Goal: Task Accomplishment & Management: Manage account settings

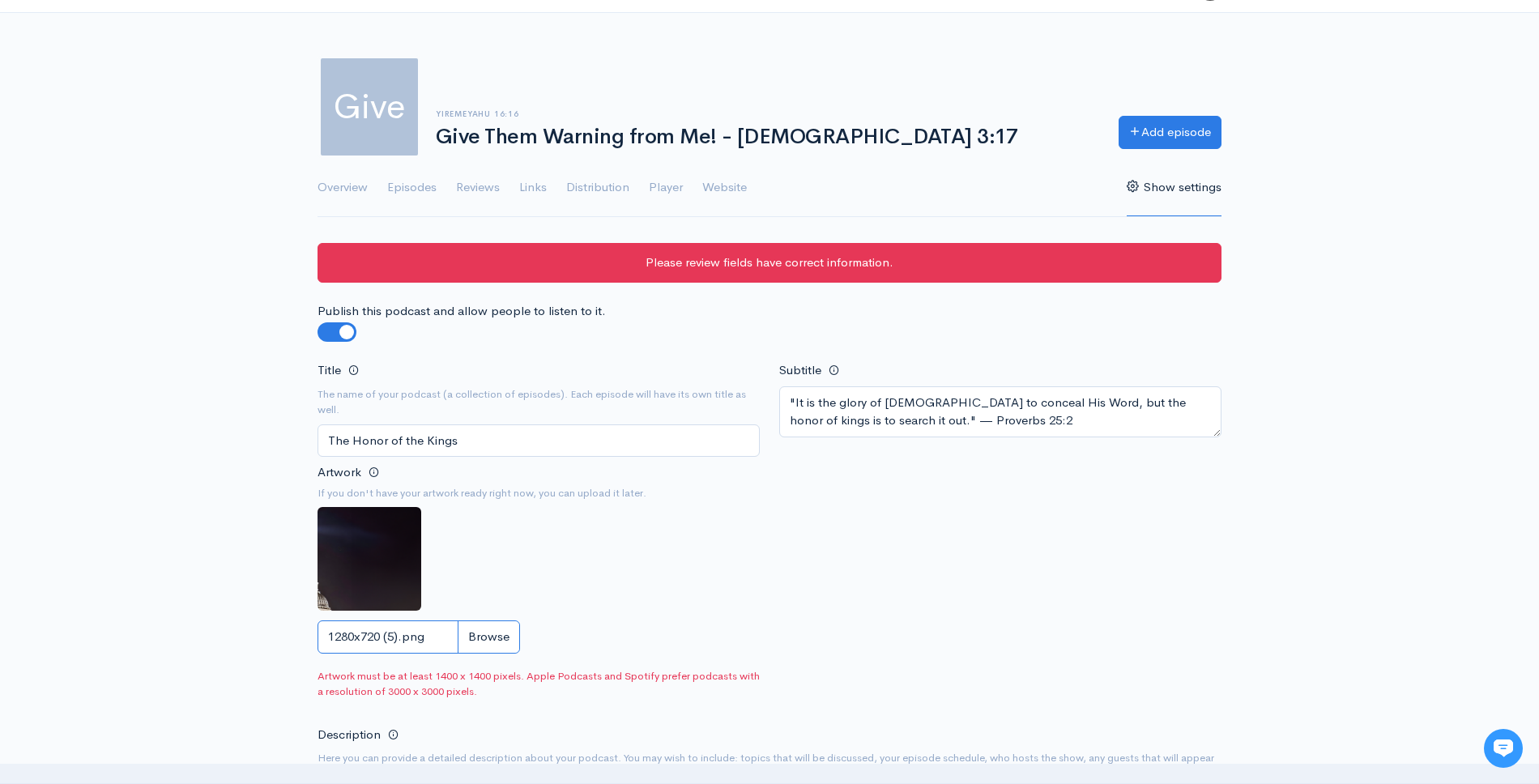
click at [476, 637] on input "1280x720 (5).png" at bounding box center [418, 637] width 203 height 34
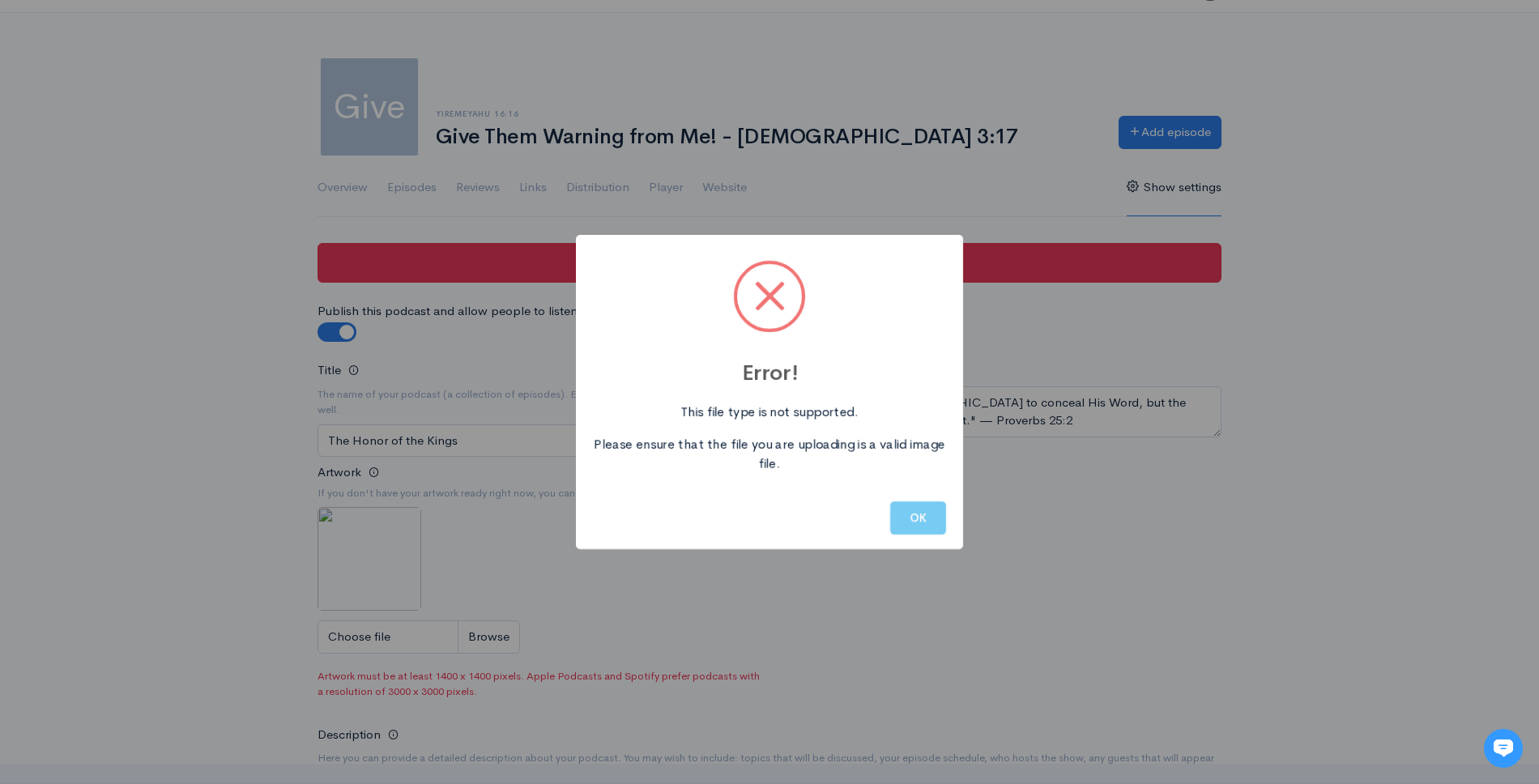
click at [919, 521] on button "OK" at bounding box center [918, 518] width 55 height 34
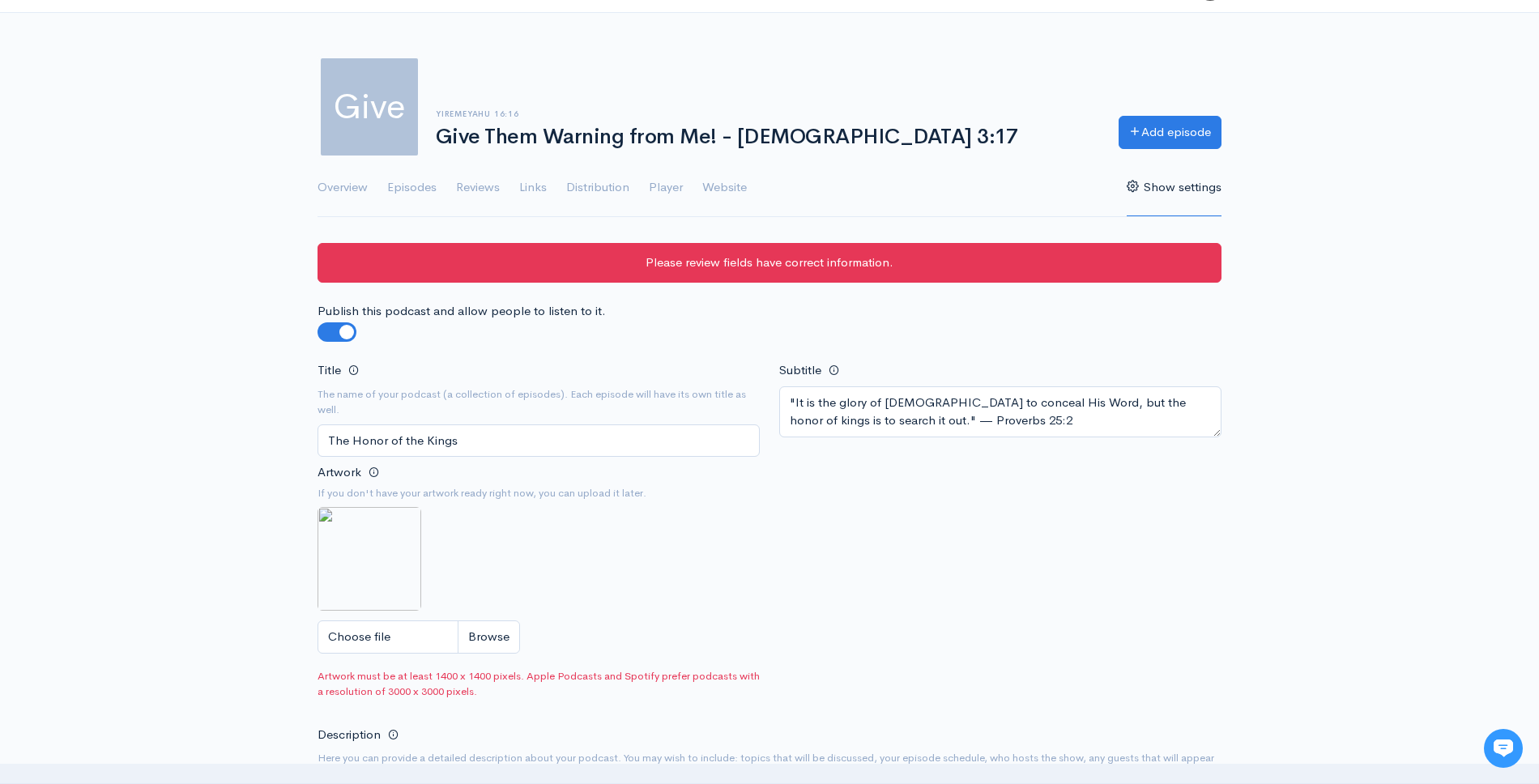
click at [713, 617] on div "Artwork If you don't have your artwork ready right now, you can upload it later…" at bounding box center [538, 563] width 442 height 202
click at [422, 632] on input "Choose file" at bounding box center [418, 637] width 203 height 34
click at [491, 642] on input "Choose file" at bounding box center [418, 637] width 203 height 34
type input "C:\fakepath\upscalemedia-transformed-2.png"
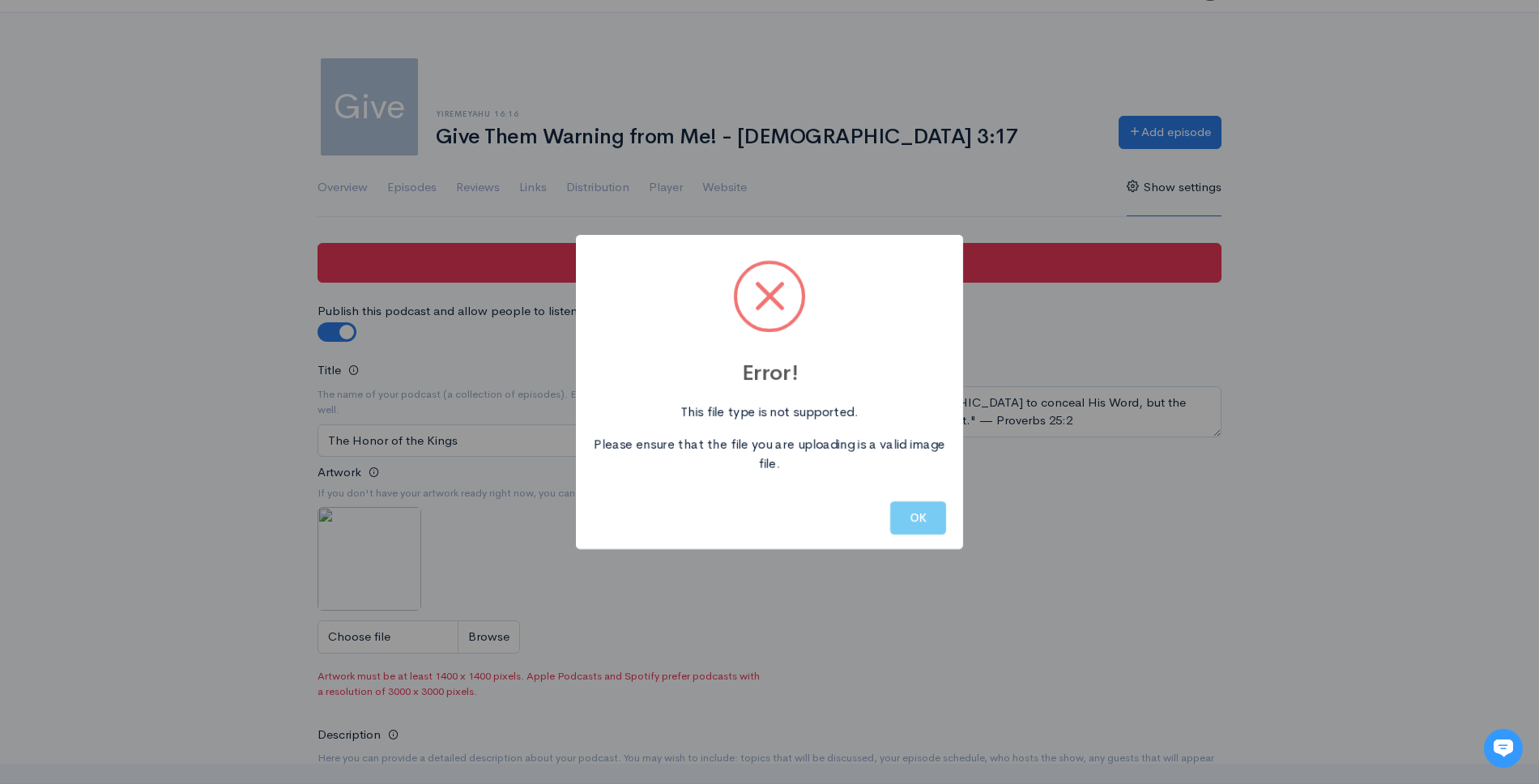
click at [920, 516] on button "OK" at bounding box center [918, 518] width 55 height 34
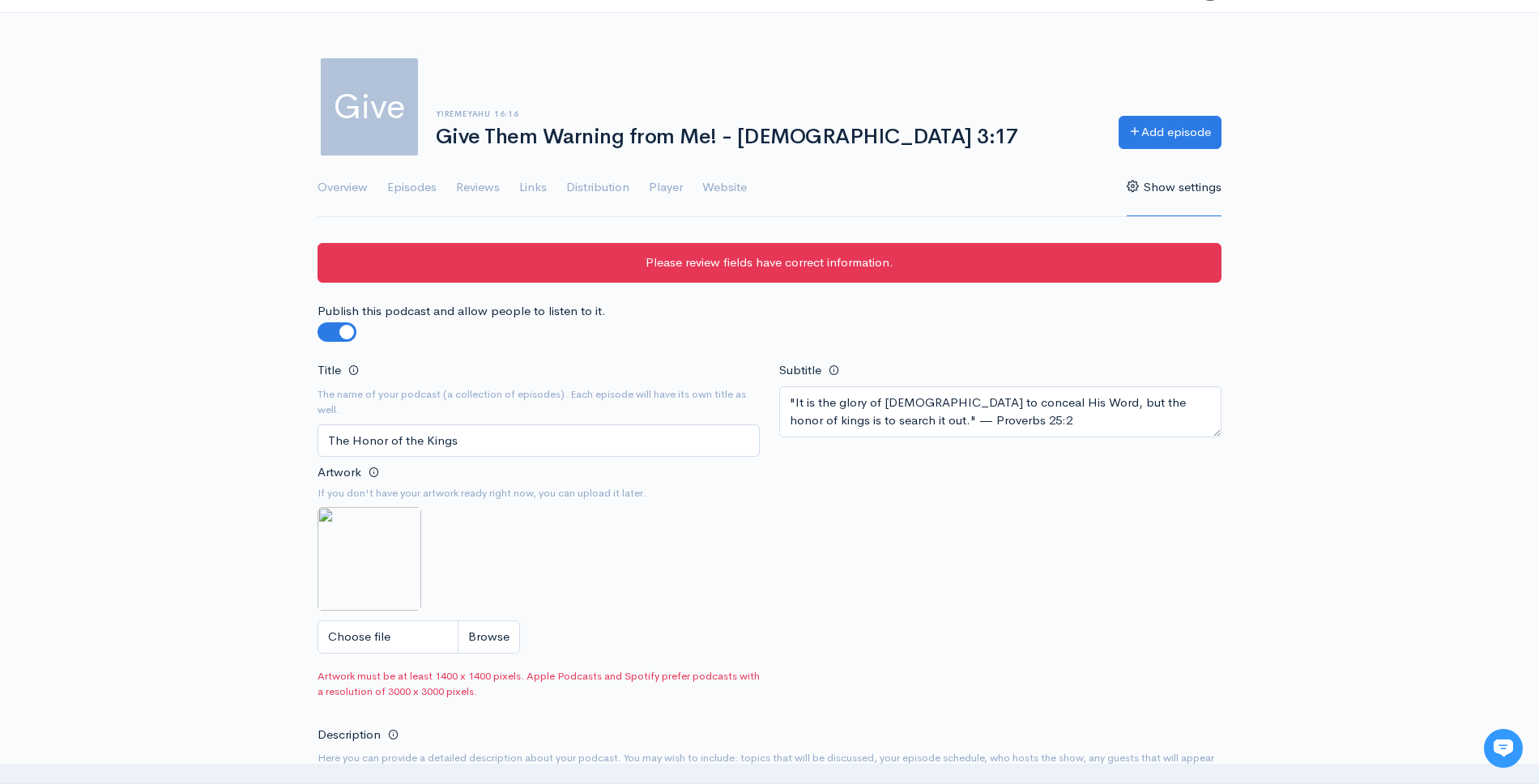
click at [885, 553] on div "Title The name of your podcast (a collection of episodes). Each episode will ha…" at bounding box center [769, 533] width 923 height 346
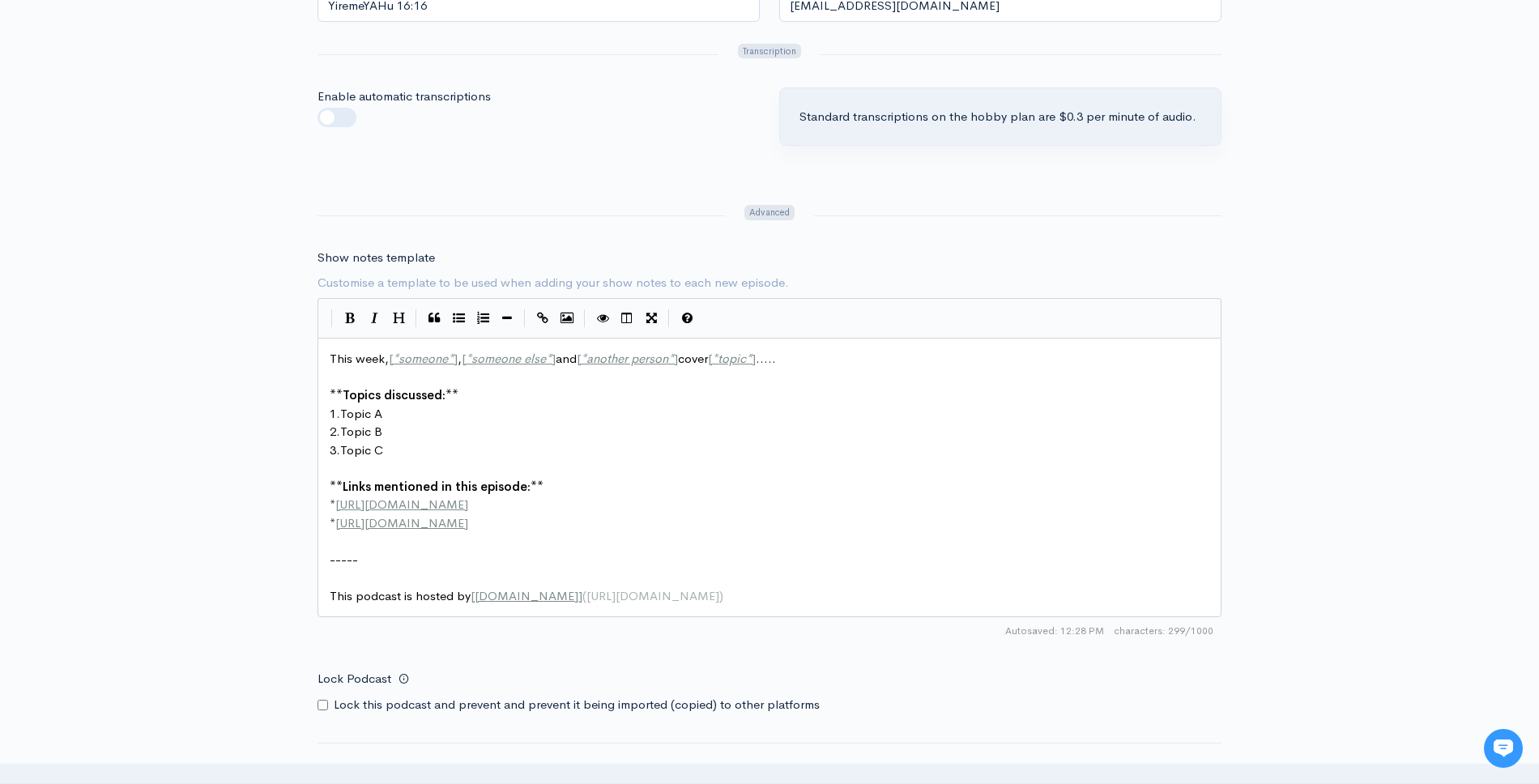
scroll to position [2140, 0]
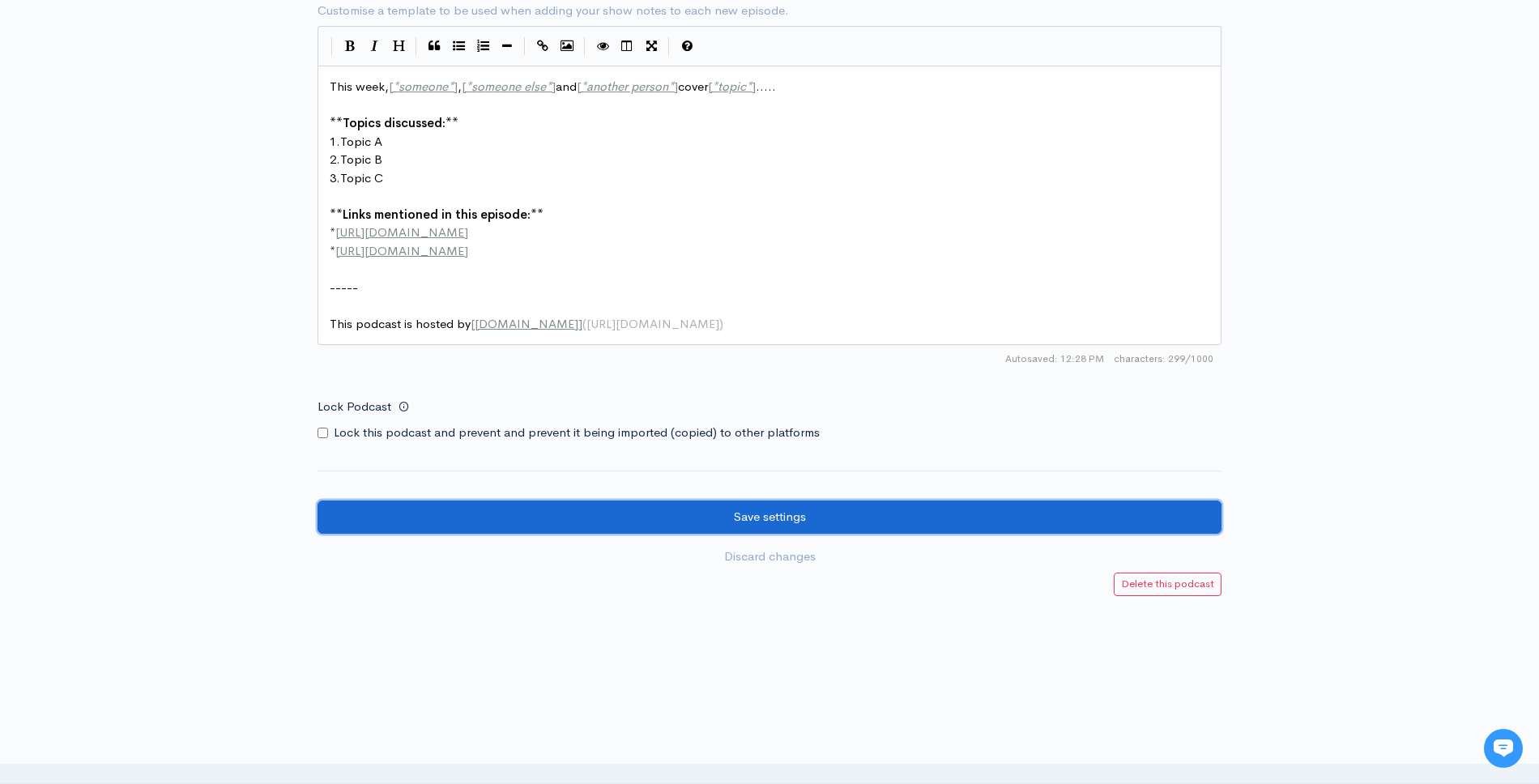
click at [877, 500] on input "Save settings" at bounding box center [770, 517] width 904 height 34
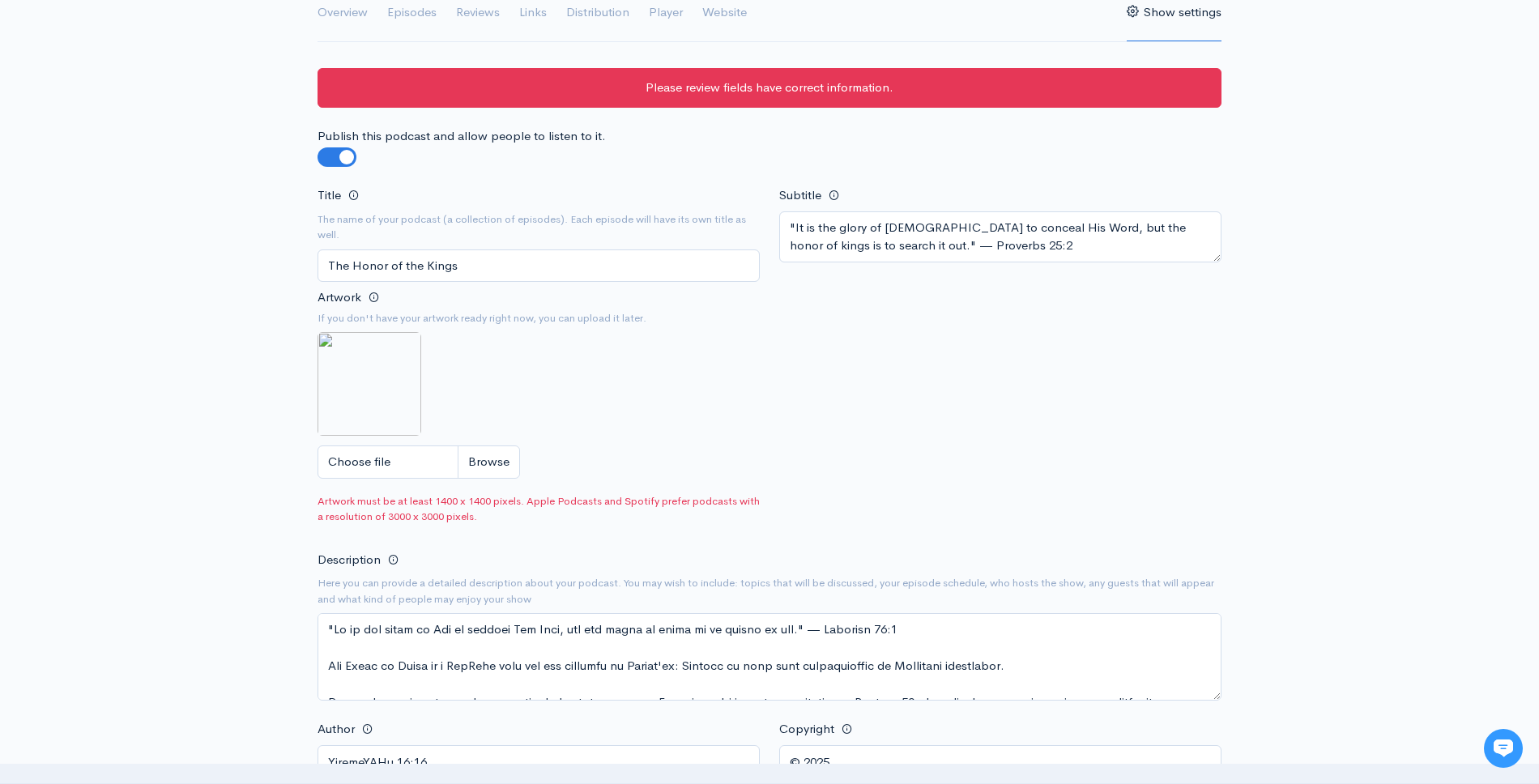
scroll to position [0, 0]
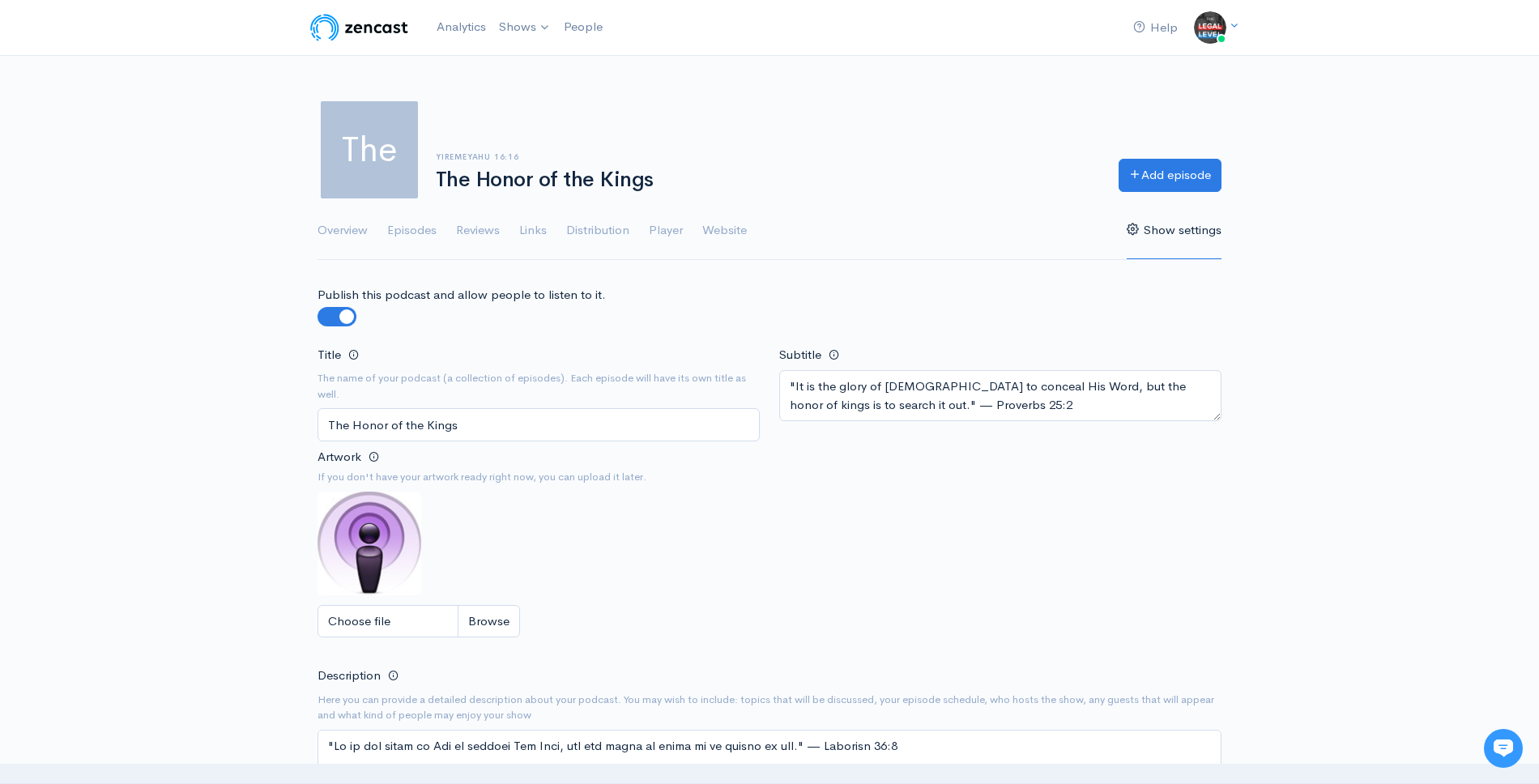
click at [369, 539] on img at bounding box center [369, 543] width 104 height 104
click at [494, 621] on input "Choose file" at bounding box center [418, 622] width 203 height 34
type input "C:\fakepath\upscalemedia-transformed-1.png"
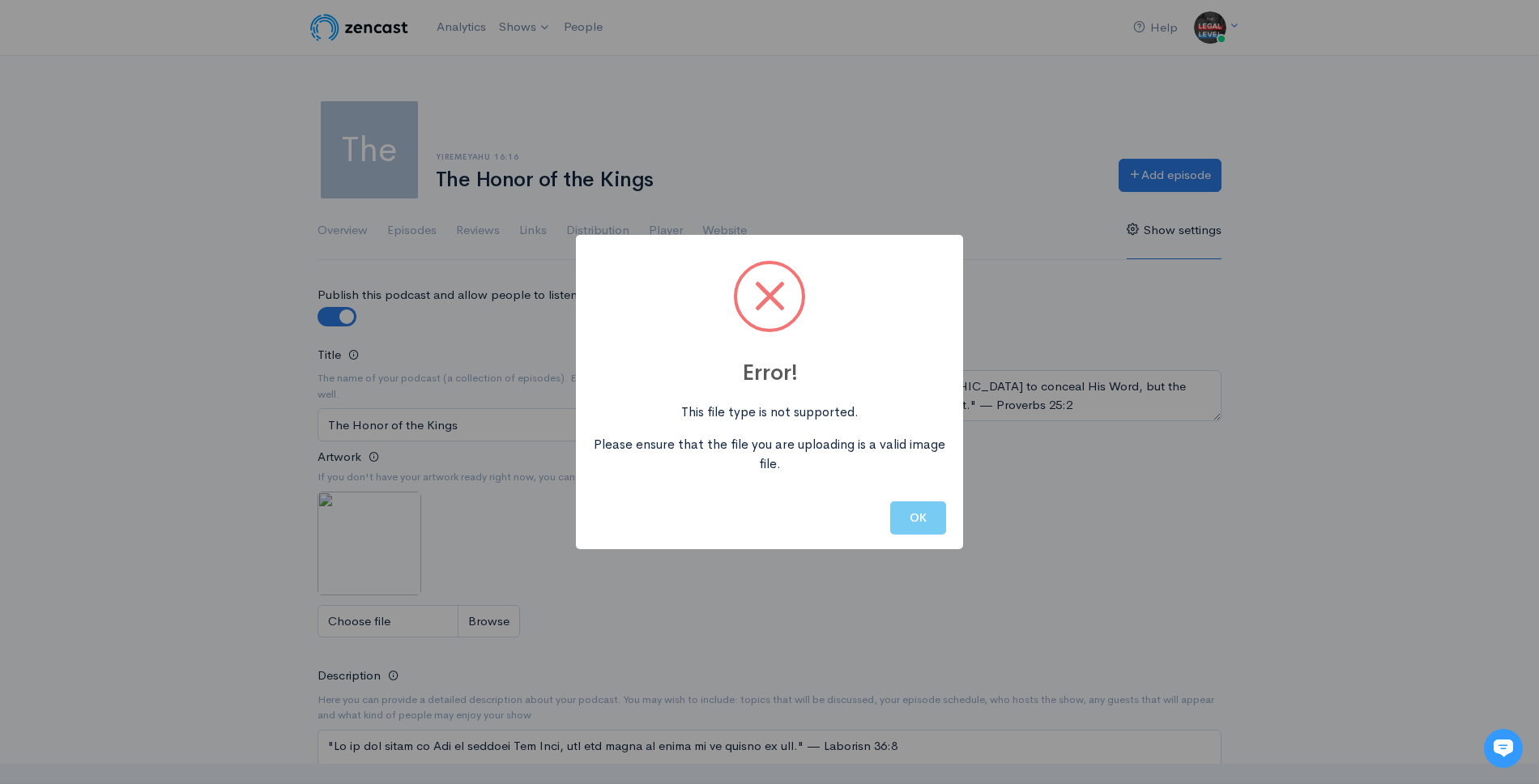
click at [914, 534] on button "OK" at bounding box center [918, 518] width 55 height 34
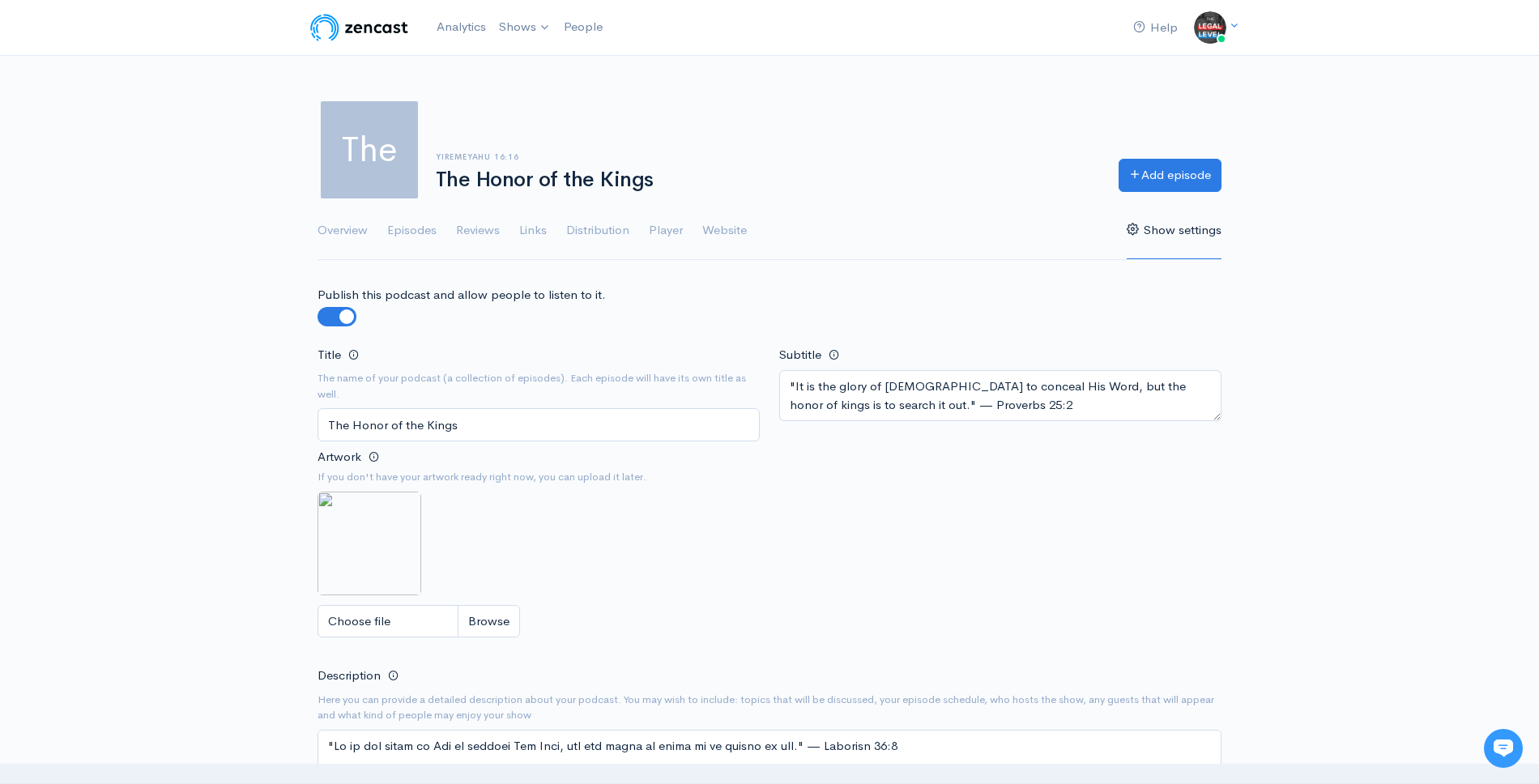
click at [392, 528] on img at bounding box center [369, 543] width 104 height 104
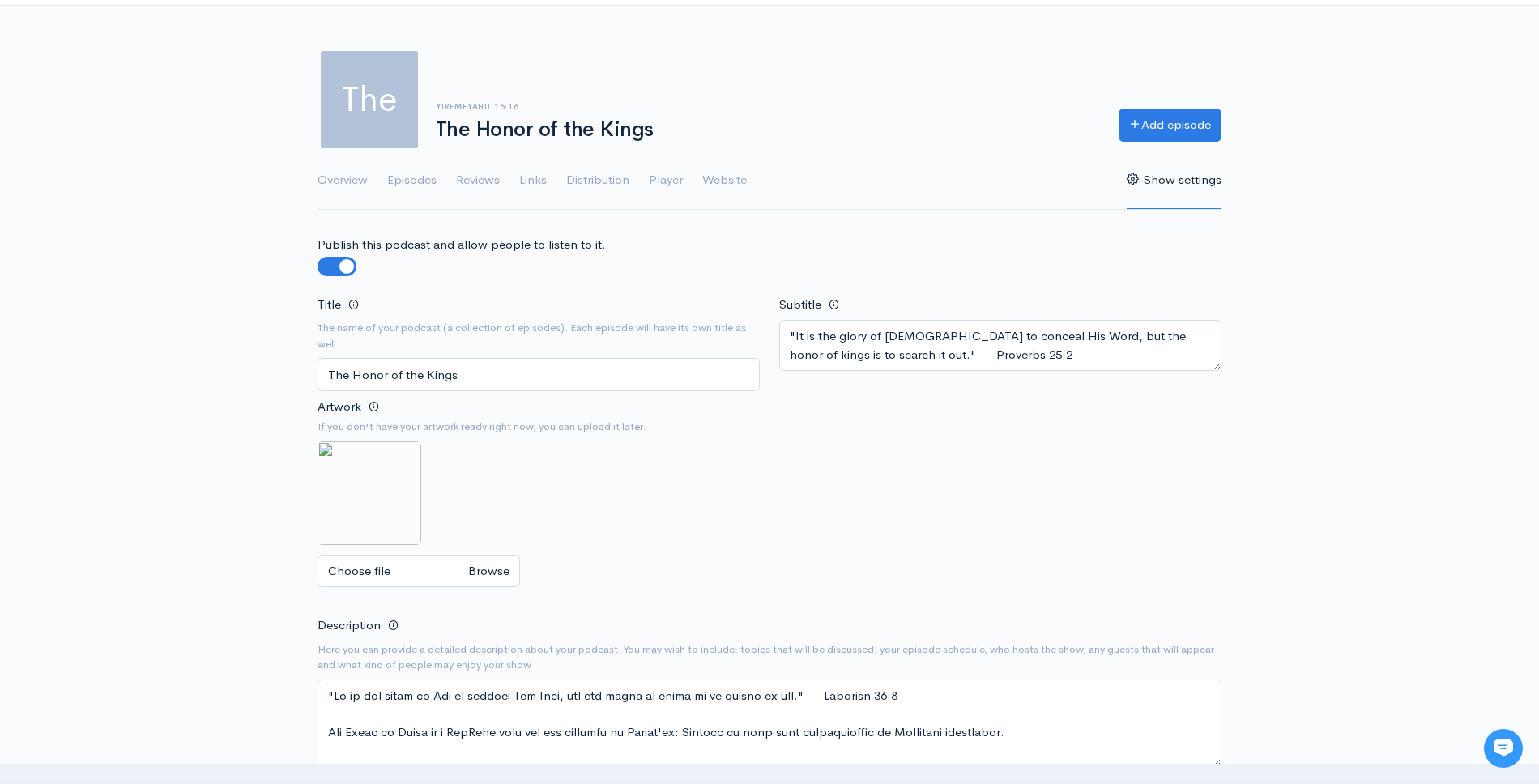
scroll to position [52, 0]
click at [480, 569] on input "Choose file" at bounding box center [418, 568] width 203 height 34
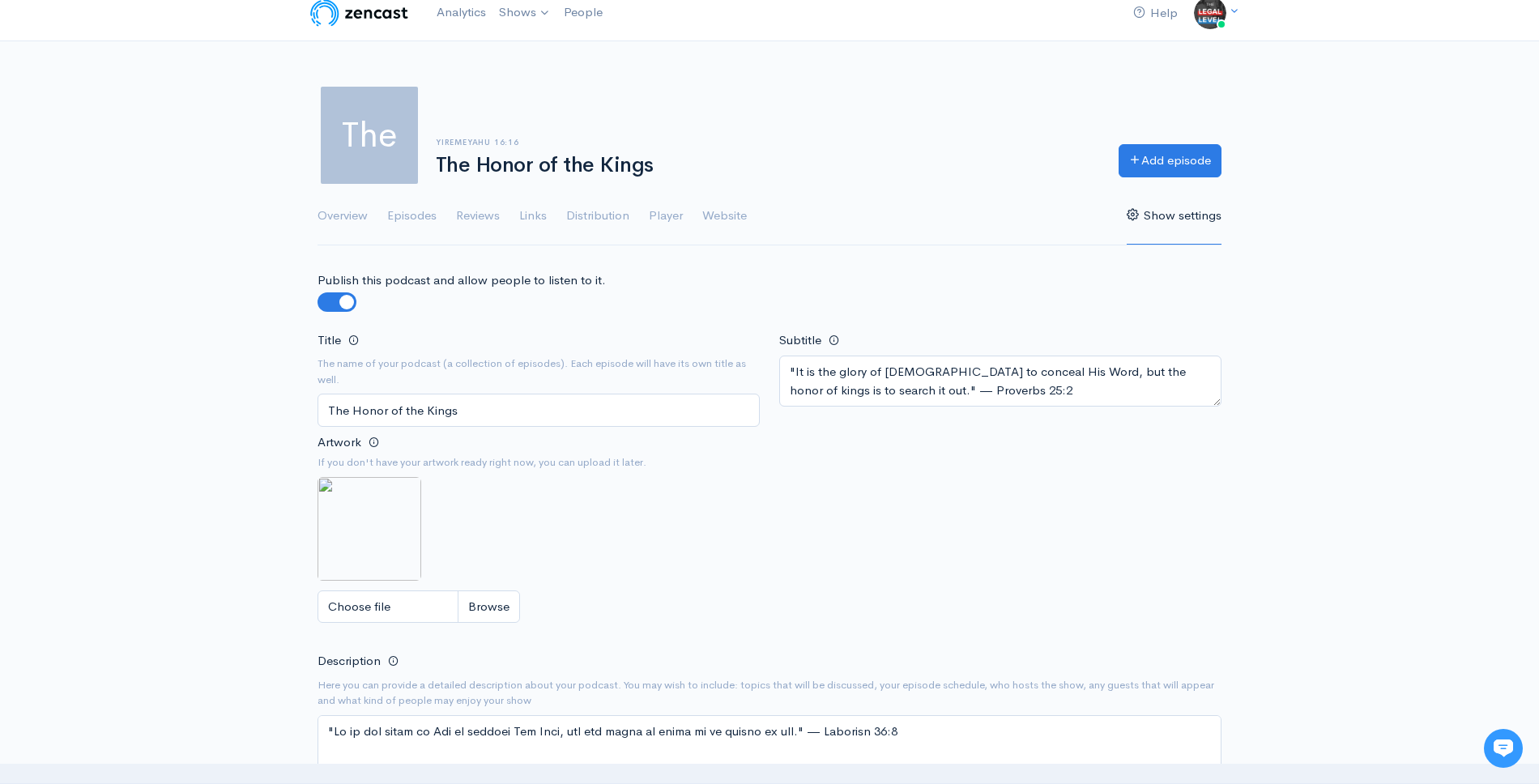
scroll to position [0, 0]
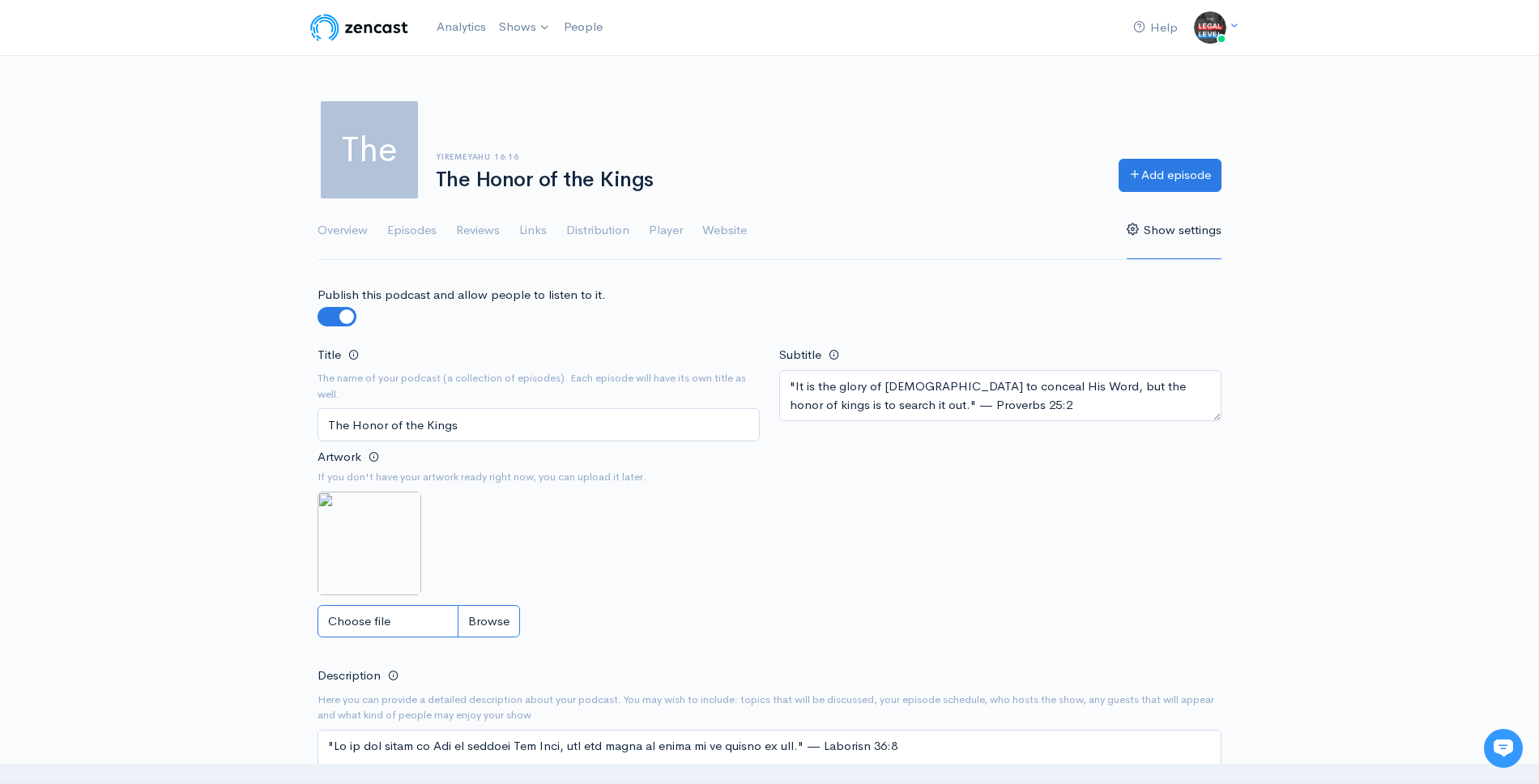
click at [430, 619] on input "Choose file" at bounding box center [418, 622] width 203 height 34
type input "C:\fakepath\upscalemedia-transformed-1.jpg"
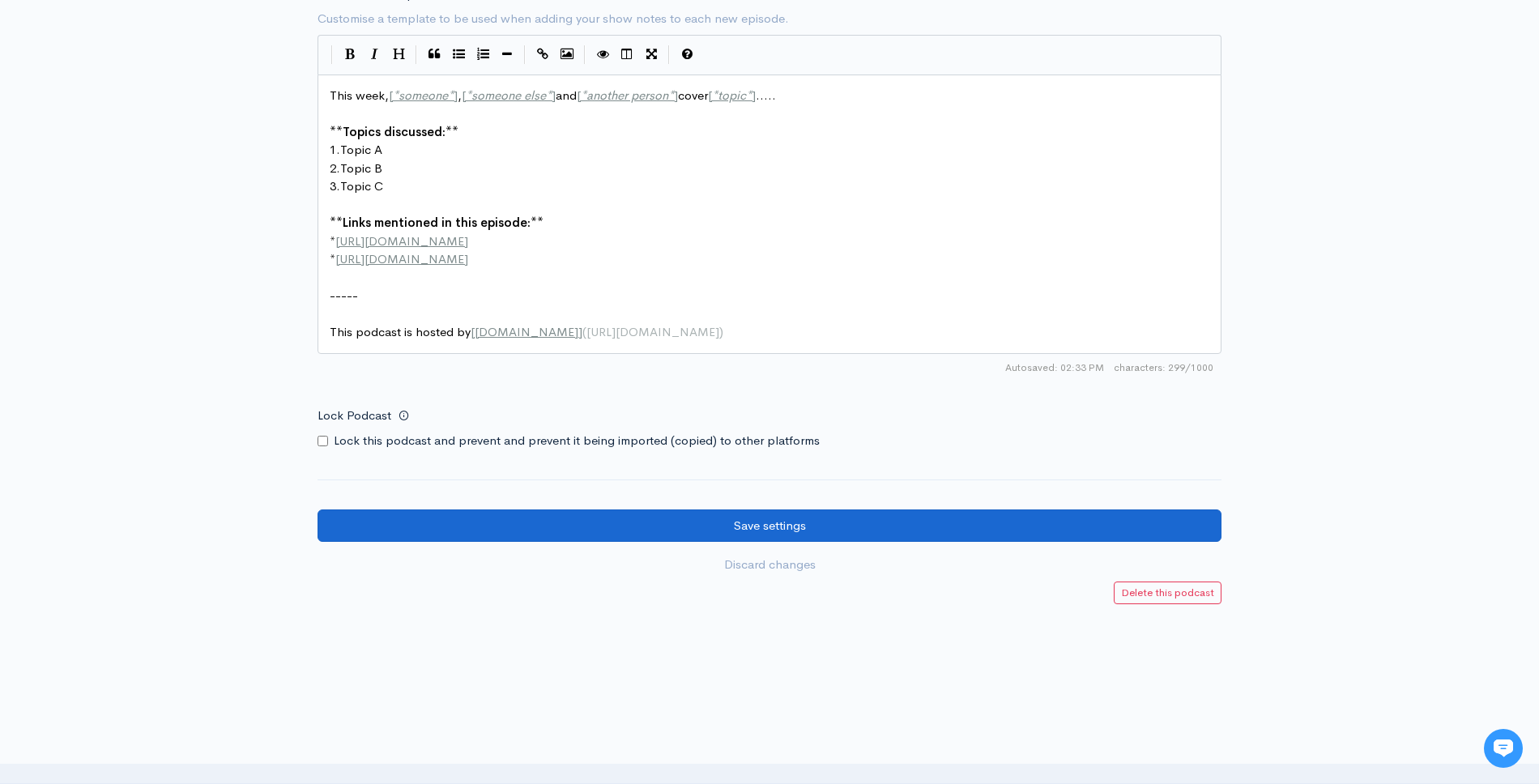
scroll to position [2076, 0]
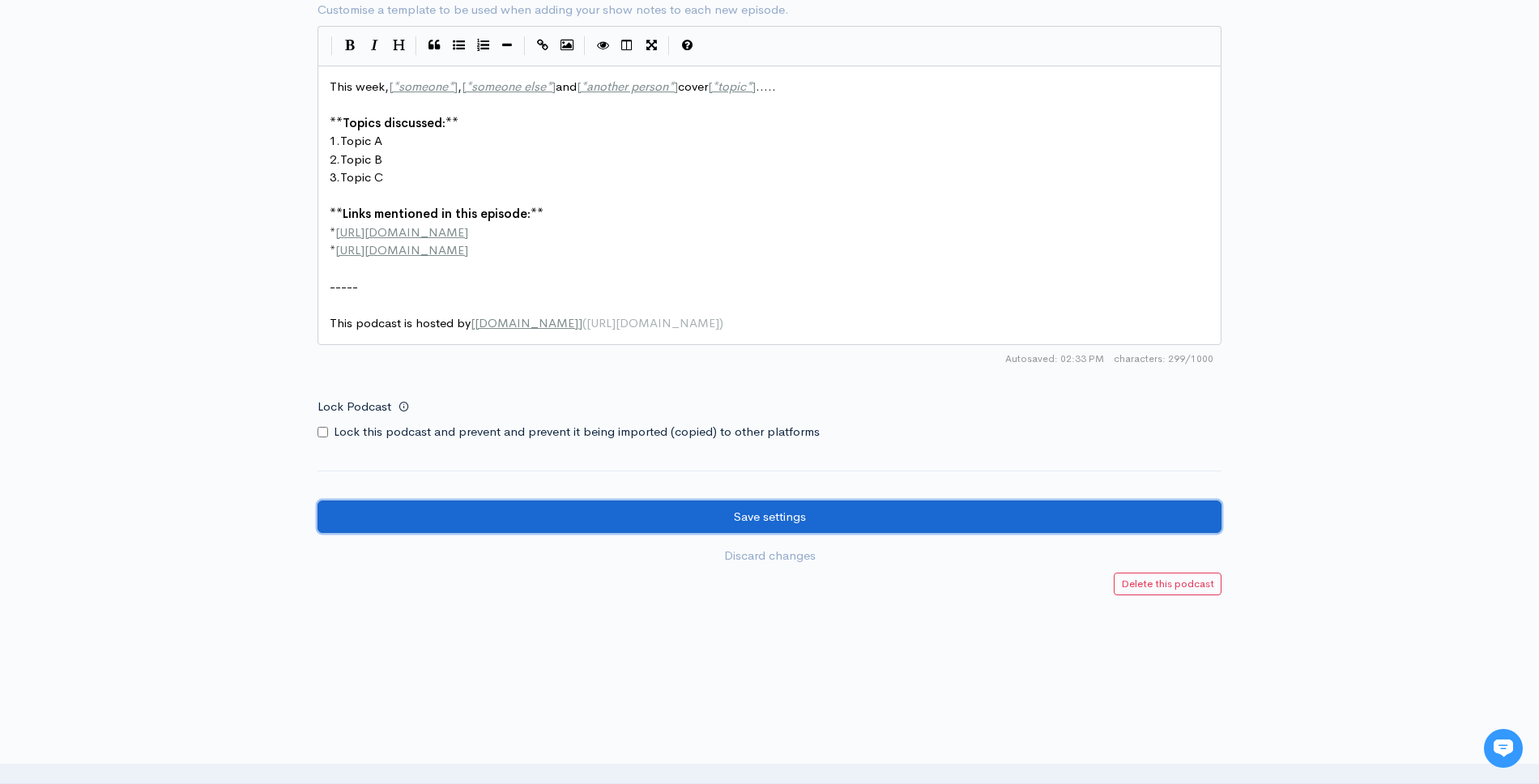
click at [935, 502] on input "Save settings" at bounding box center [770, 517] width 904 height 34
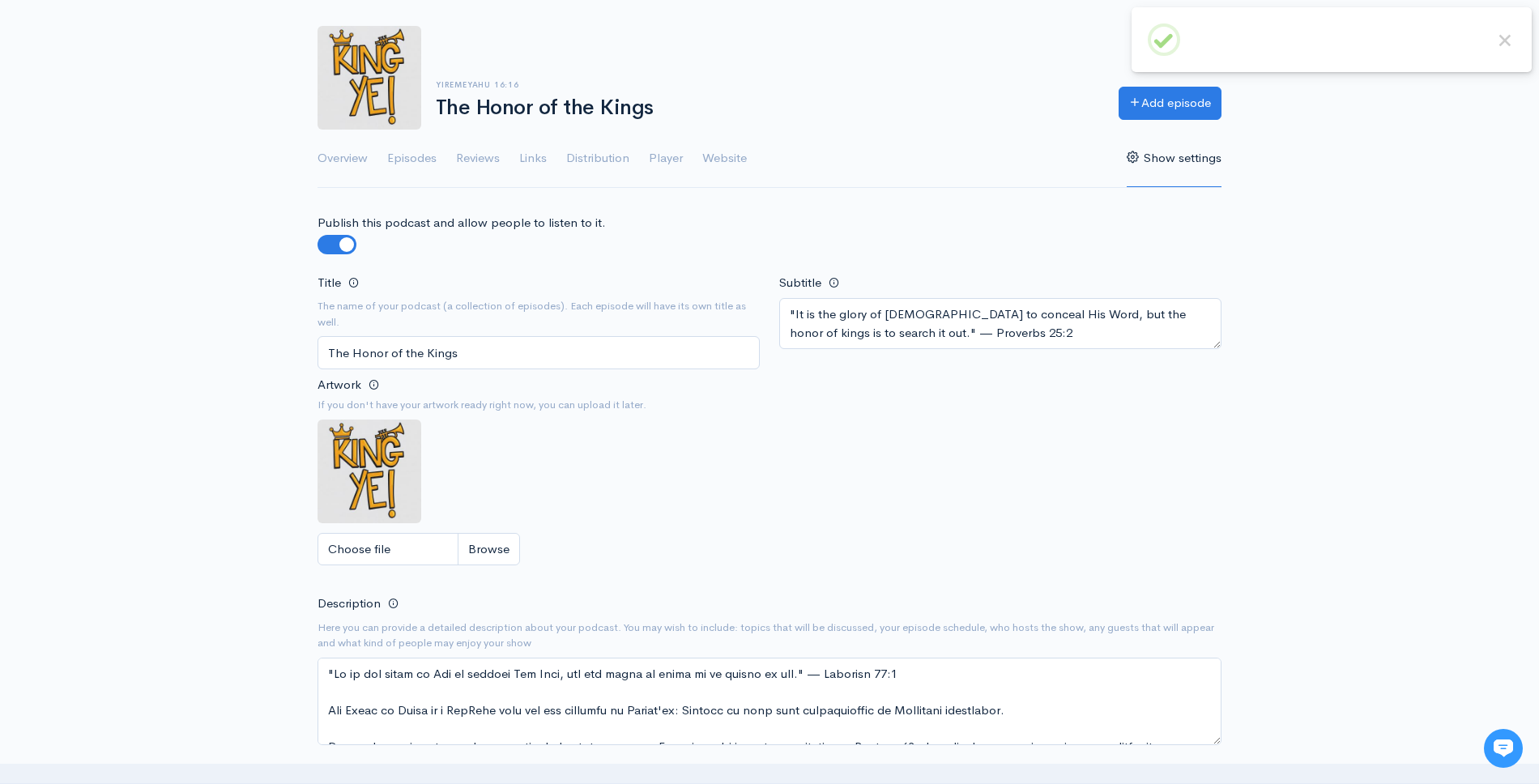
scroll to position [27, 0]
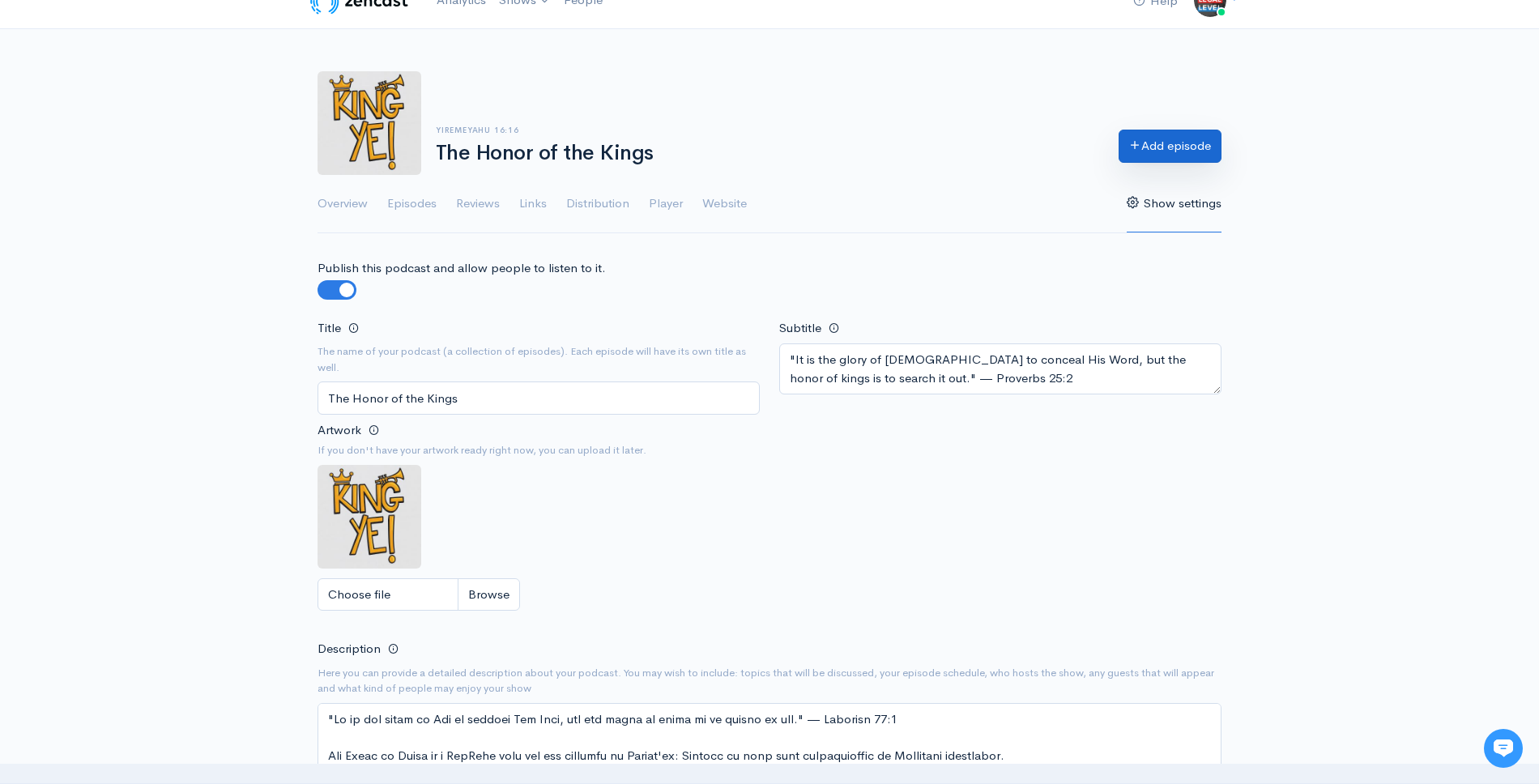
click at [1132, 150] on link "Add episode" at bounding box center [1170, 146] width 103 height 34
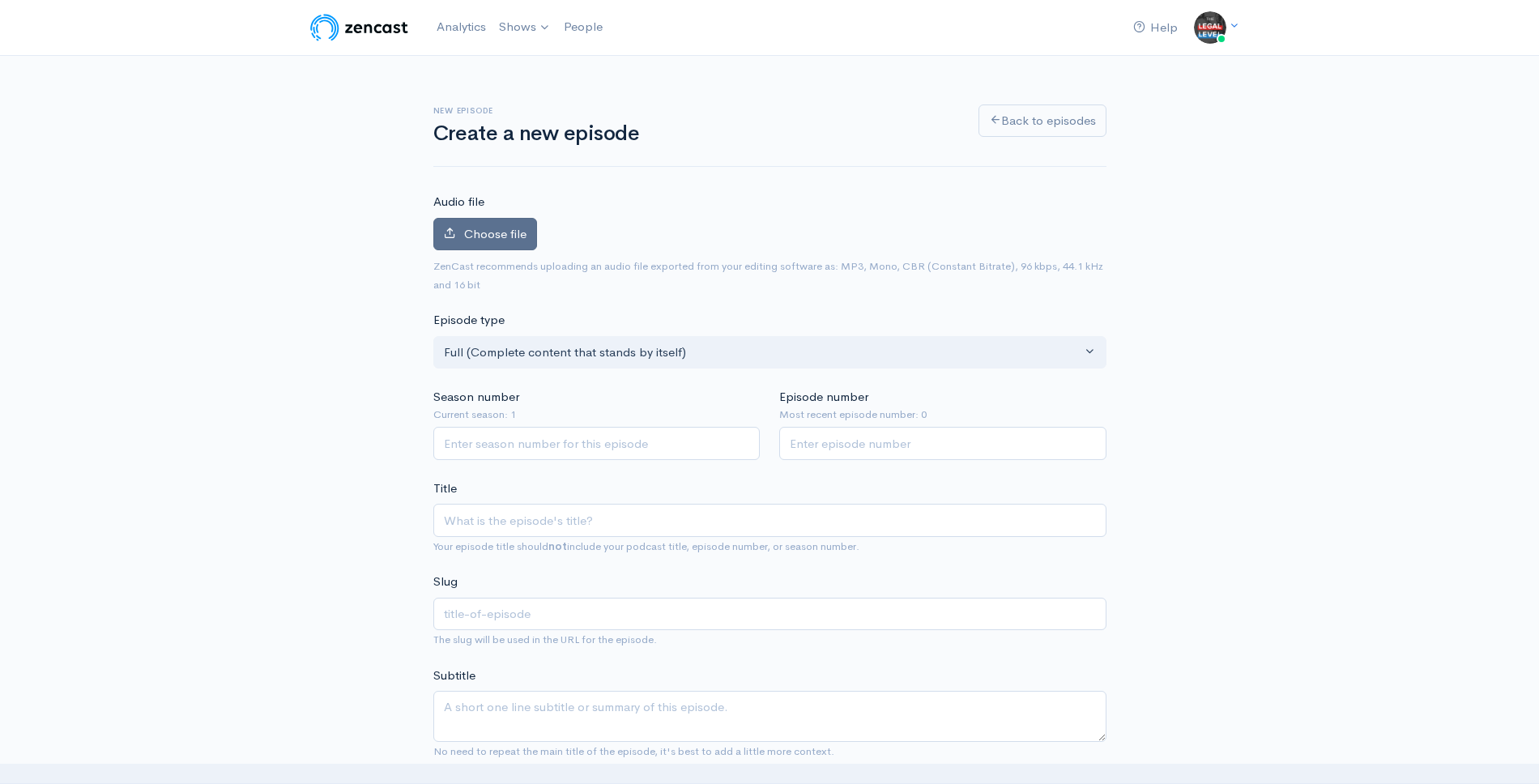
click at [477, 240] on label "Choose file" at bounding box center [485, 234] width 104 height 34
click at [0, 0] on input "Choose file" at bounding box center [0, 0] width 0 height 0
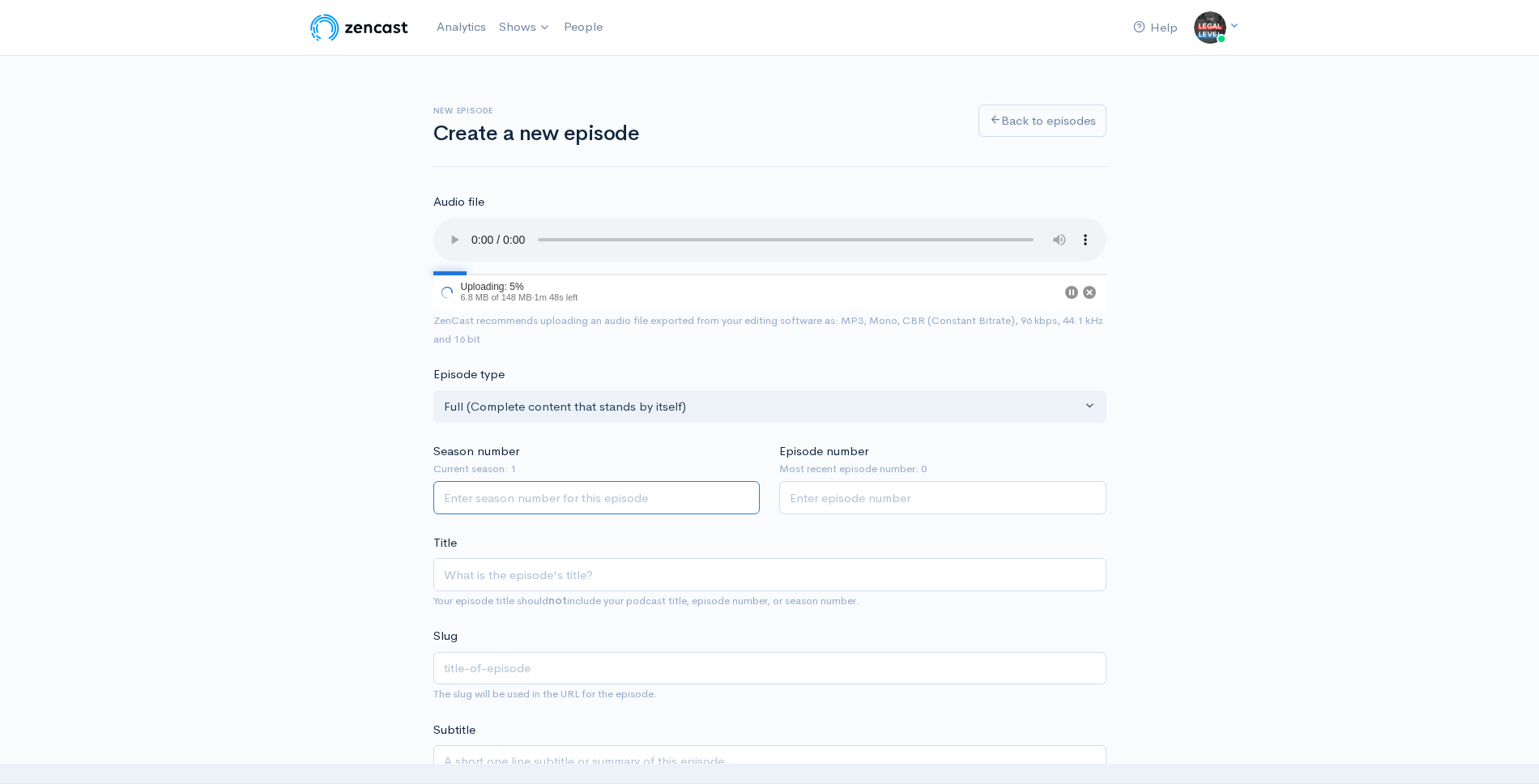
click at [637, 496] on input "Season number" at bounding box center [596, 497] width 327 height 34
click at [802, 494] on input "Episode number" at bounding box center [943, 497] width 327 height 34
type input "1"
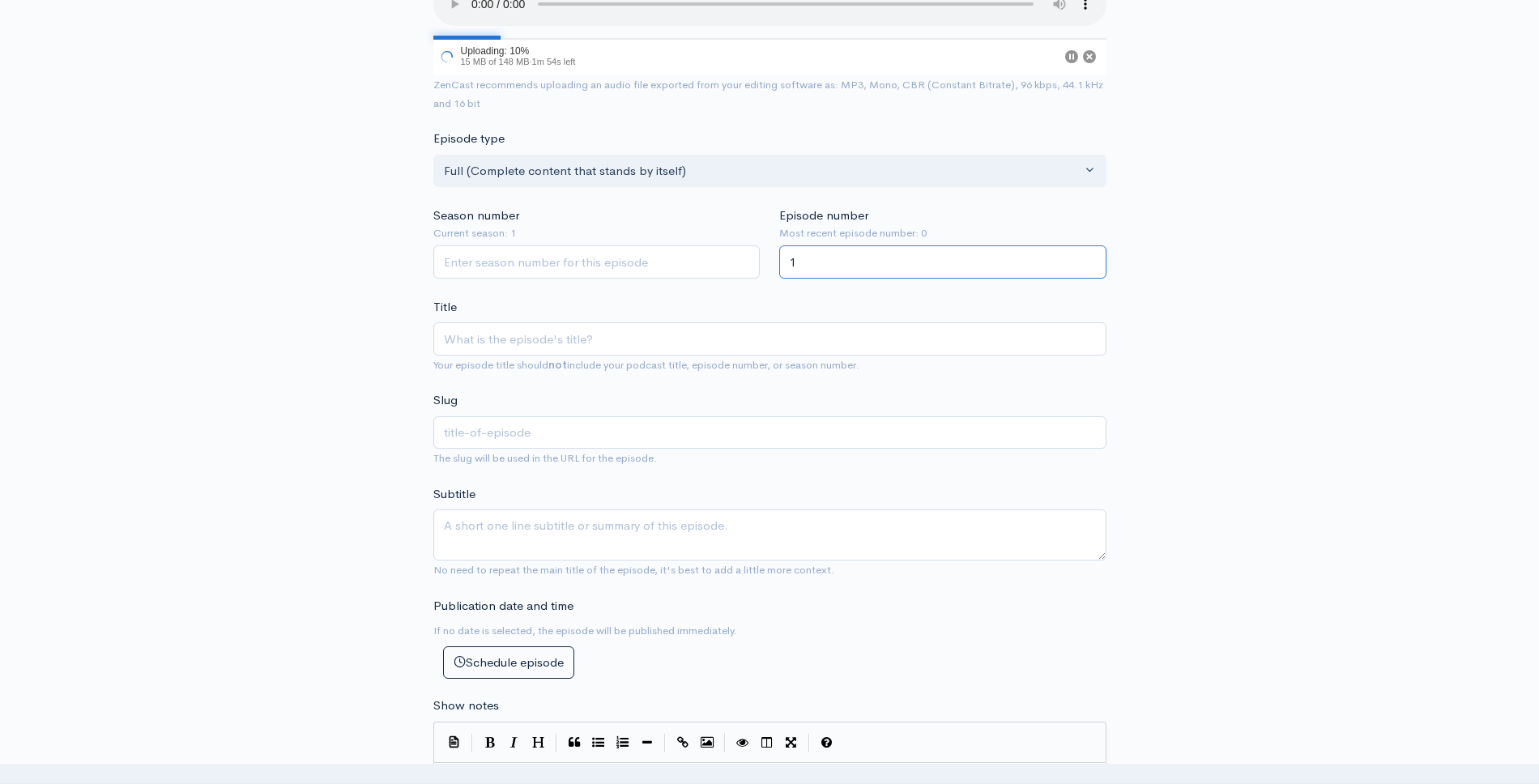
scroll to position [241, 0]
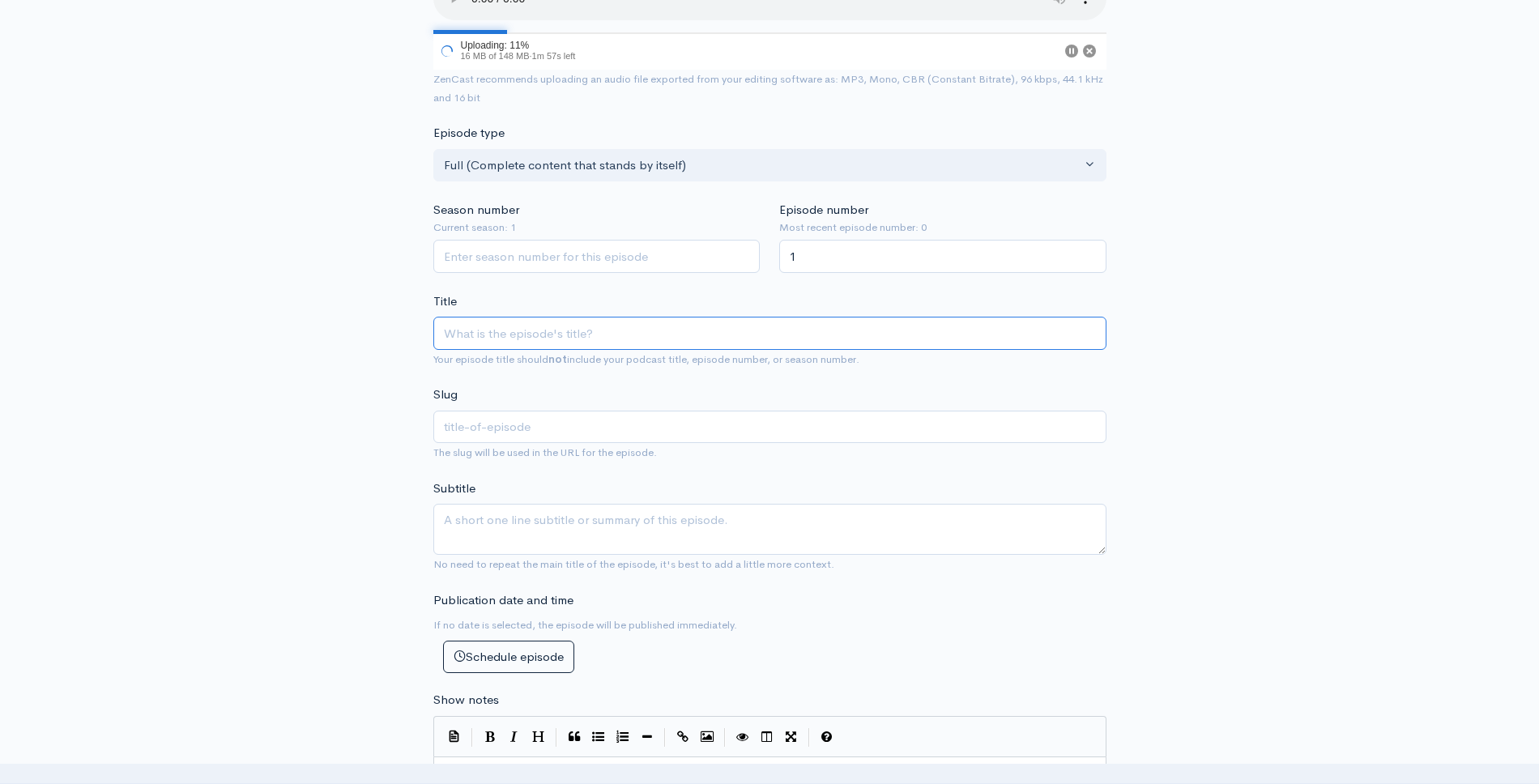
click at [784, 333] on input "Title" at bounding box center [770, 333] width 673 height 34
click at [681, 333] on input "Title" at bounding box center [770, 333] width 673 height 34
paste input "Episode 1: [DEMOGRAPHIC_DATA] 3:17 - "Warning""
type input "Episode 1: [DEMOGRAPHIC_DATA] 3:17 - "Warning""
type input "episode-1-ezekiel-317-warning"
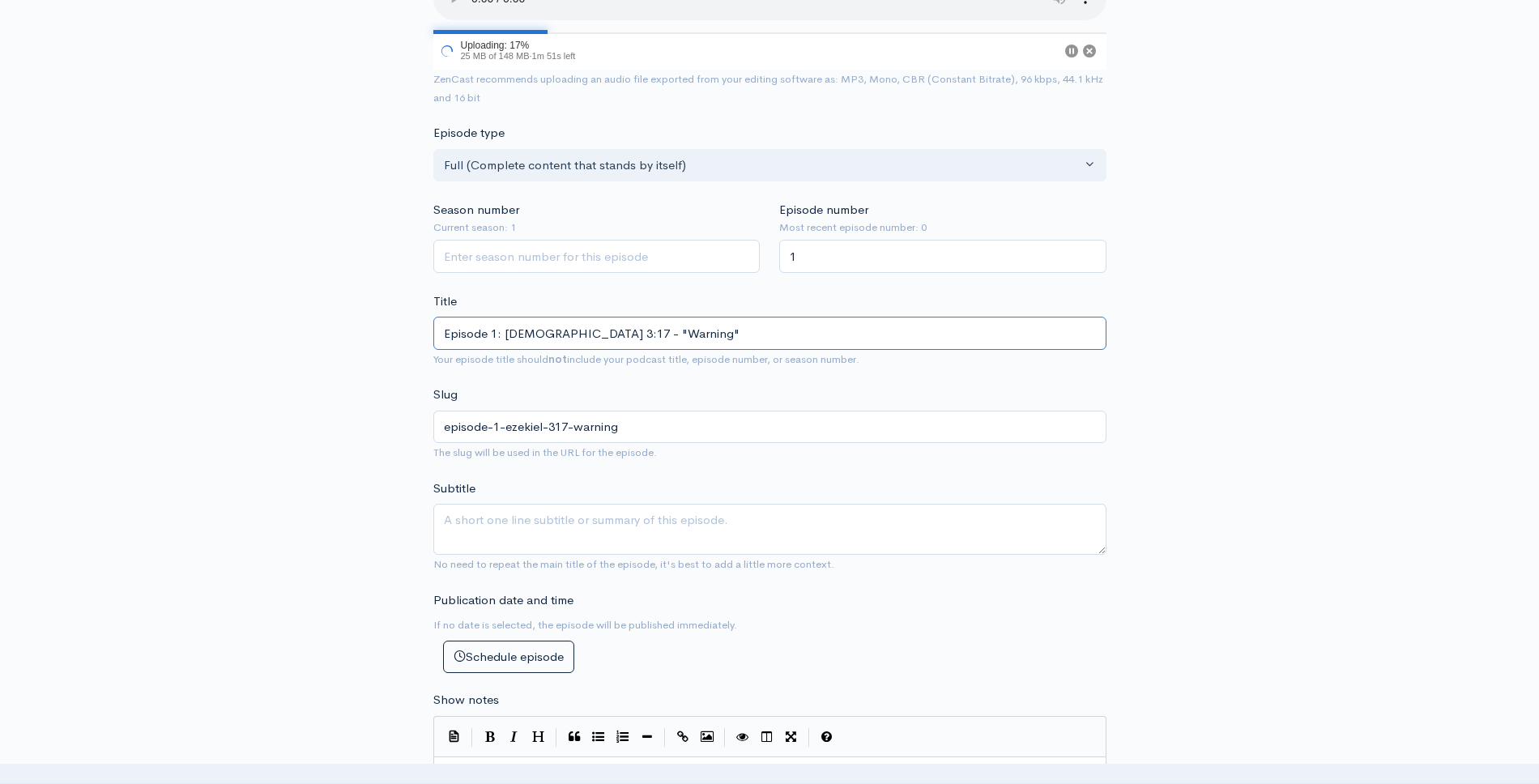
type input "Episode 1: [DEMOGRAPHIC_DATA] 3:17 - "Warning""
click at [319, 358] on div "New episode Create a new episode Back to episodes Audio file 17 Uploading: 17% …" at bounding box center [769, 695] width 923 height 1763
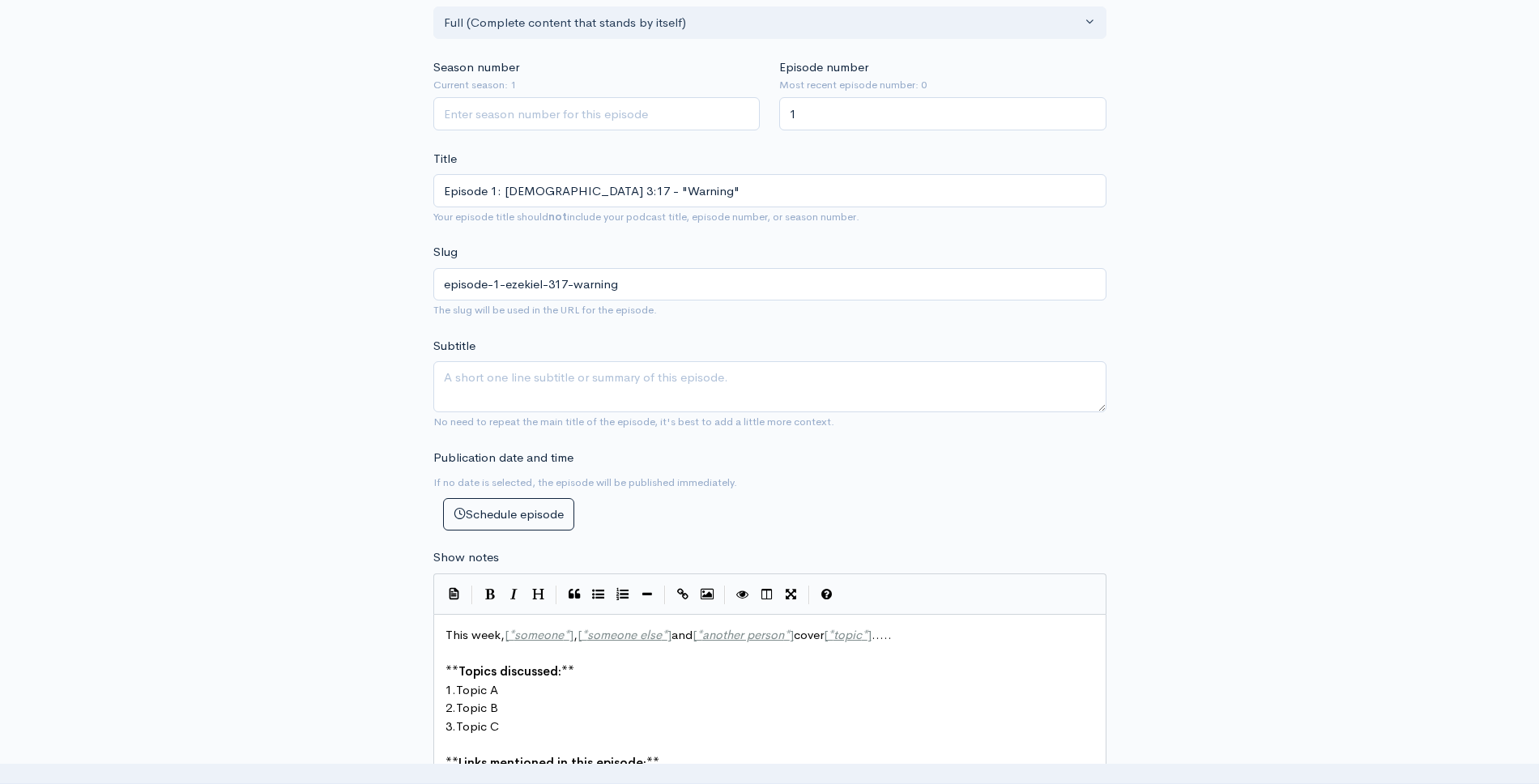
scroll to position [387, 0]
click at [664, 658] on div "This week, [ * someone * ] , [ * someone else * ] and [ * another person * ] co…" at bounding box center [770, 750] width 655 height 255
type textarea "This week, [*someone*], [*someone else*] and [*another person*] cover [*topic*]…"
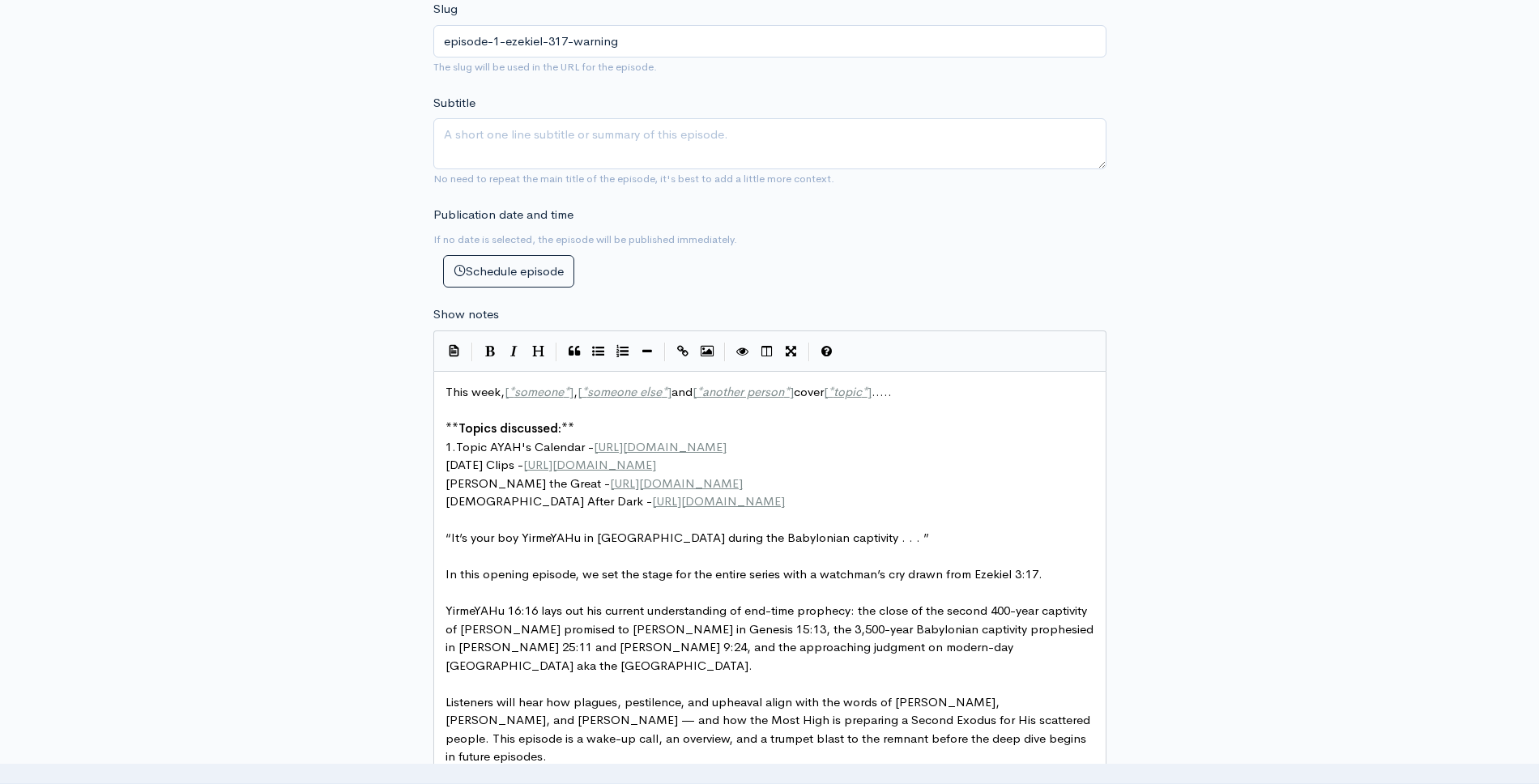
scroll to position [626, 0]
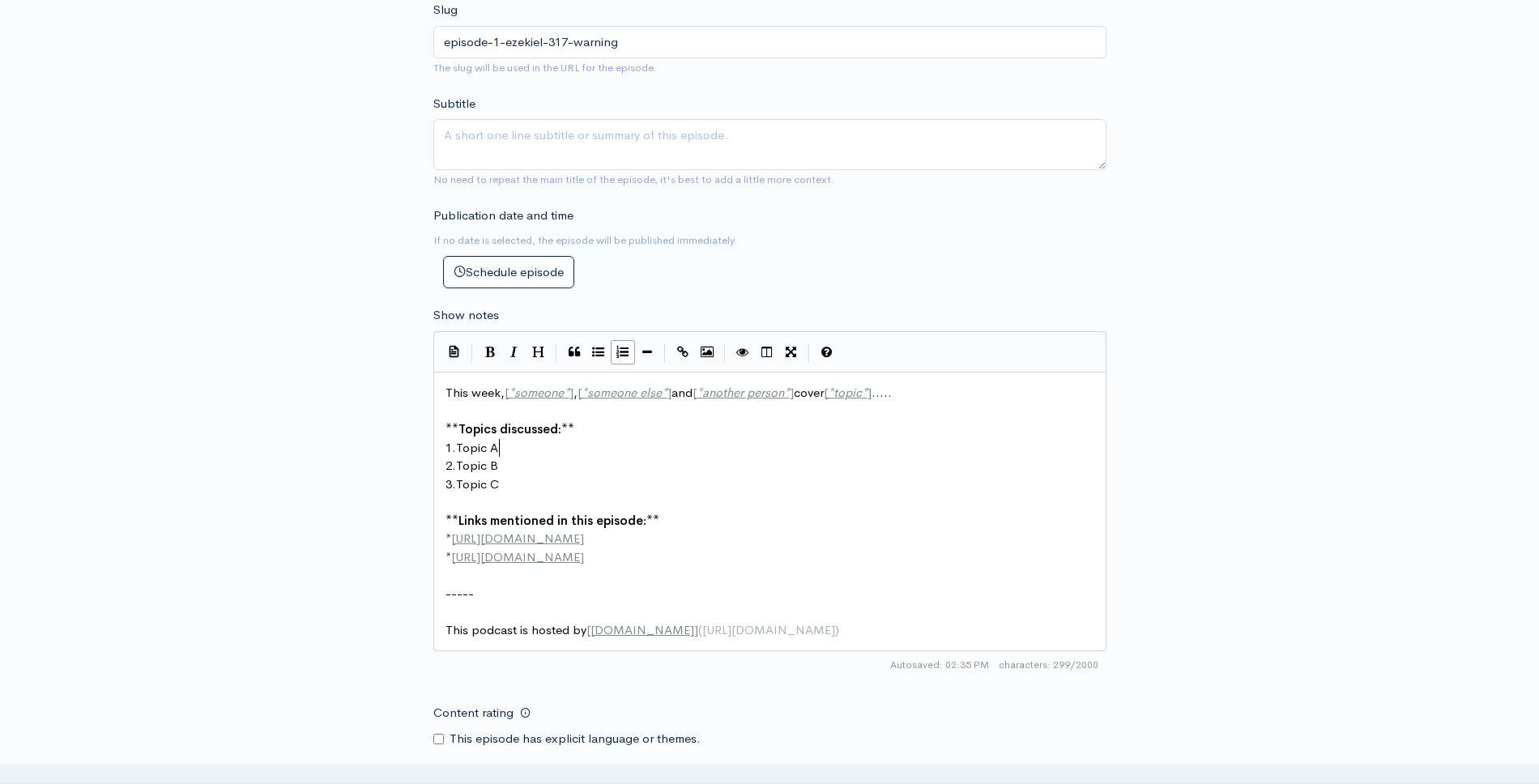
type textarea "This week, [*someone*], [*someone else*] and [*another person*] cover [*topic*]…"
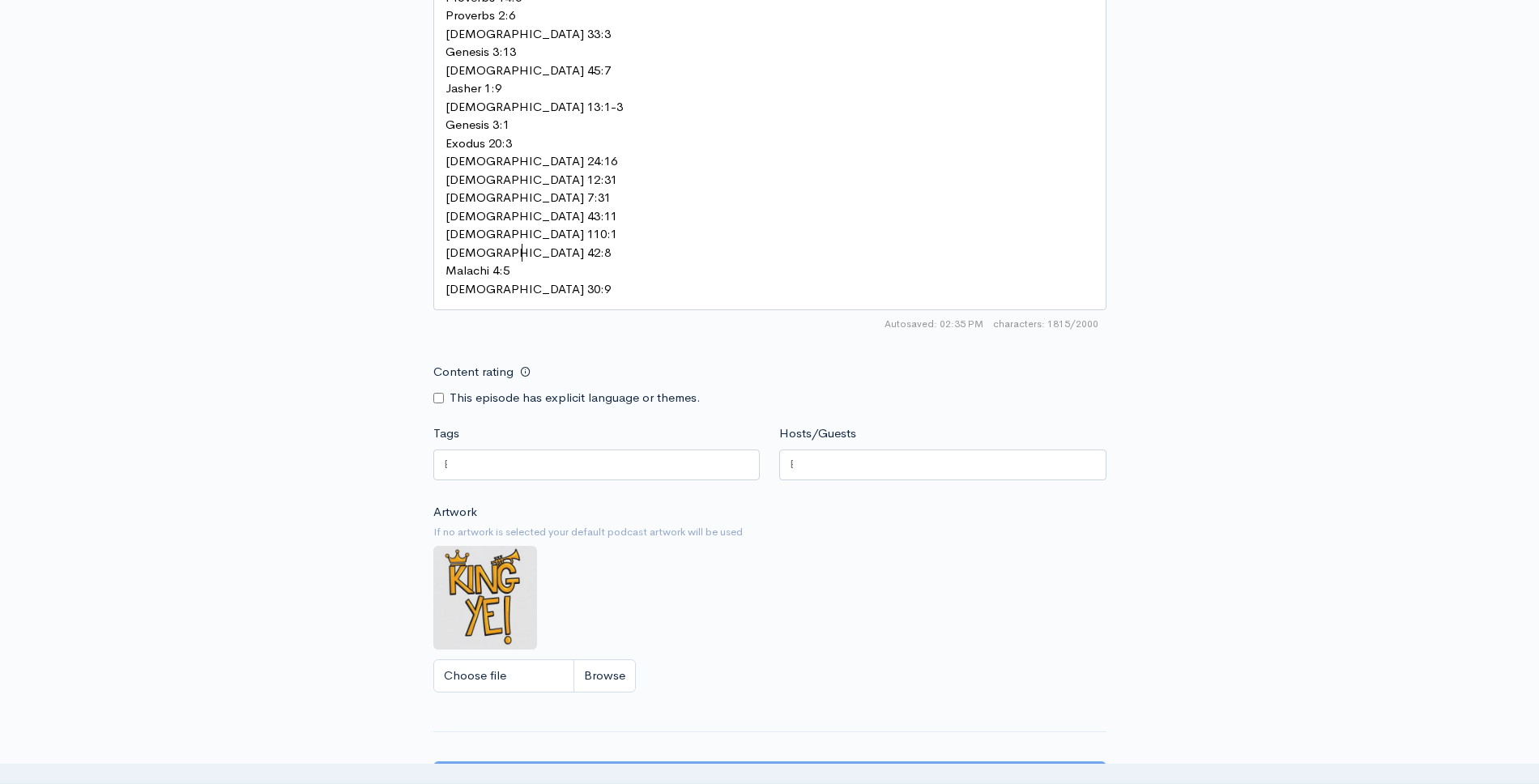
scroll to position [2029, 0]
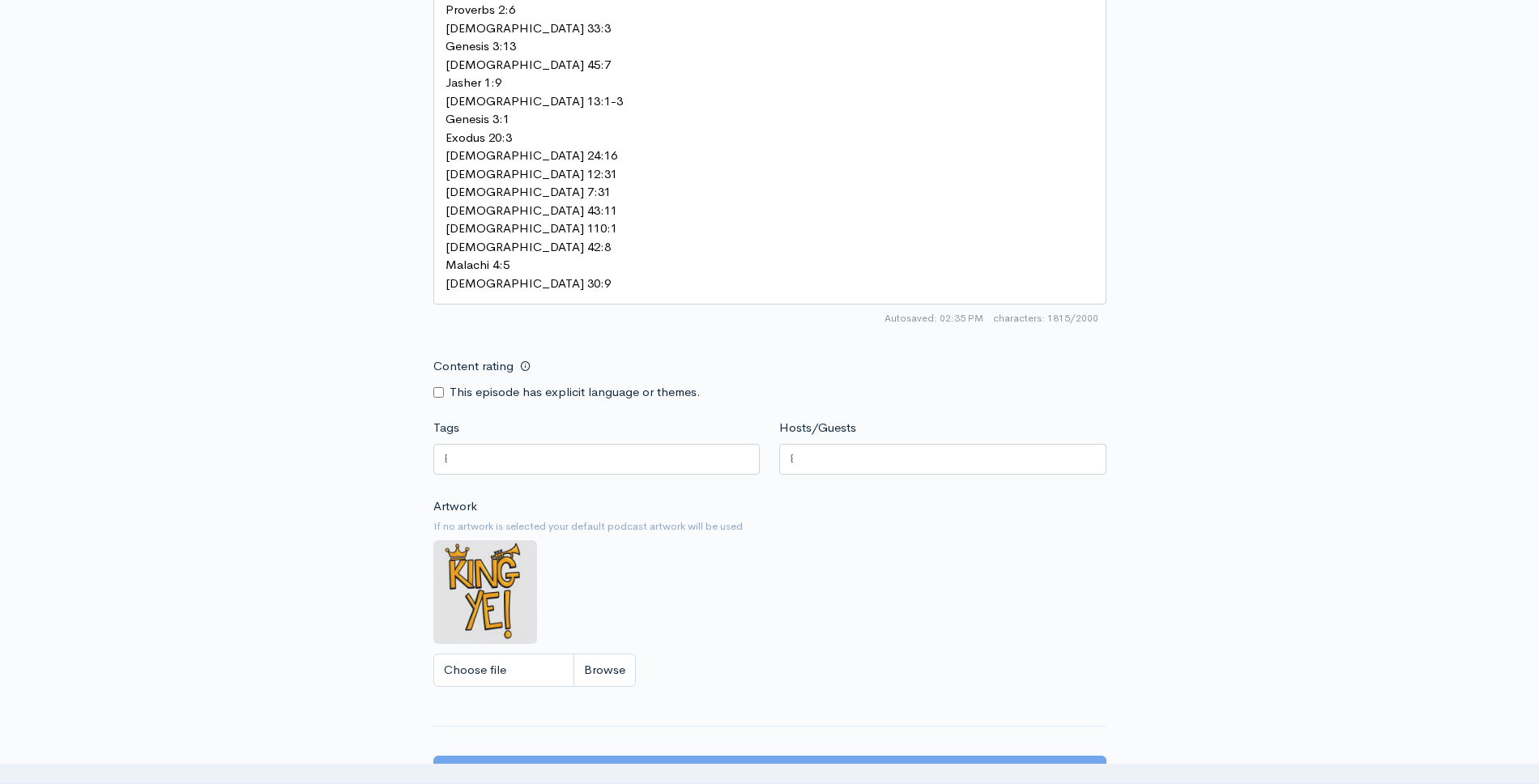
click at [477, 383] on label "This episode has explicit language or themes." at bounding box center [575, 392] width 251 height 19
click at [448, 383] on div "This episode has explicit language or themes." at bounding box center [596, 392] width 327 height 19
click at [441, 387] on input "Content rating" at bounding box center [438, 392] width 11 height 11
checkbox input "true"
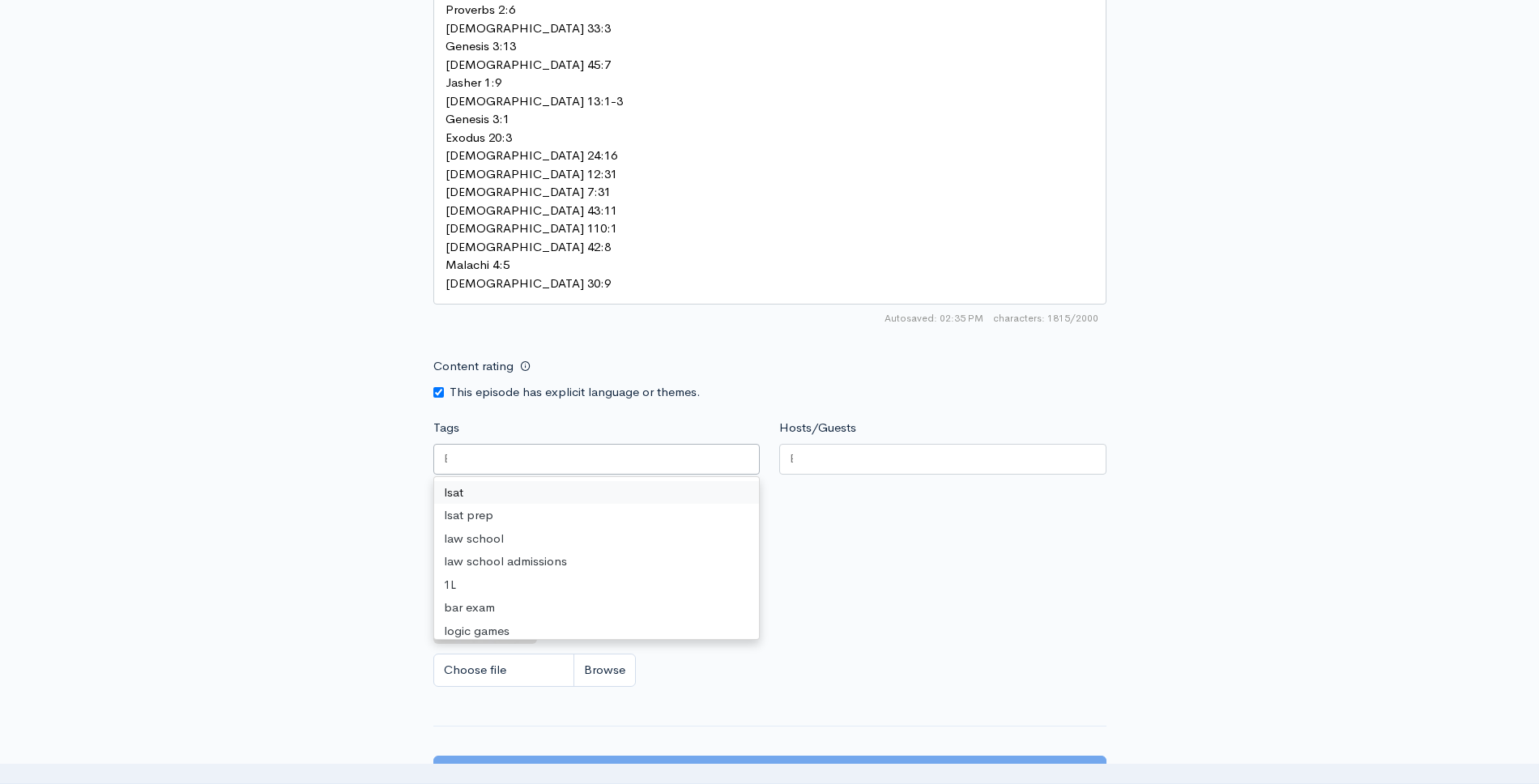
click at [574, 444] on div at bounding box center [596, 459] width 327 height 31
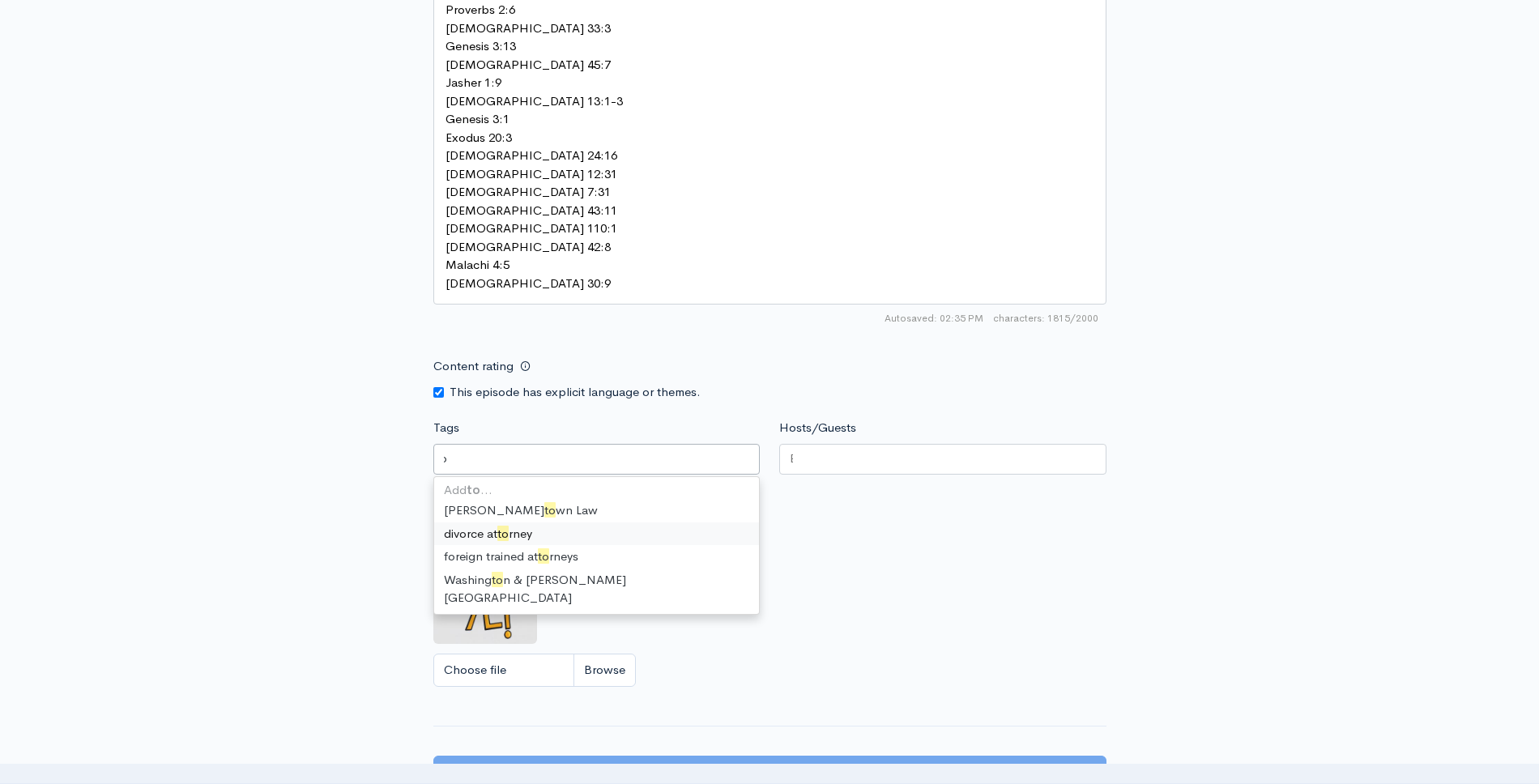
scroll to position [0, 8]
type input "t"
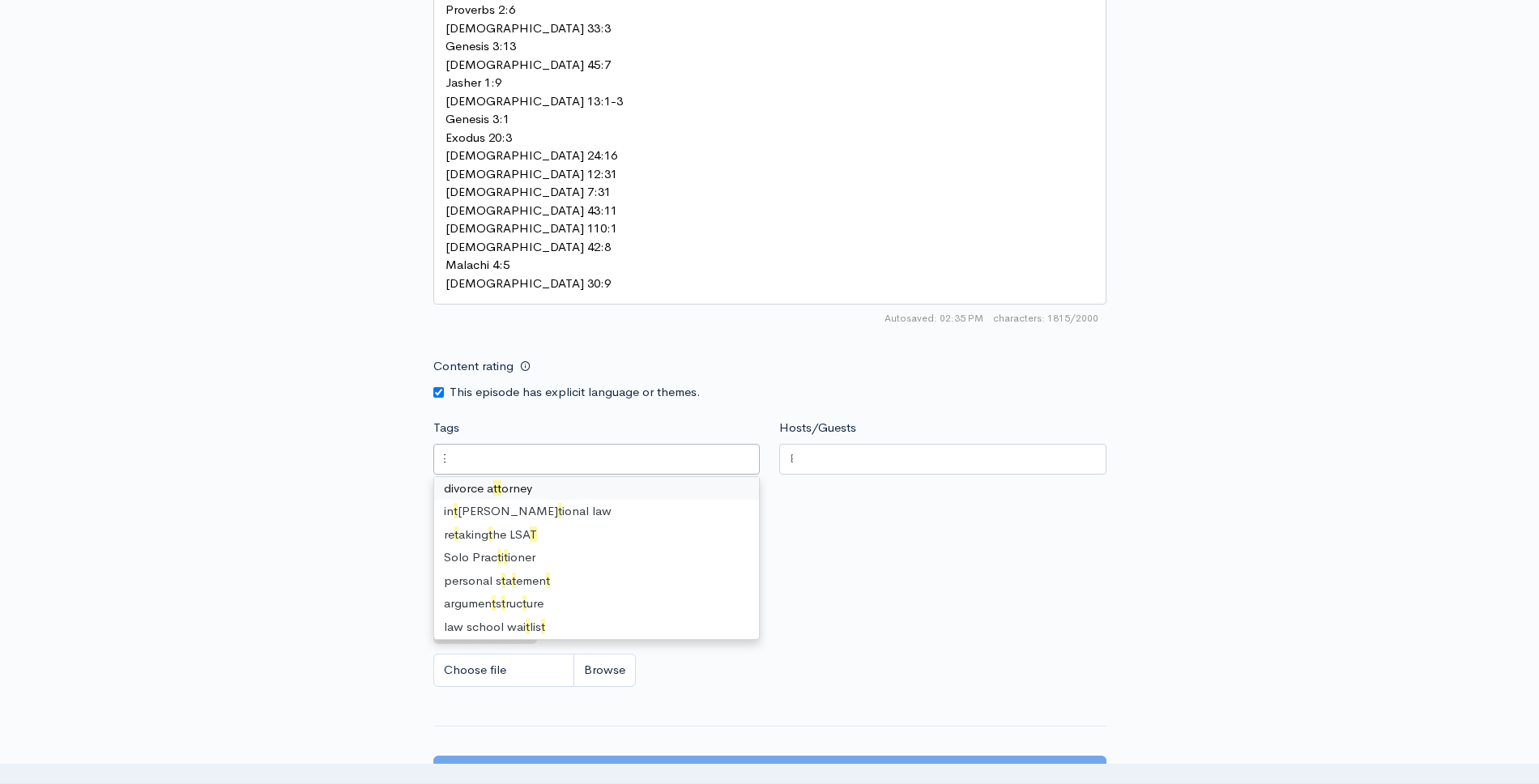
scroll to position [0, 0]
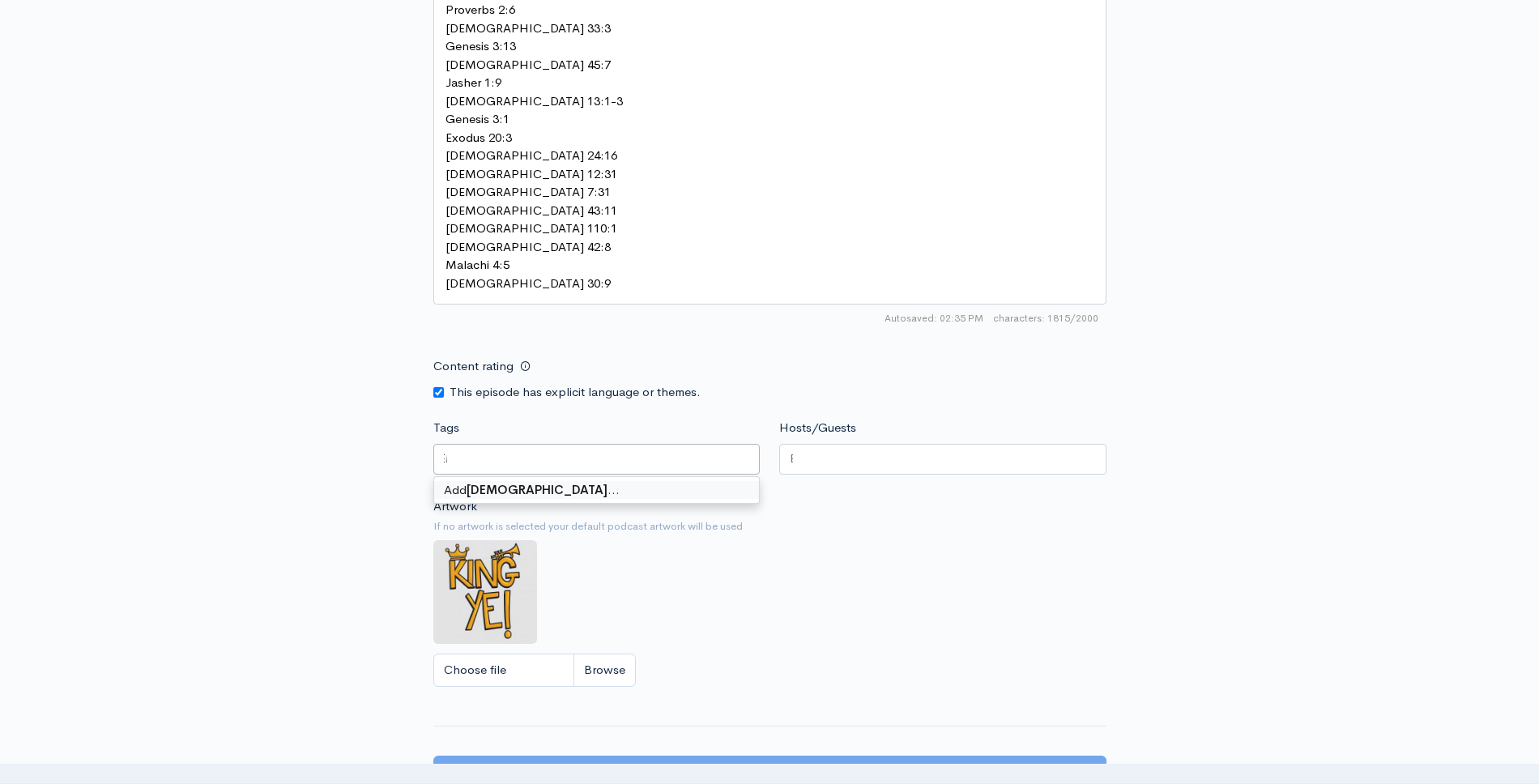
type input "torah"
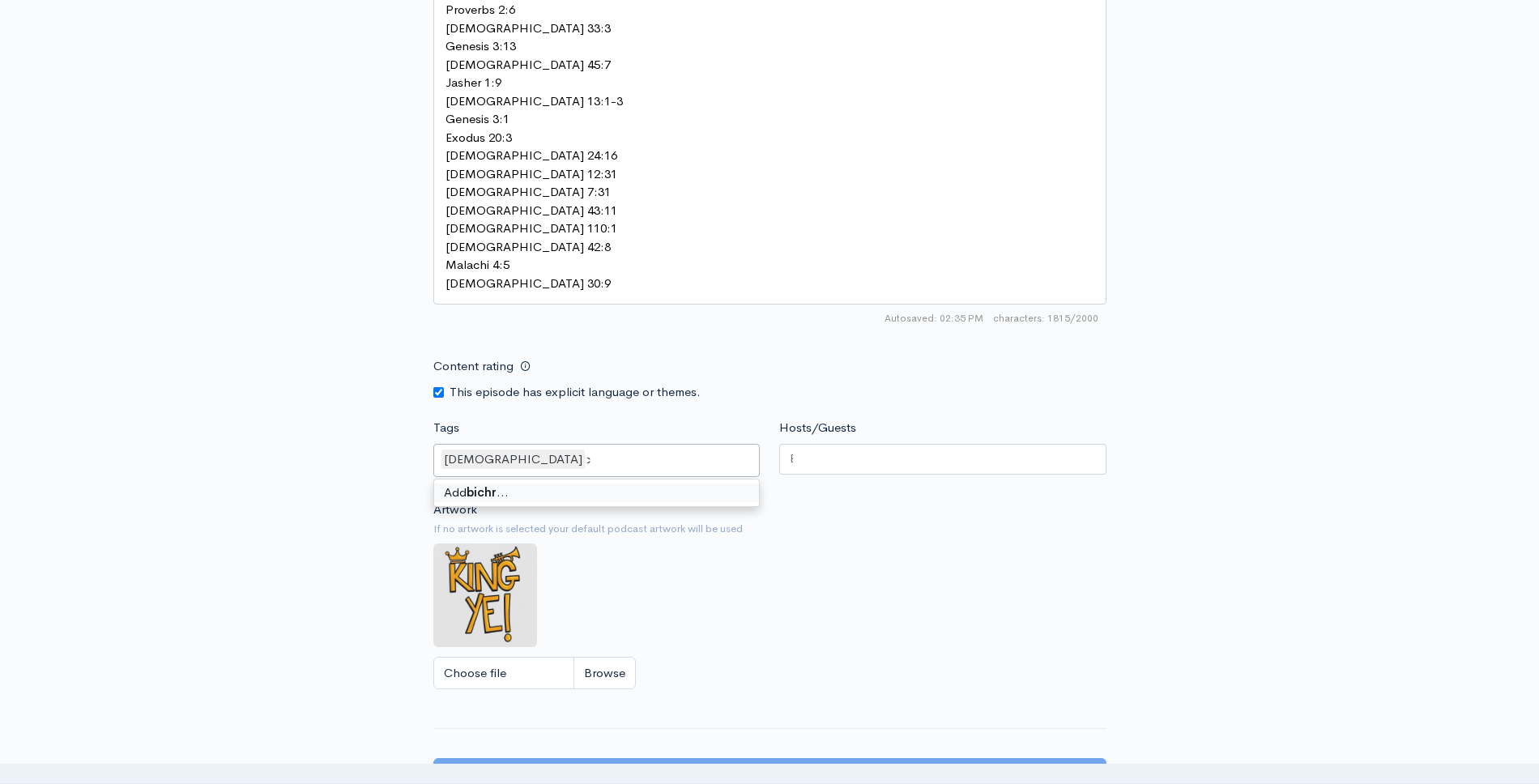
scroll to position [0, 7]
type input "b"
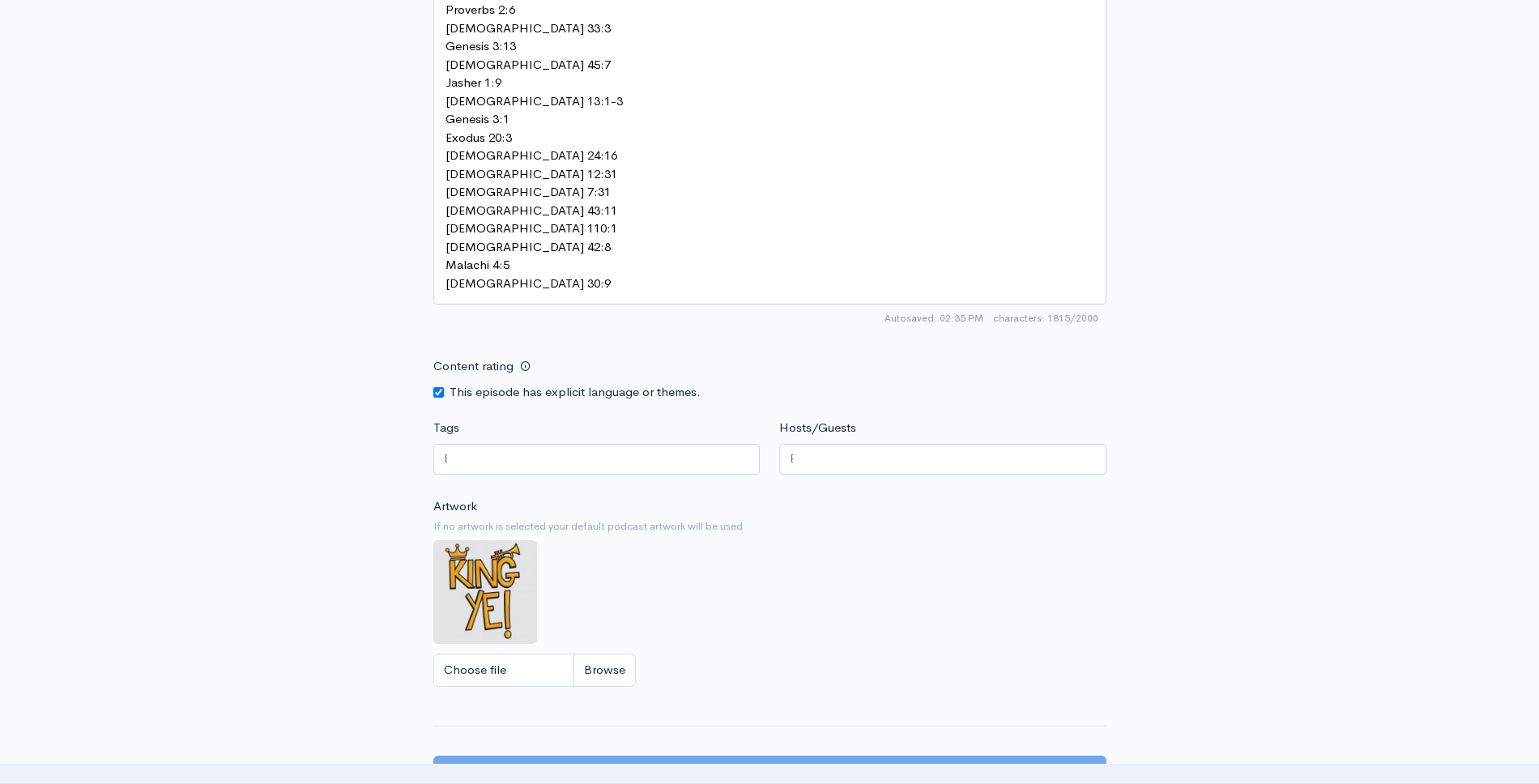
click at [963, 559] on div "Artwork If no artwork is selected your default podcast artwork will be used Cho…" at bounding box center [770, 596] width 673 height 199
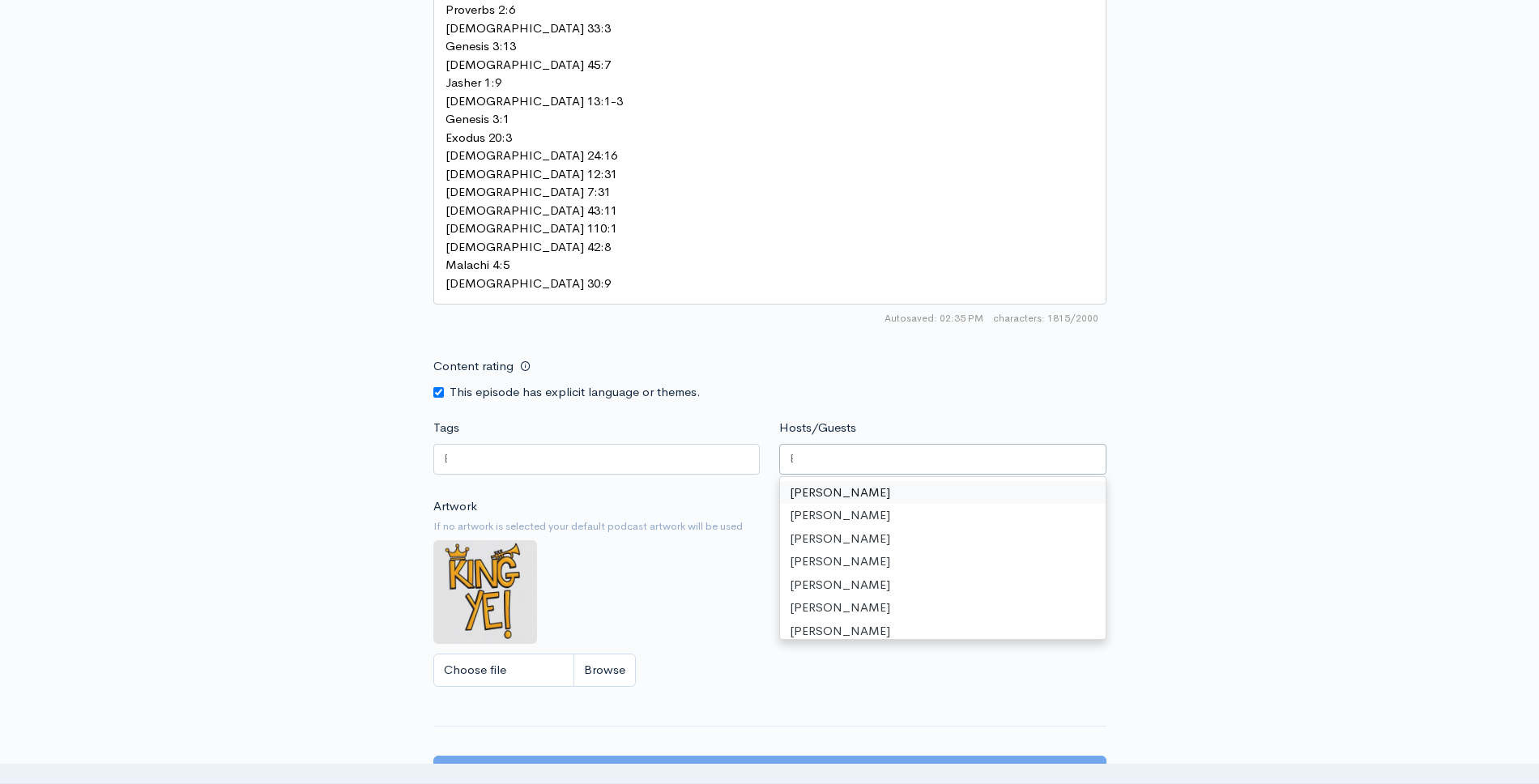
click at [893, 444] on div at bounding box center [943, 459] width 327 height 31
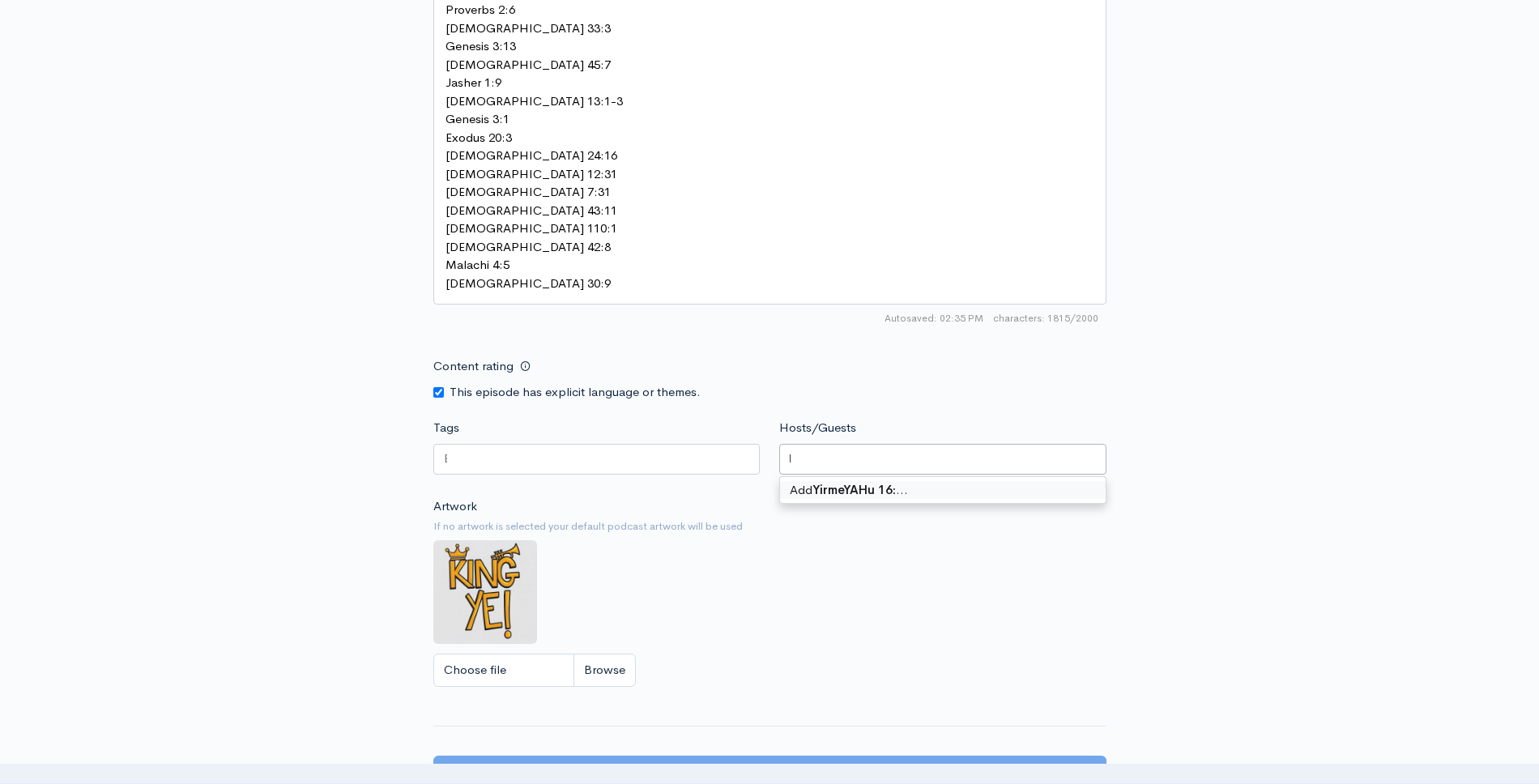
type input "YirmeYAHu 16:16"
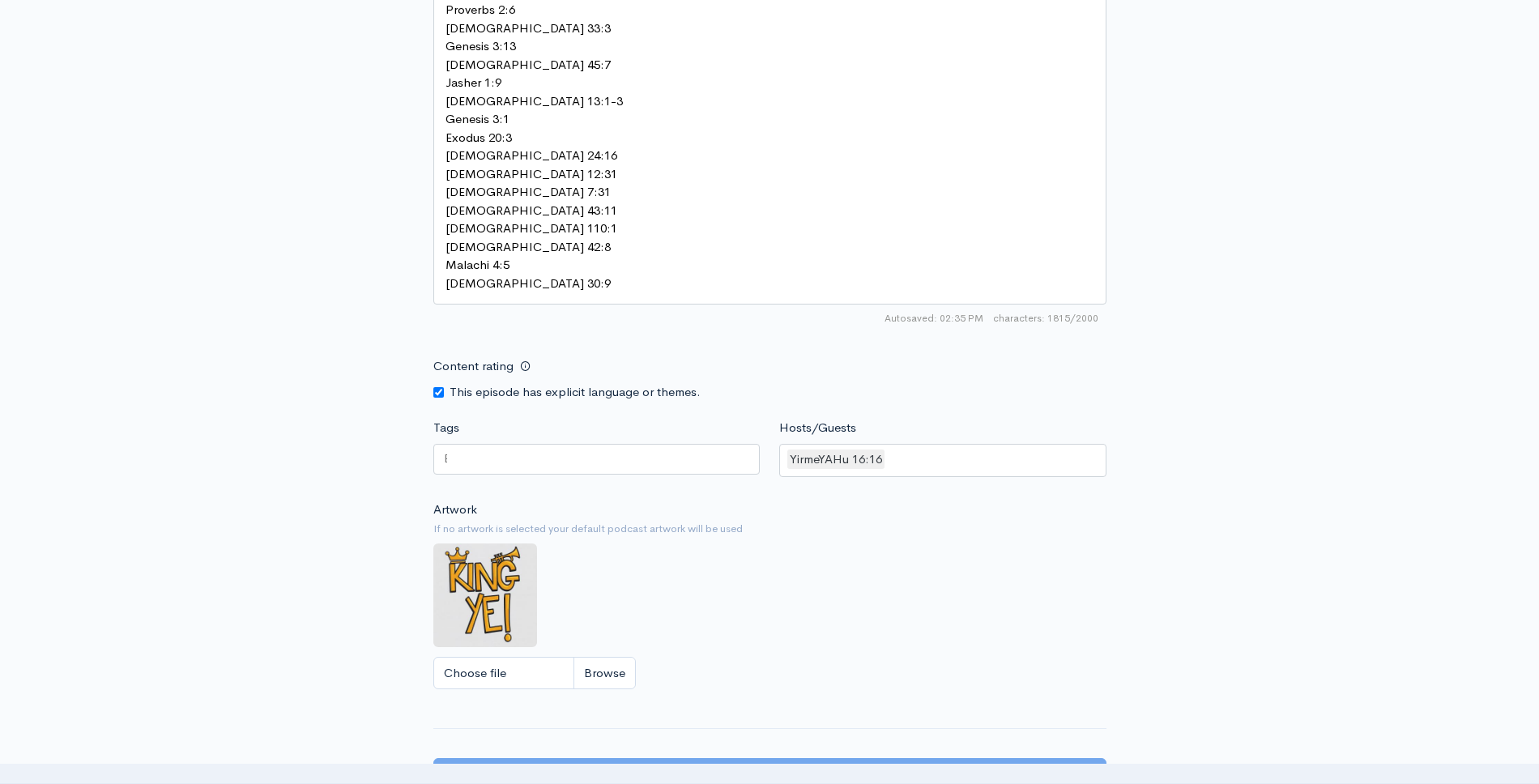
click at [584, 444] on div at bounding box center [596, 459] width 327 height 31
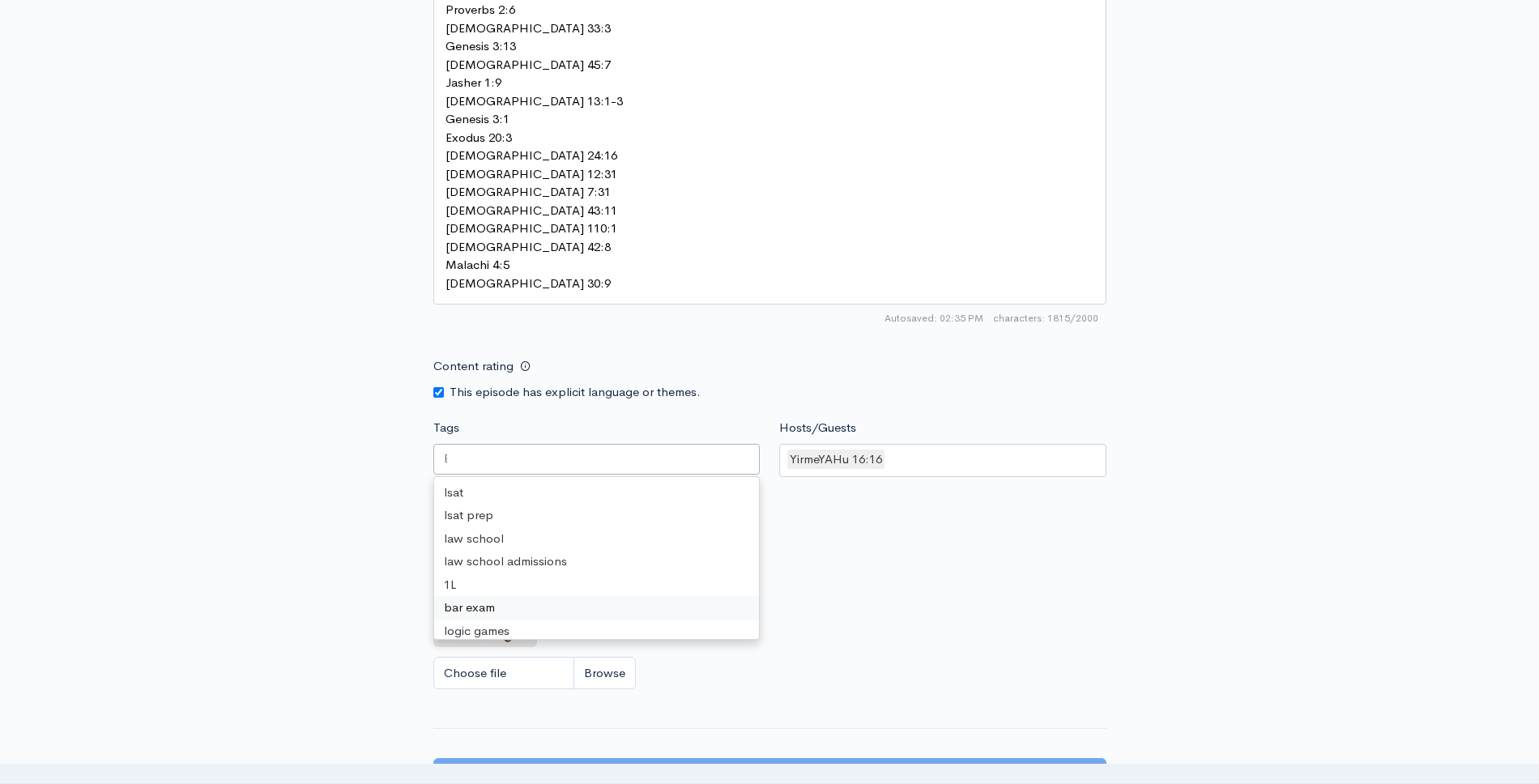
click at [738, 616] on div "Artwork If no artwork is selected your default podcast artwork will be used Cho…" at bounding box center [770, 599] width 673 height 199
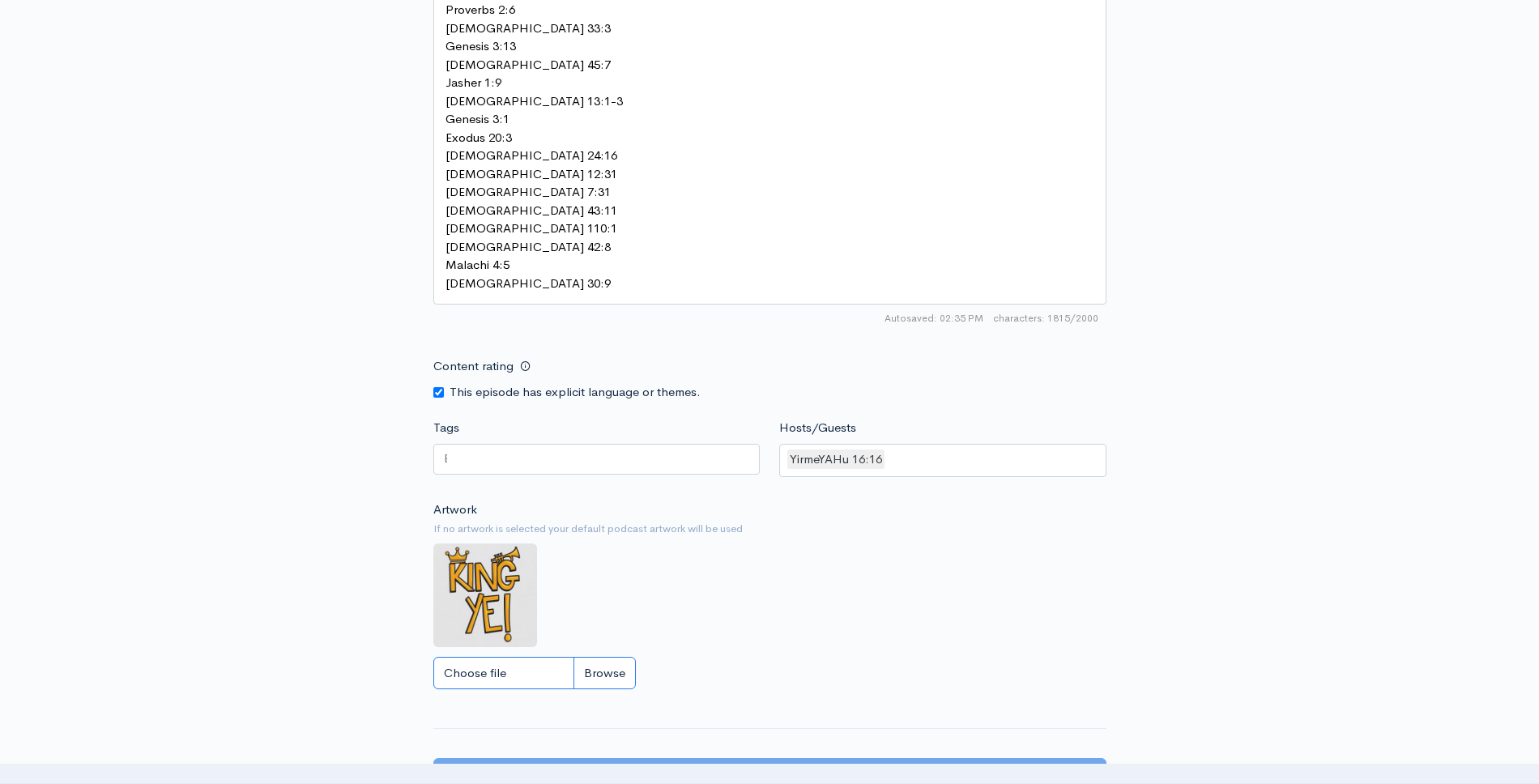
click at [527, 656] on input "Choose file" at bounding box center [534, 673] width 203 height 34
type input "C:\fakepath\Screenshot 2025-09-25 at 1.08.11 PM.png"
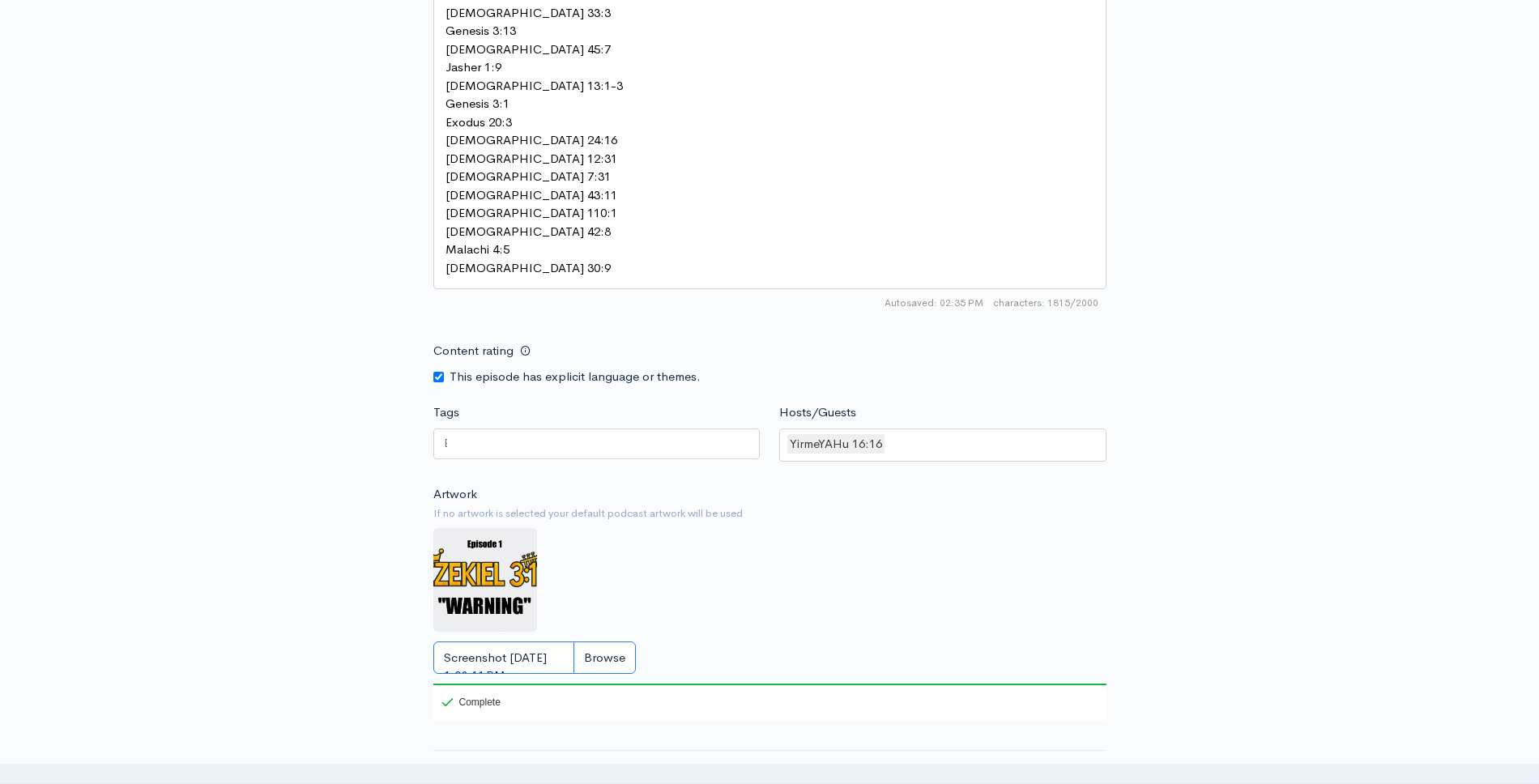
scroll to position [2022, 0]
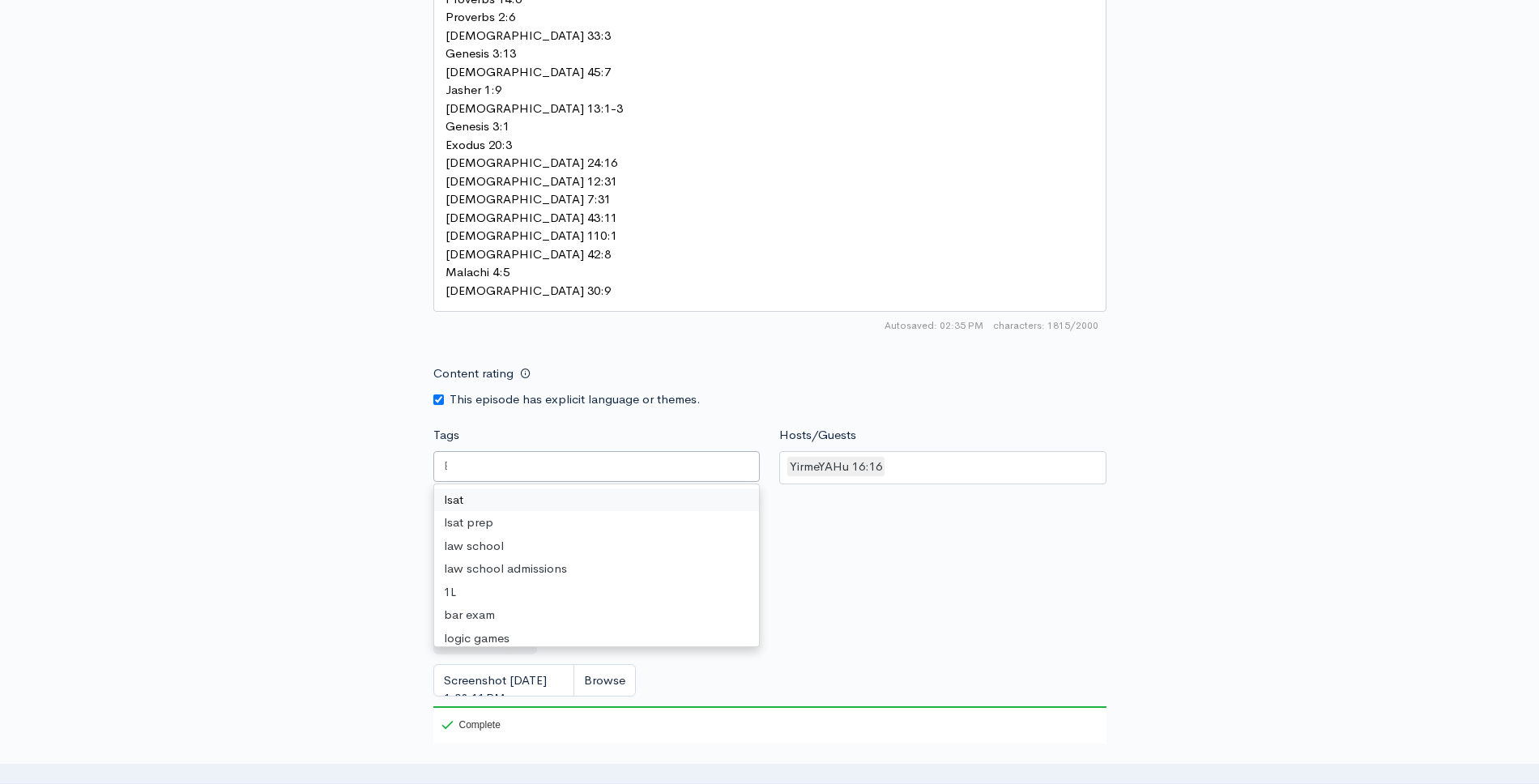
click at [650, 451] on div at bounding box center [596, 466] width 327 height 31
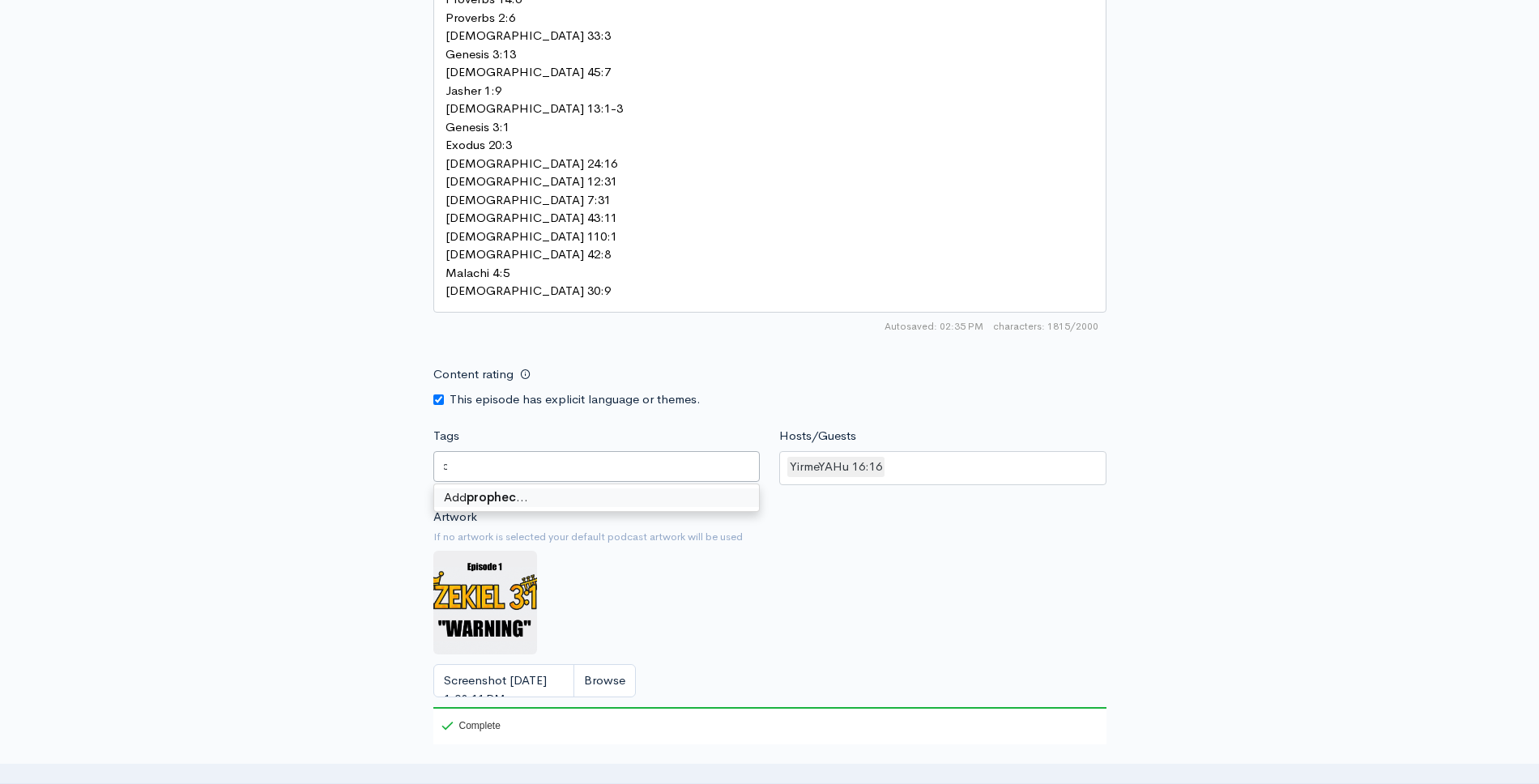
type input "prophecy"
type input "torah"
type input "tanakh"
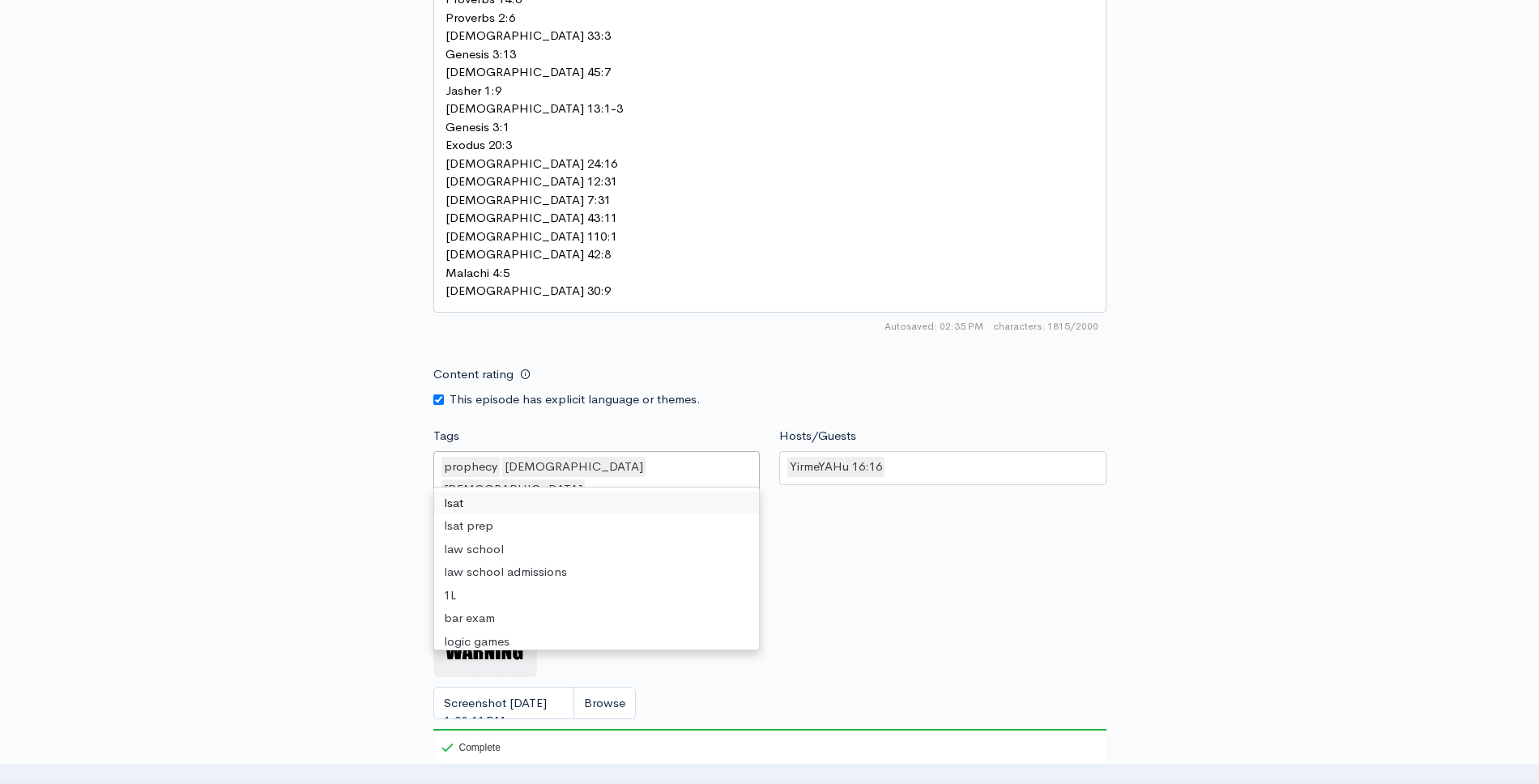
paste input "apocrypha"
type input "apocrypha"
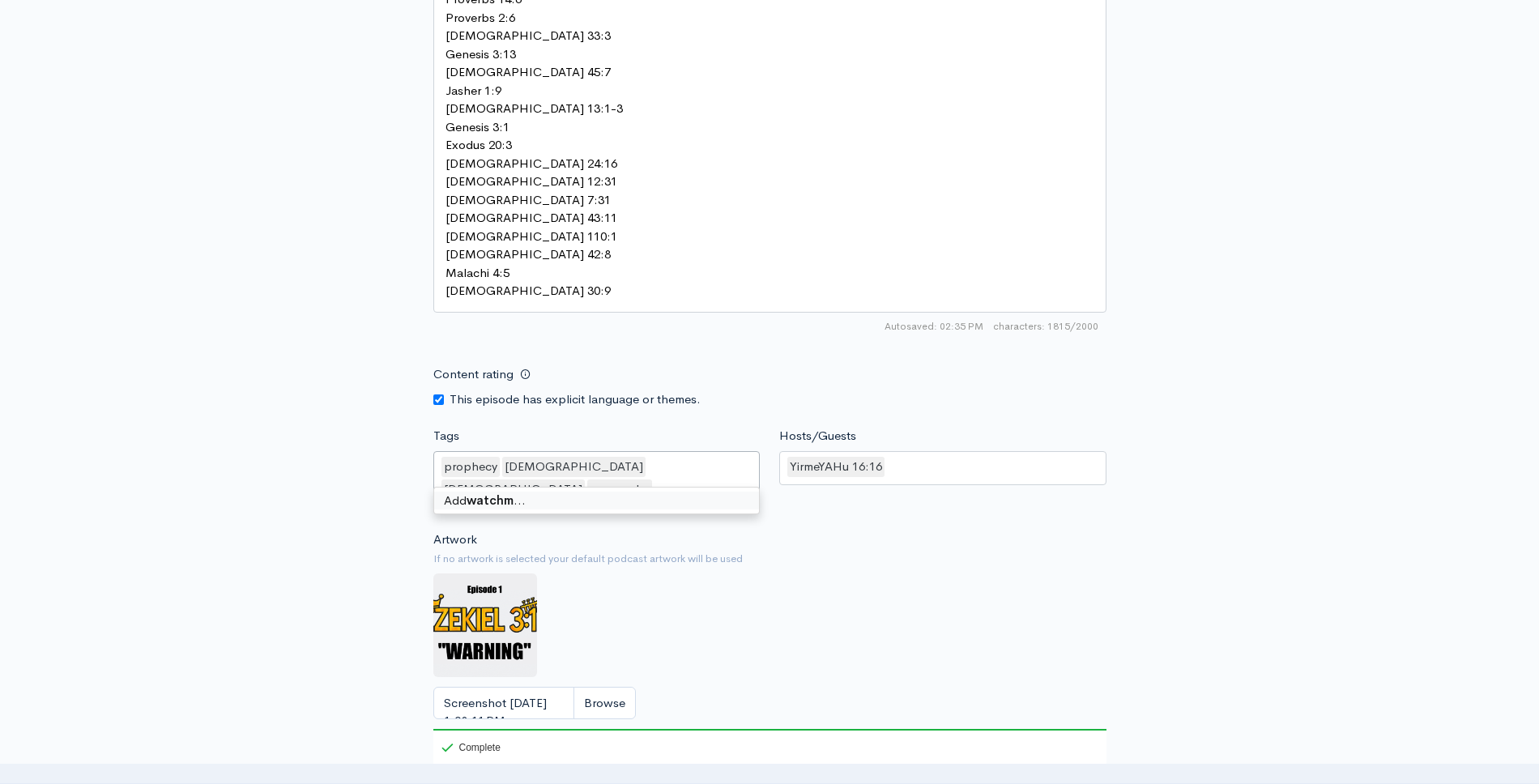
type input "watchman"
type input "end times"
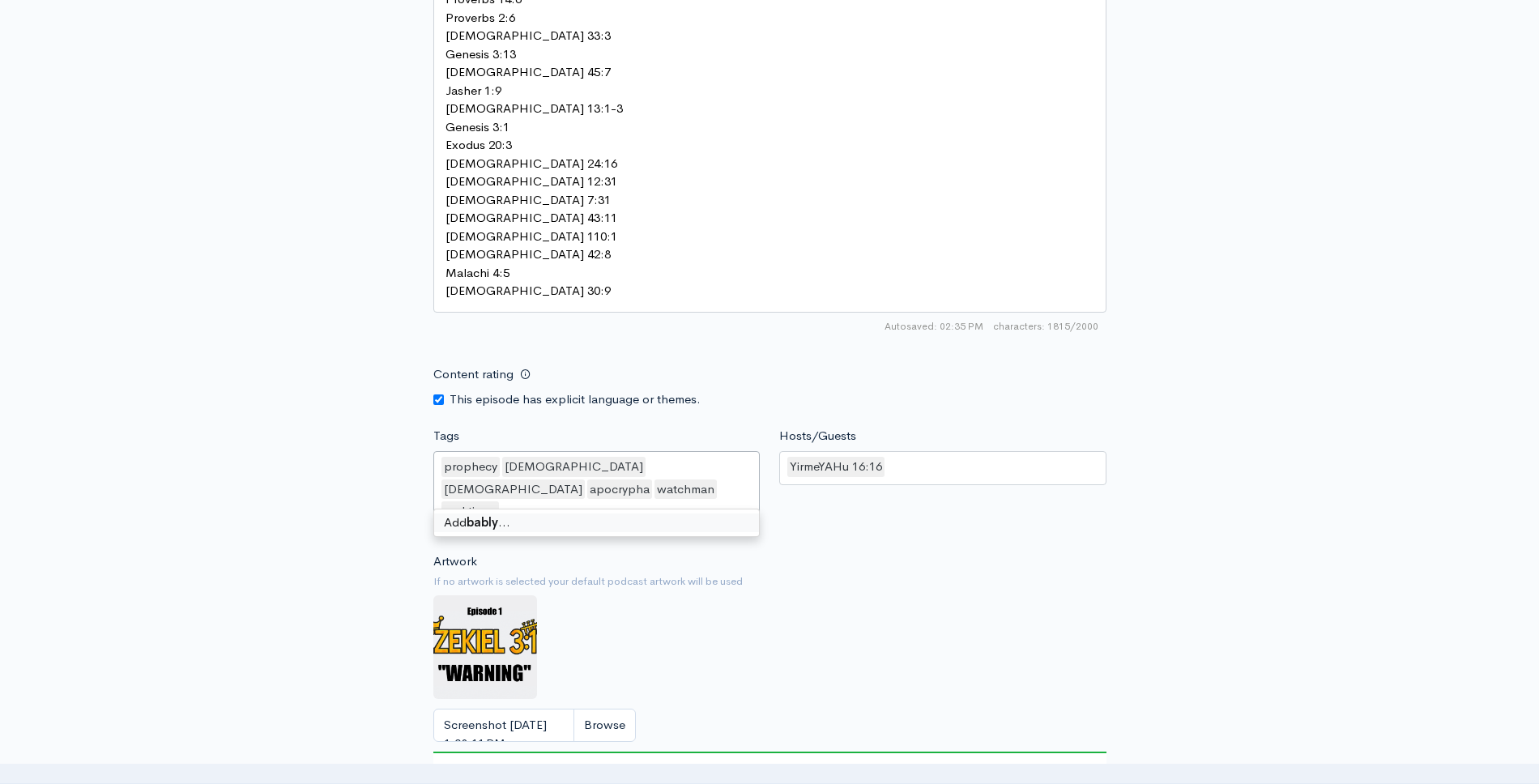
type input "bablyon"
type input "irsaelites"
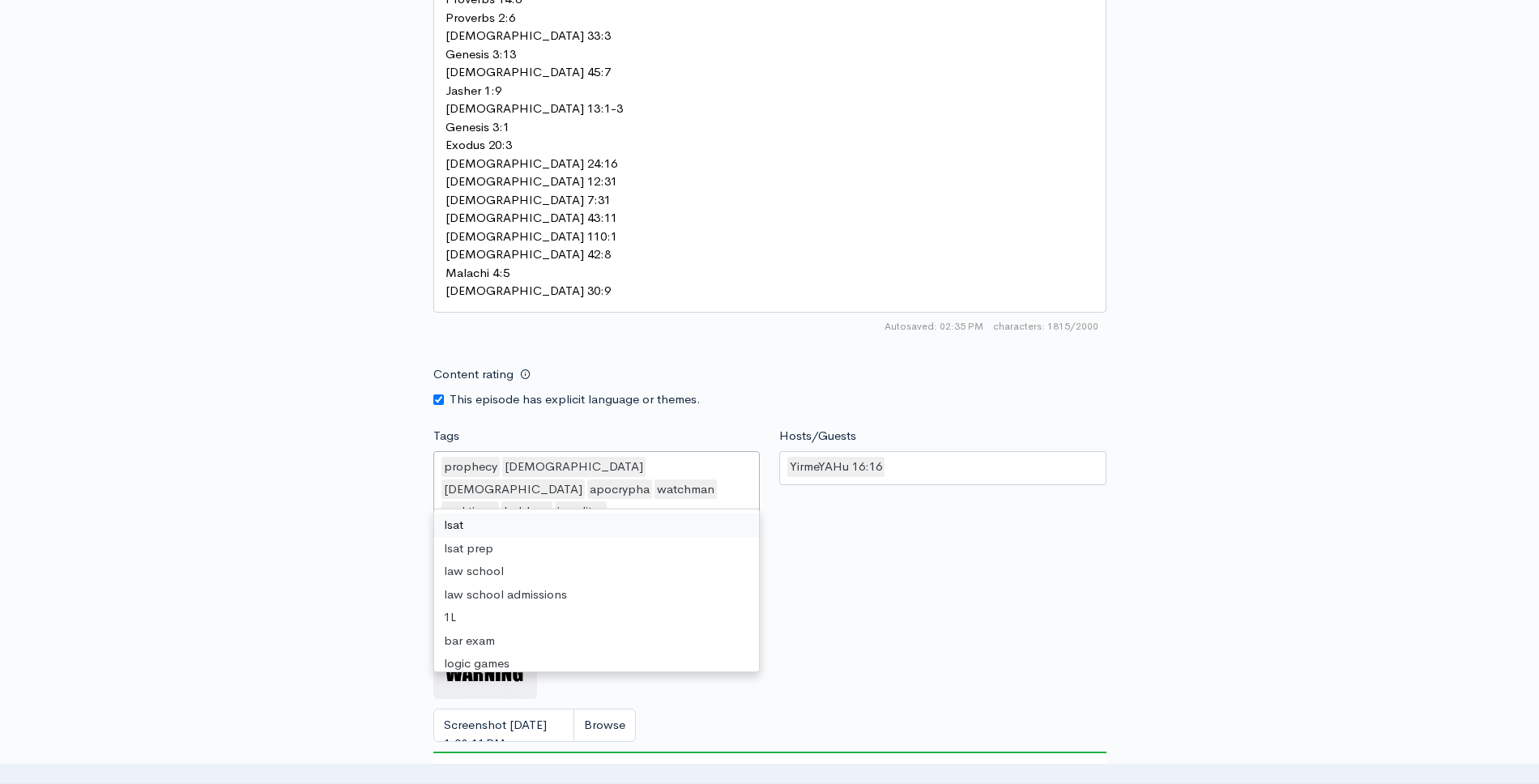
type input "h"
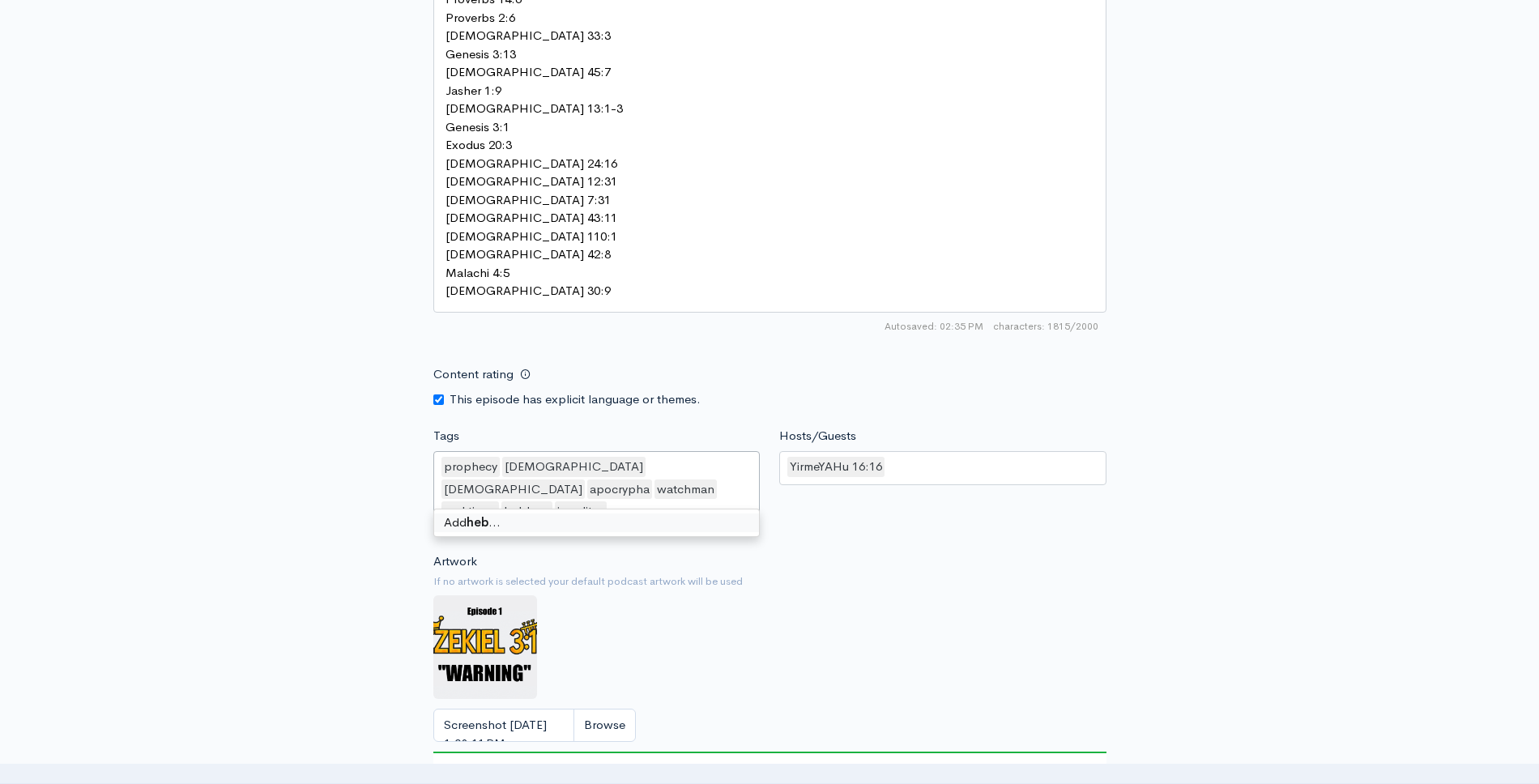
type input "hebrew"
type input "captivity"
type input "Judaism"
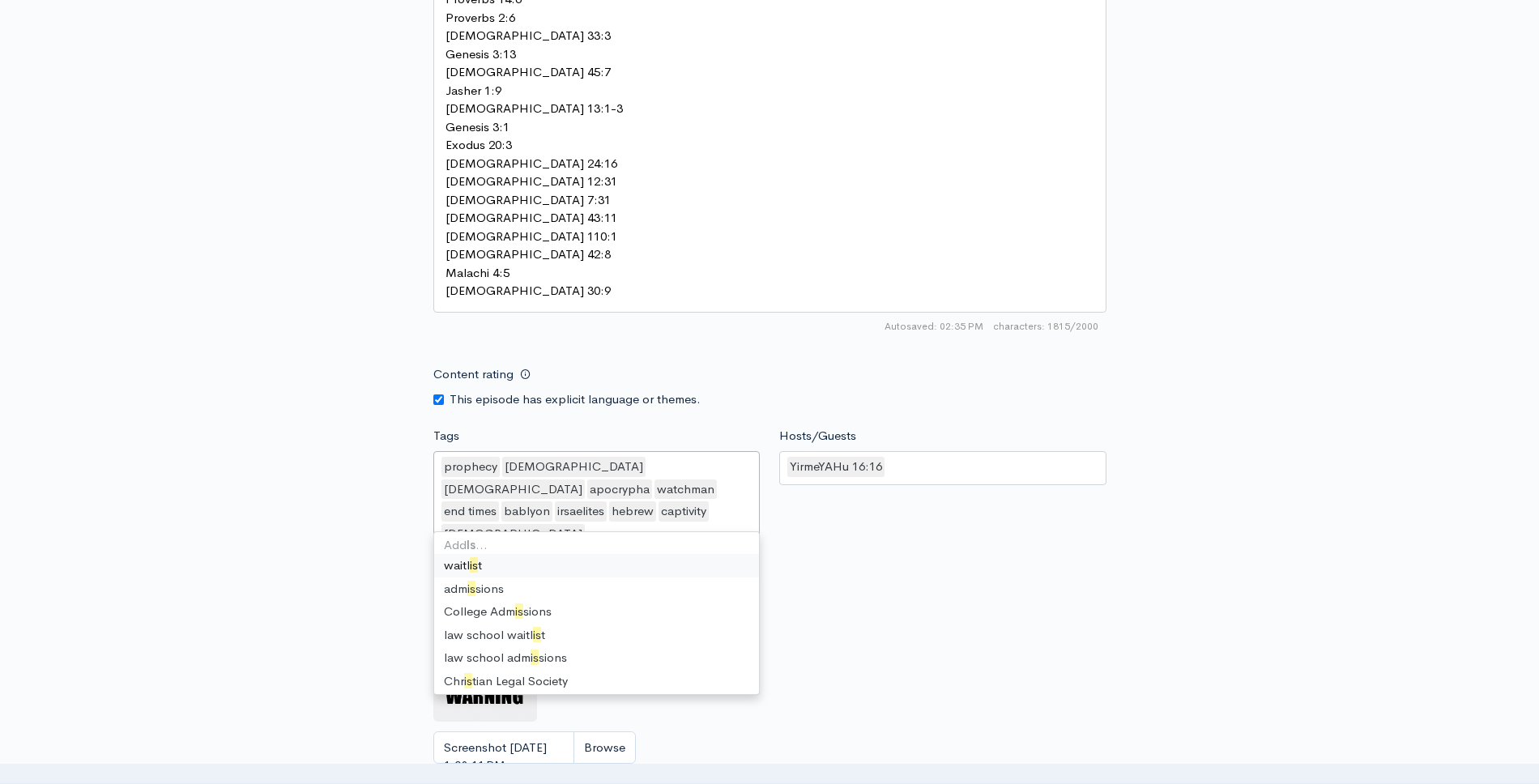
type input "Islam"
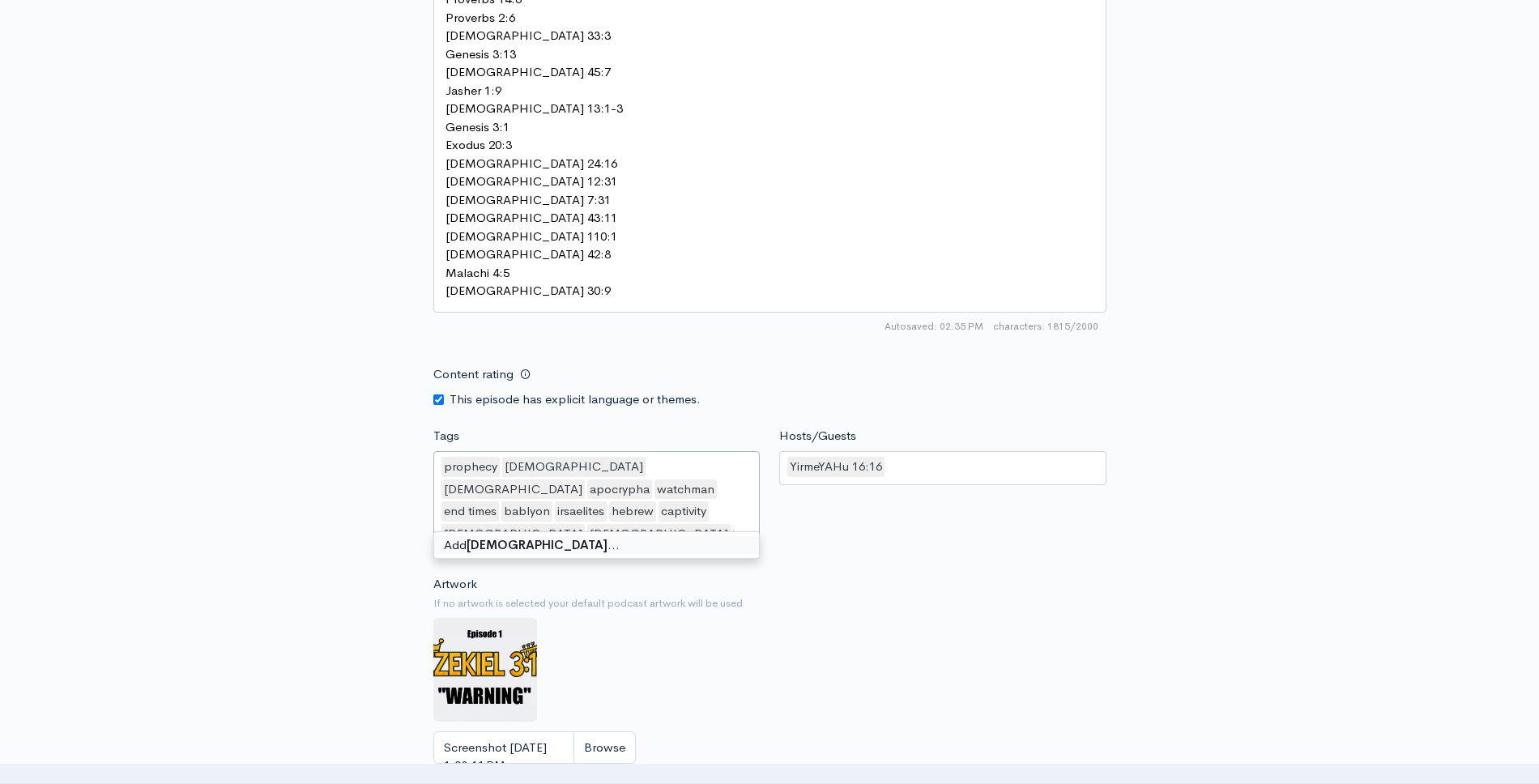
type input "Christianity"
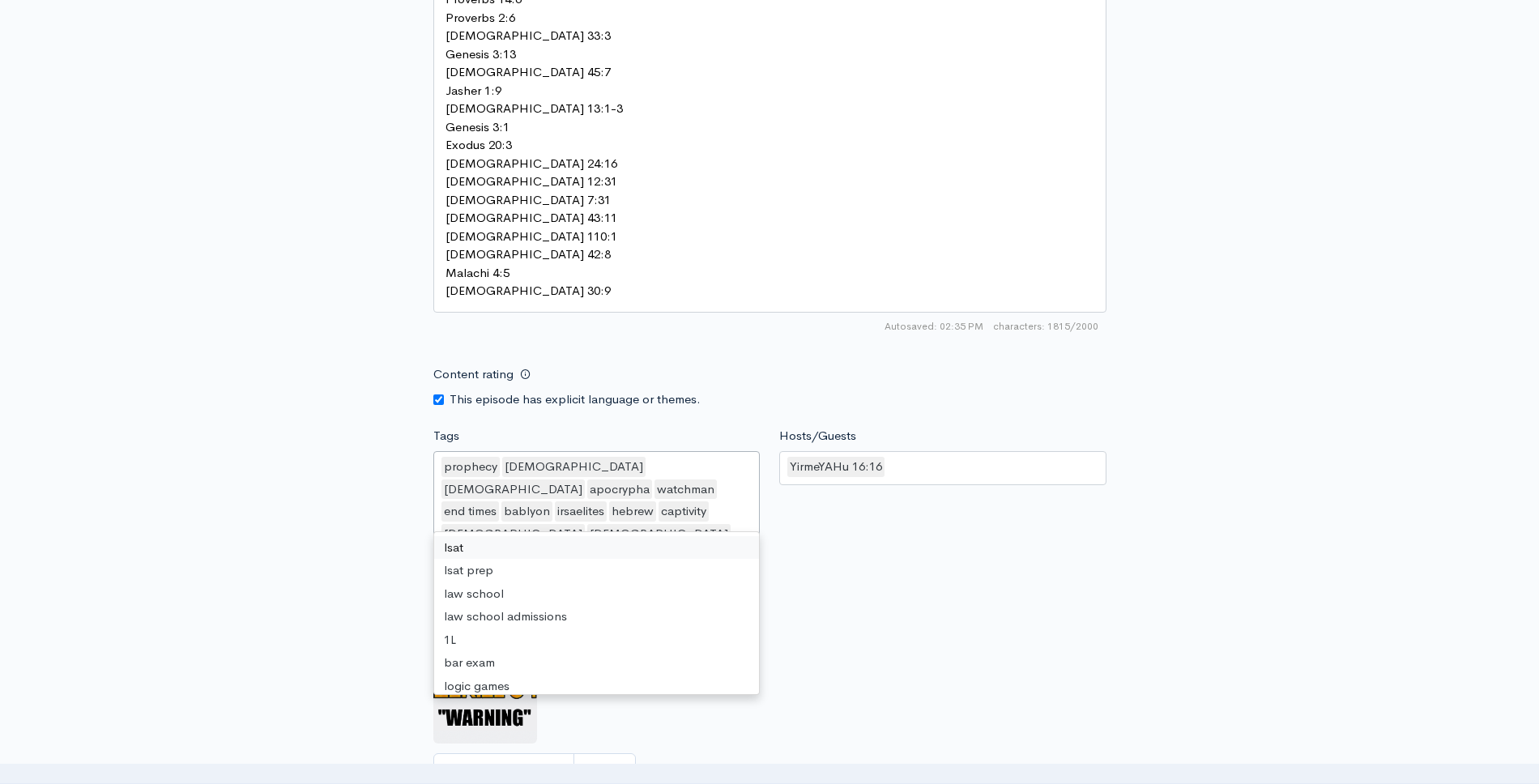
click at [625, 476] on div "prophecy torah tanakh apocrypha watchman end times bablyon irsaelites hebrew ca…" at bounding box center [596, 512] width 327 height 123
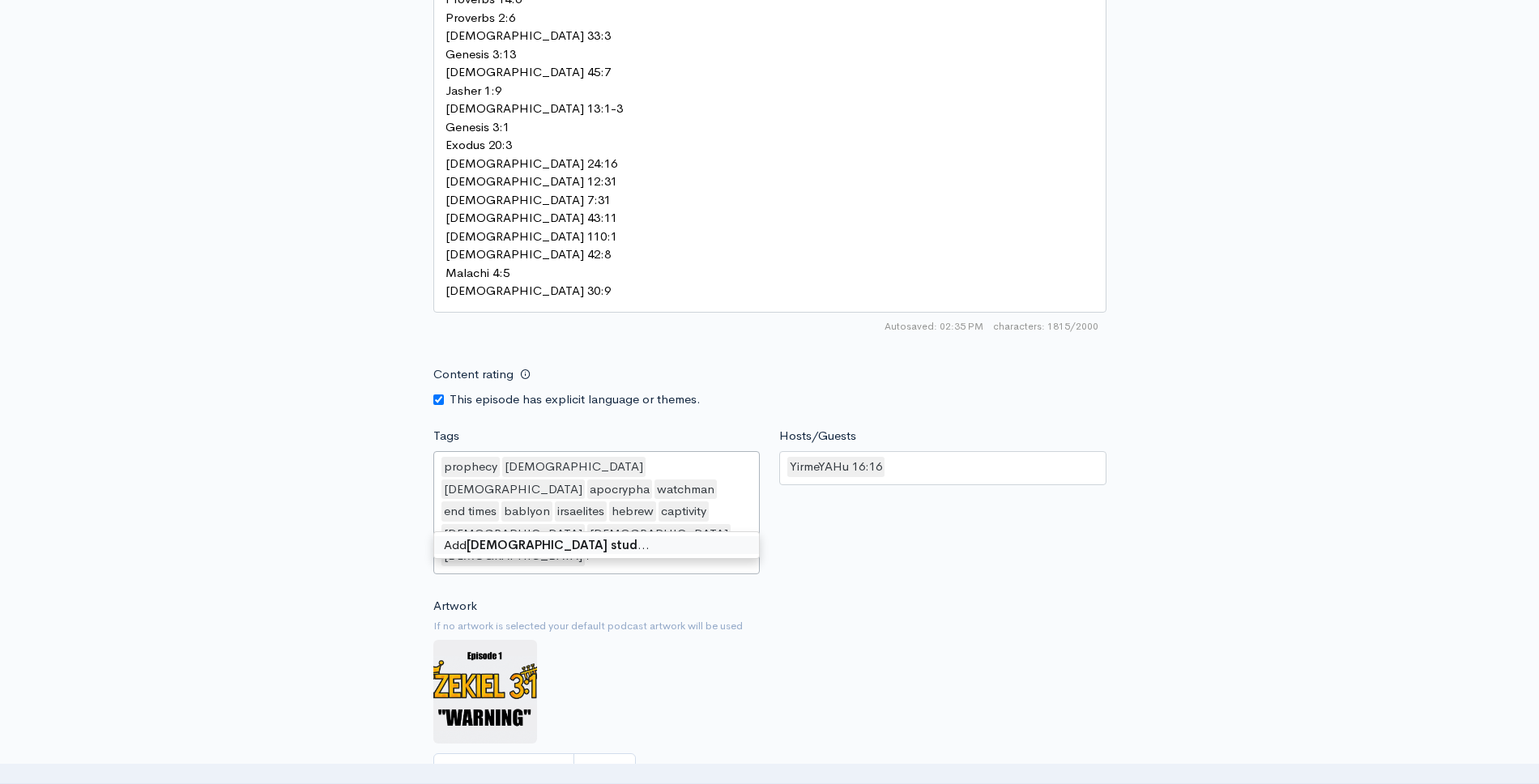
type input "Bible study"
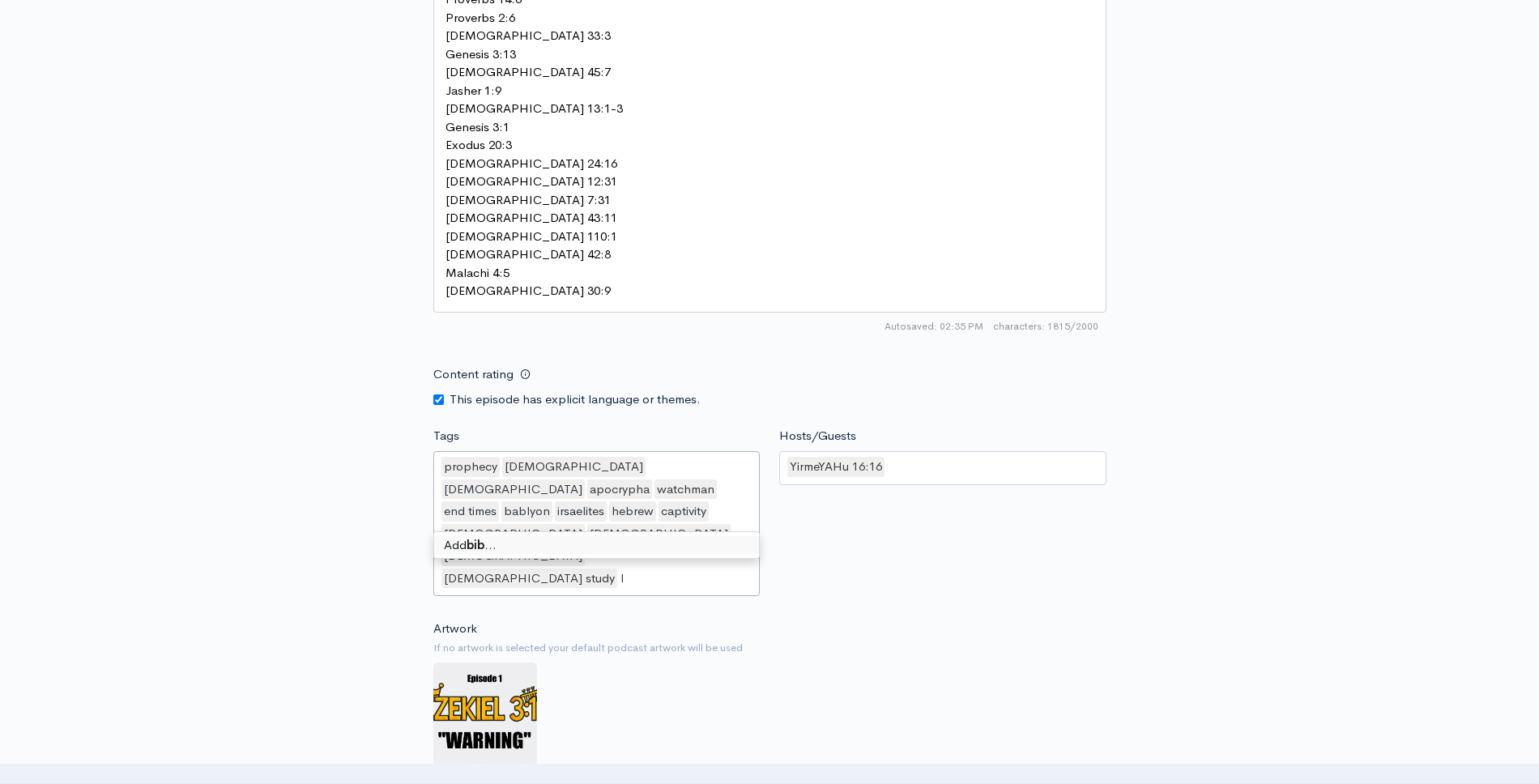
type input "bible"
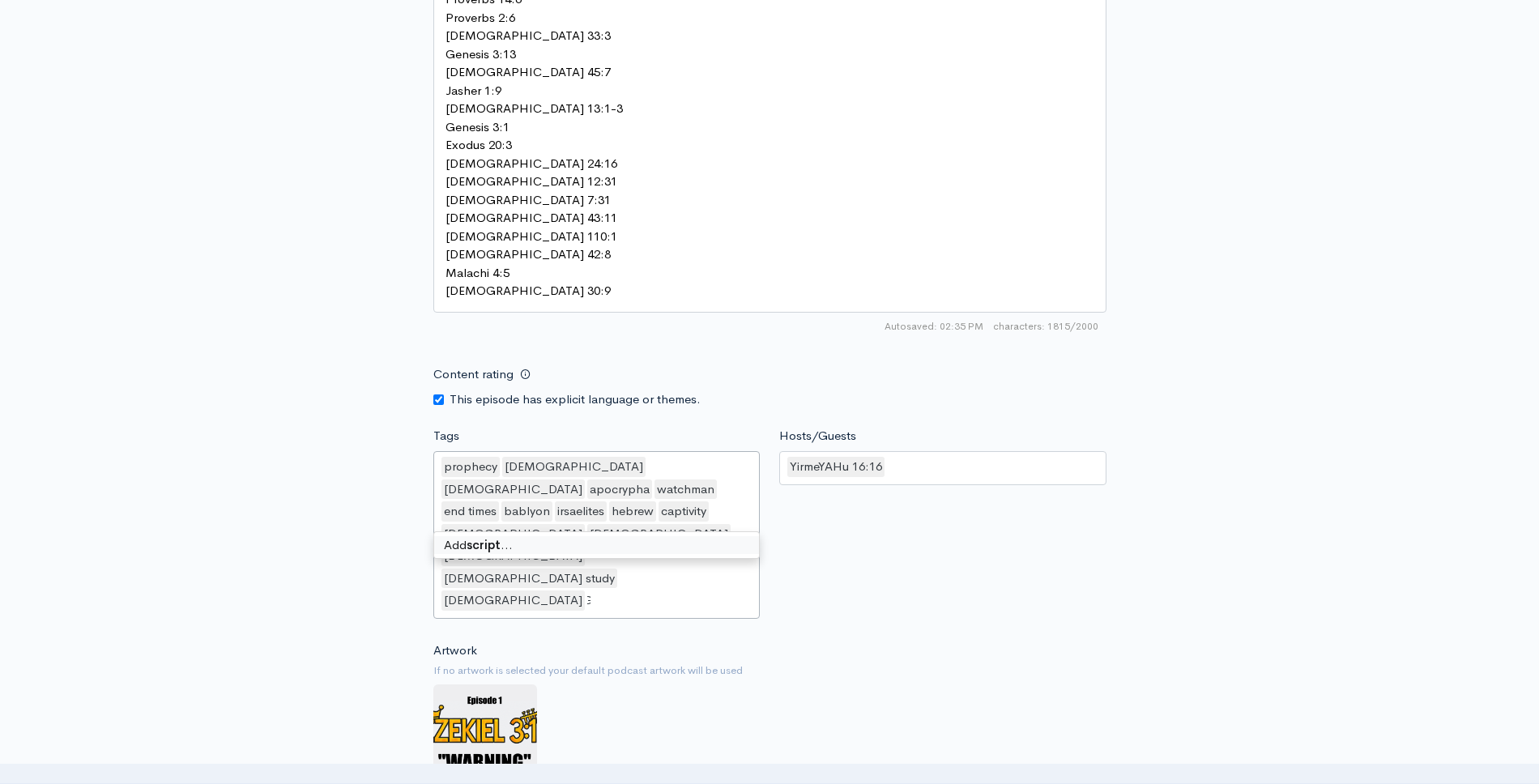
type input "scriptures"
click at [894, 662] on small "If no artwork is selected your default podcast artwork will be used" at bounding box center [770, 670] width 673 height 16
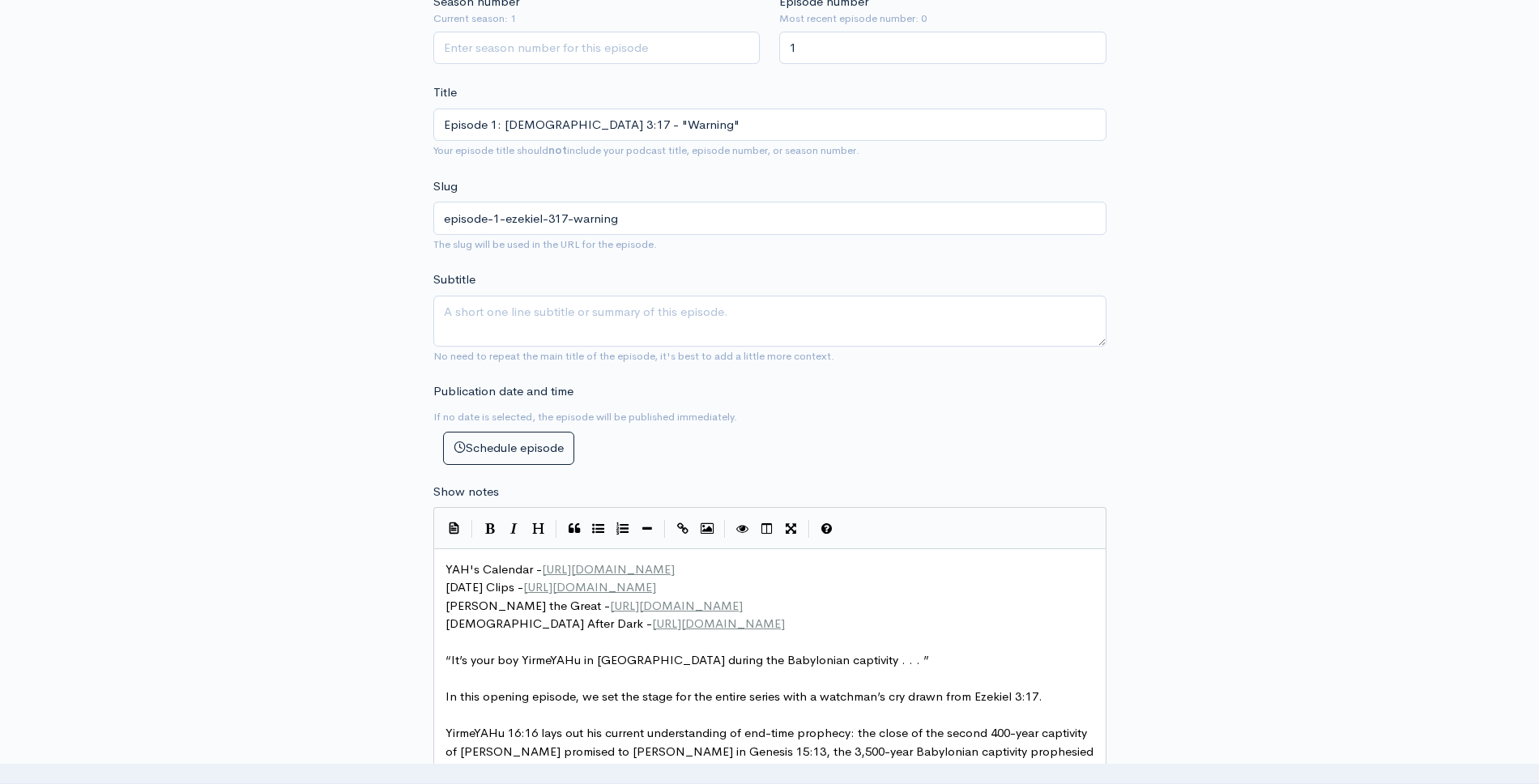
scroll to position [480, 0]
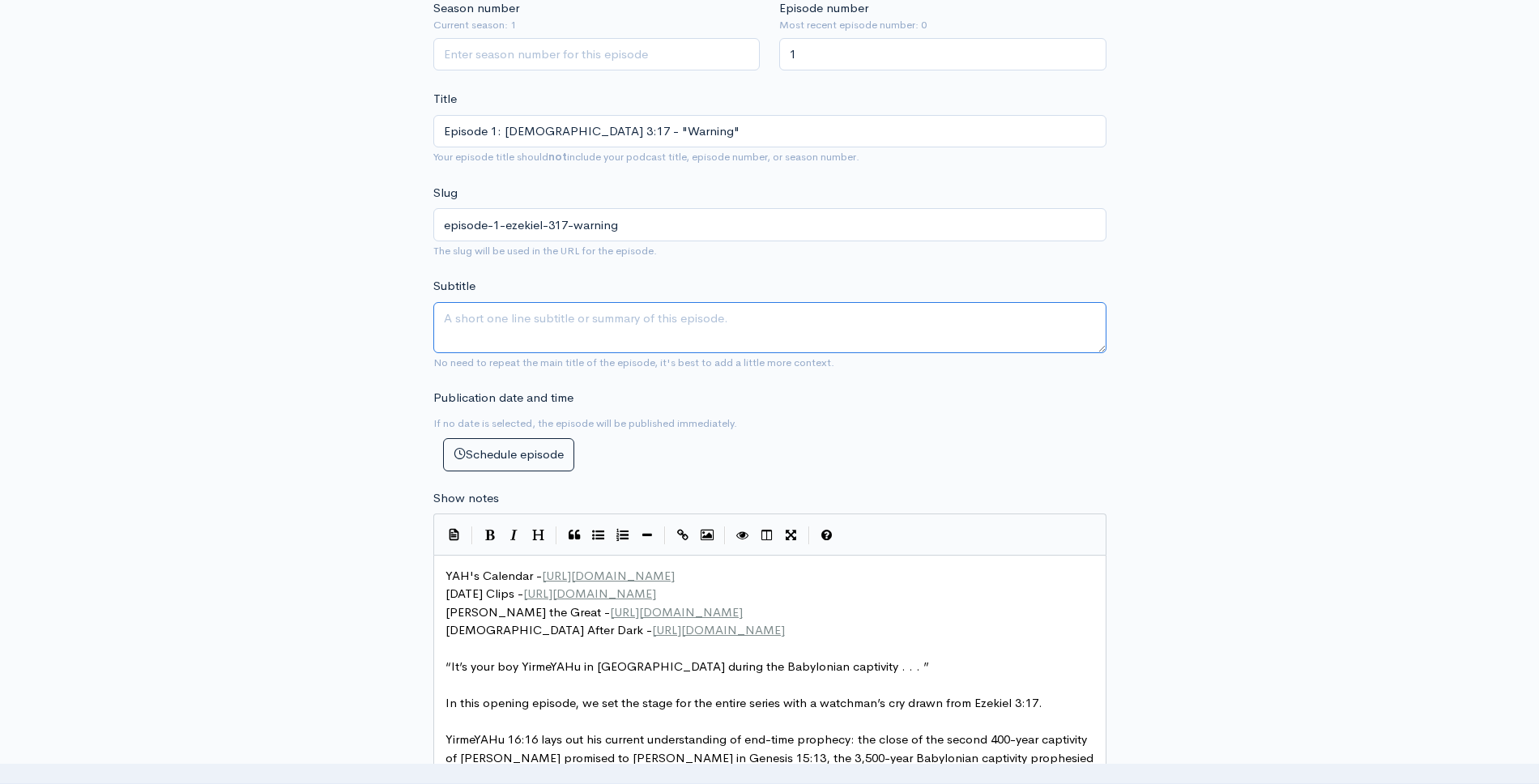
click at [648, 340] on textarea "Subtitle" at bounding box center [770, 327] width 673 height 51
paste textarea "therefore hear the word at my mouth, and give them warning from me."
click at [445, 312] on textarea "therefore hear the word at my mouth, and give them warning from me." at bounding box center [770, 327] width 673 height 51
click at [597, 315] on textarea "Therefore hear the word at my mouth, and give them warning from me." at bounding box center [770, 327] width 673 height 51
click at [831, 316] on textarea "Therefore hear the word at My mouth, and give them warning from me." at bounding box center [770, 327] width 673 height 51
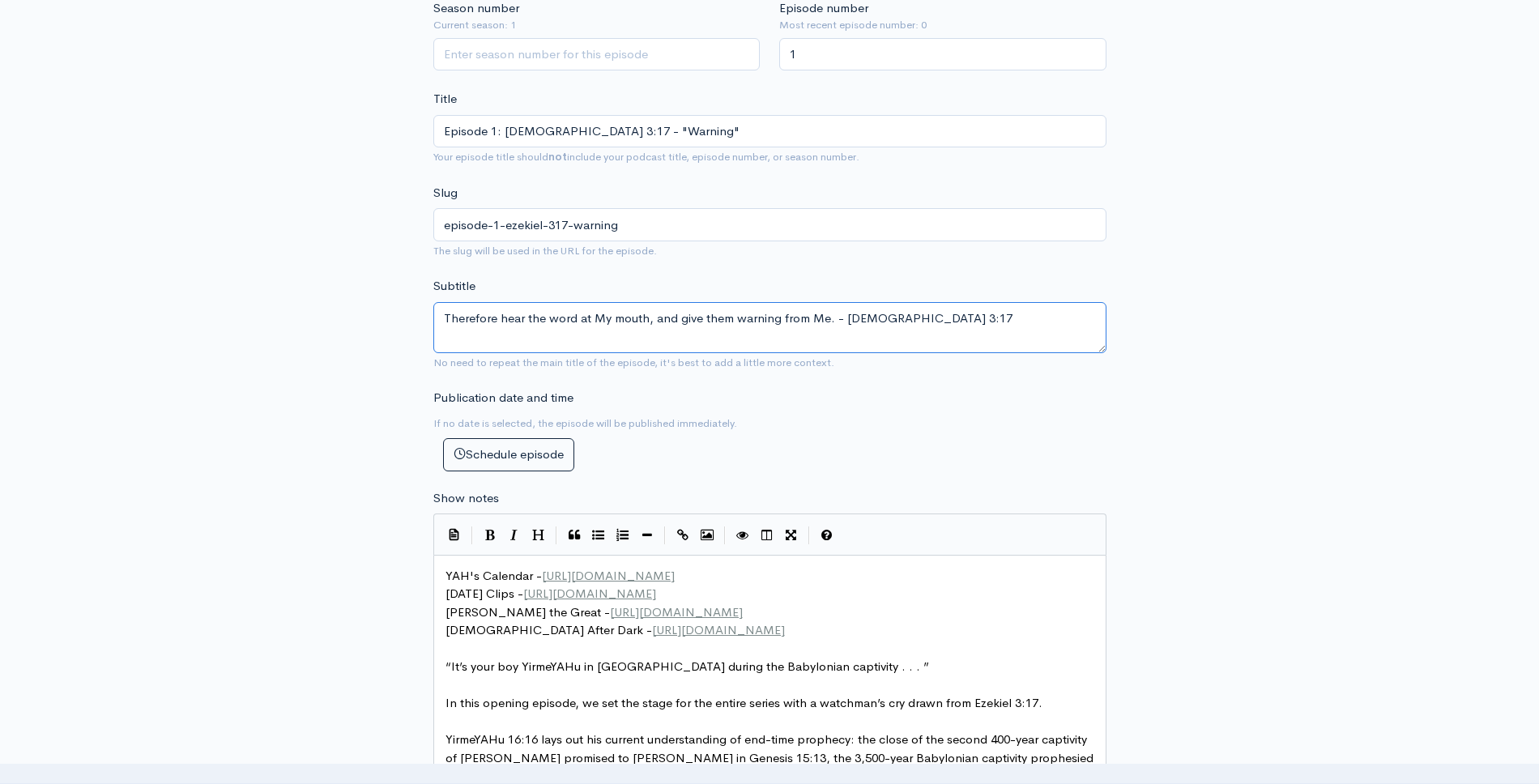
type textarea "Therefore hear the word at My mouth, and give them warning from Me. - [DEMOGRAP…"
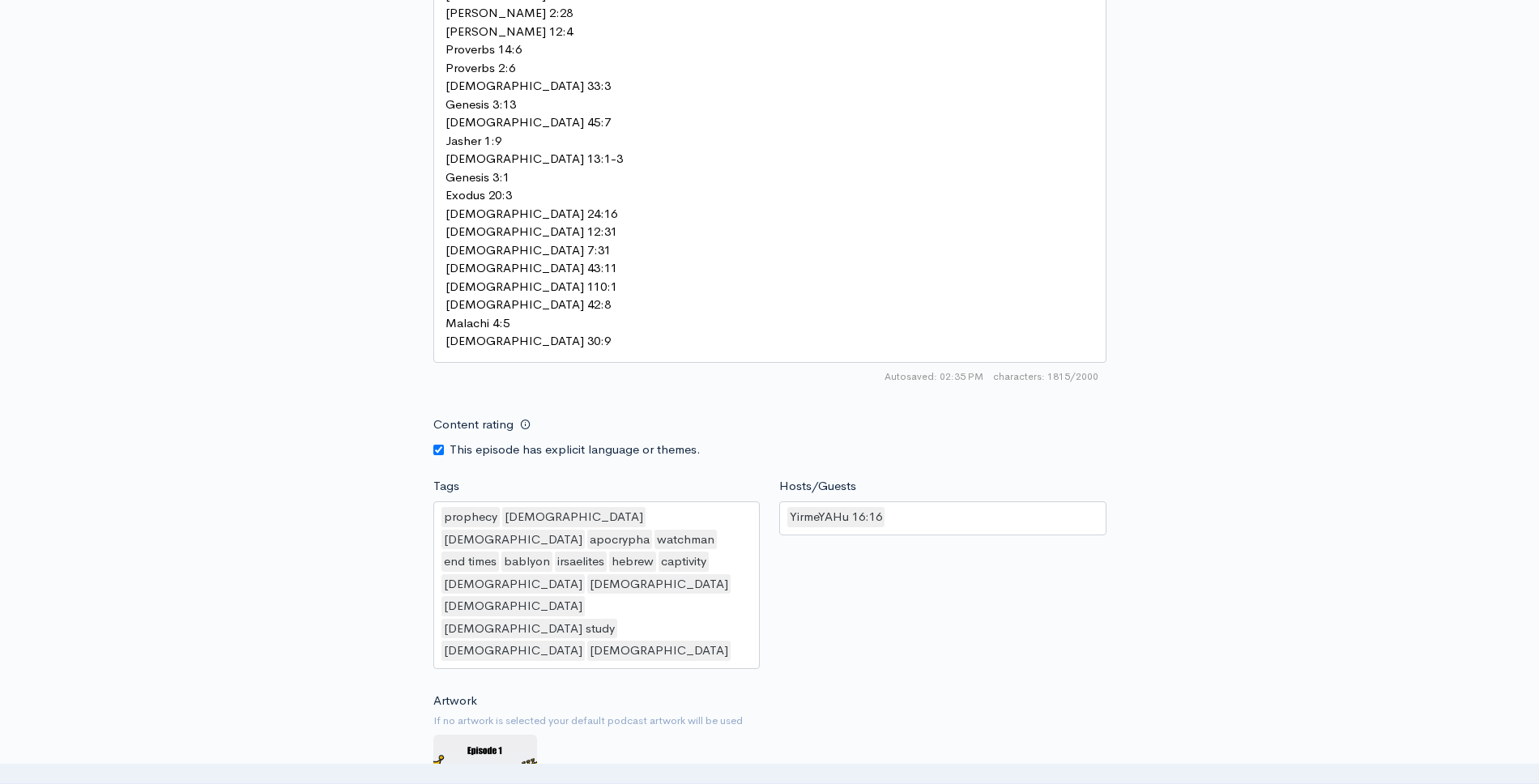
scroll to position [2409, 0]
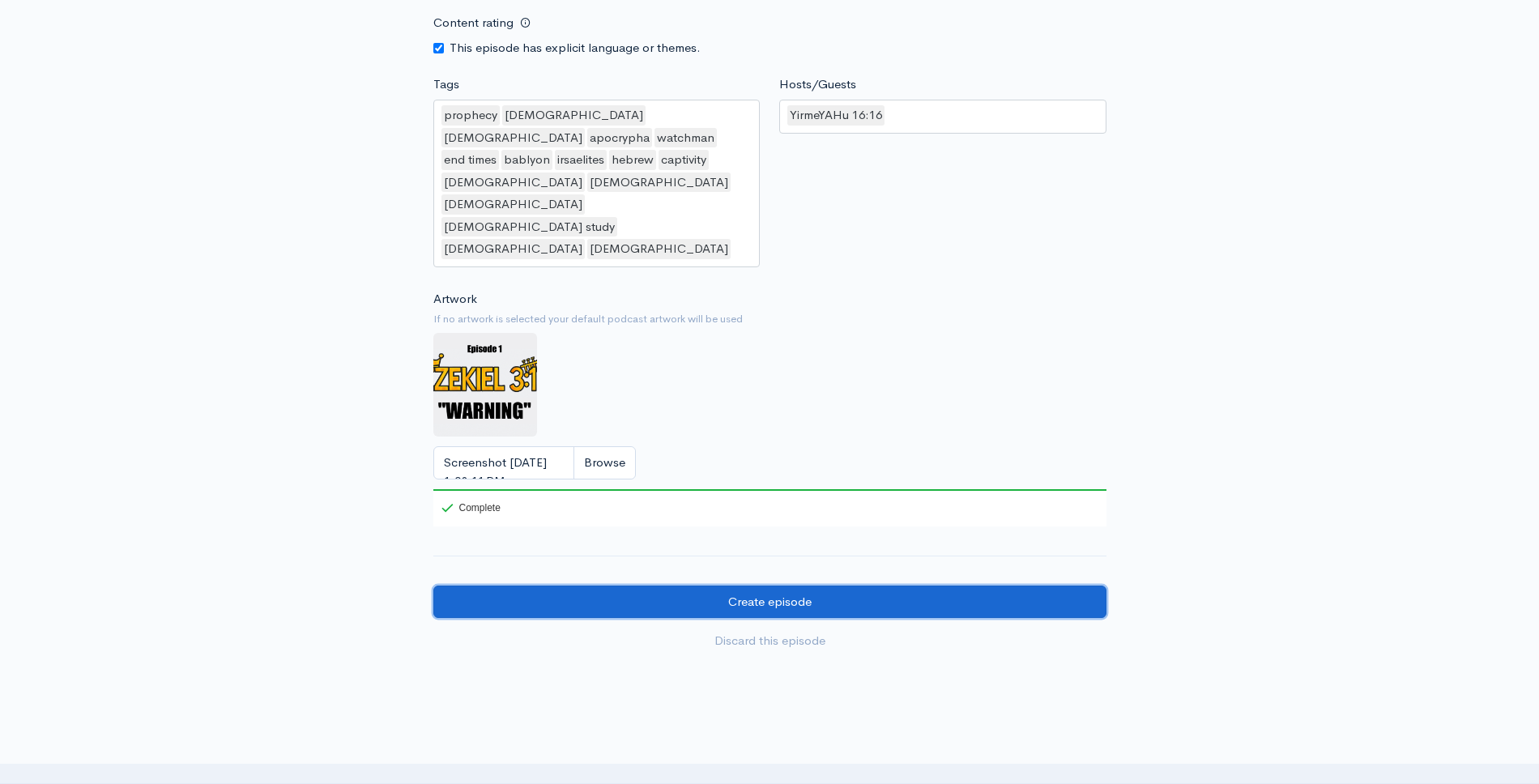
click at [897, 585] on input "Create episode" at bounding box center [770, 602] width 673 height 34
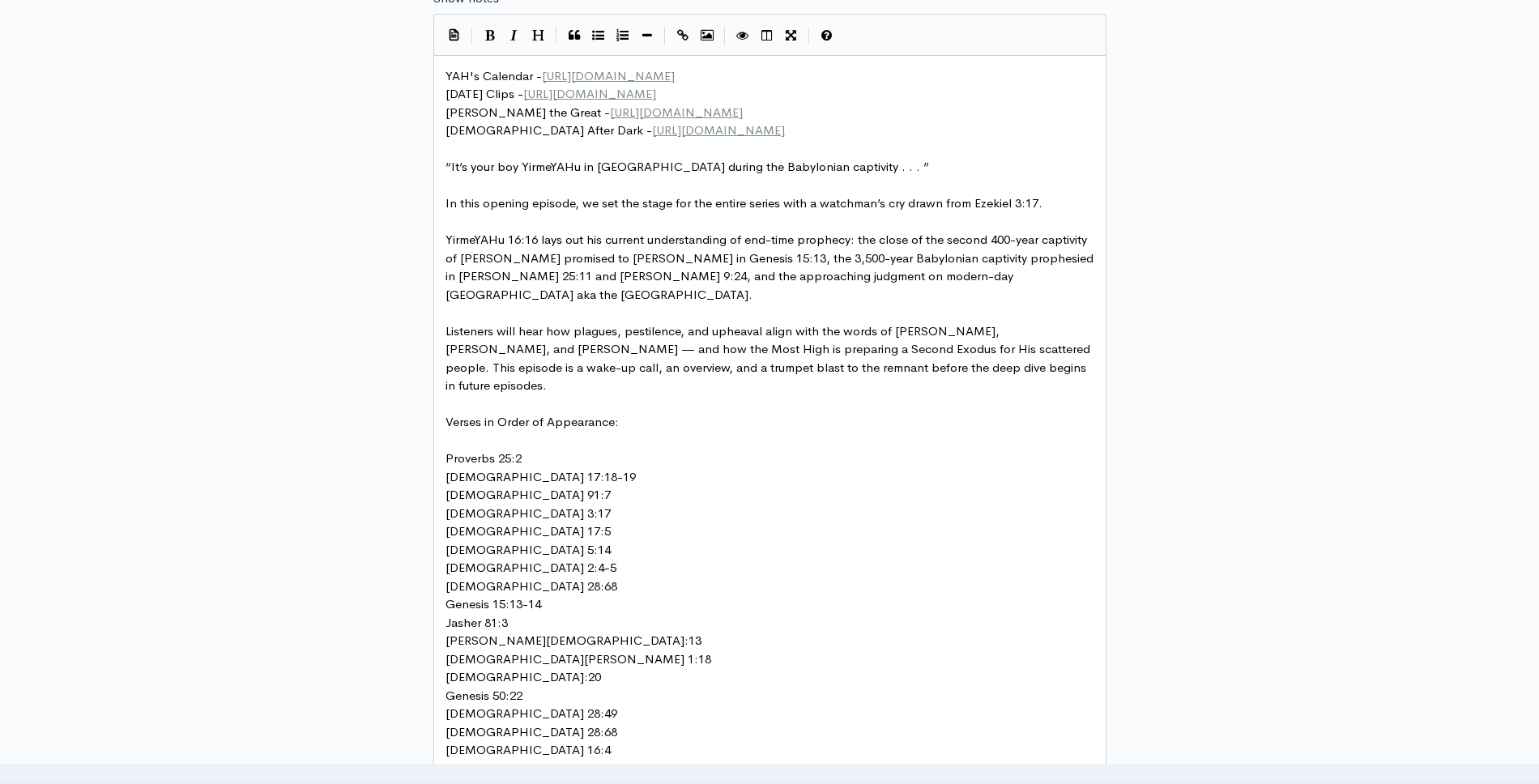
scroll to position [0, 0]
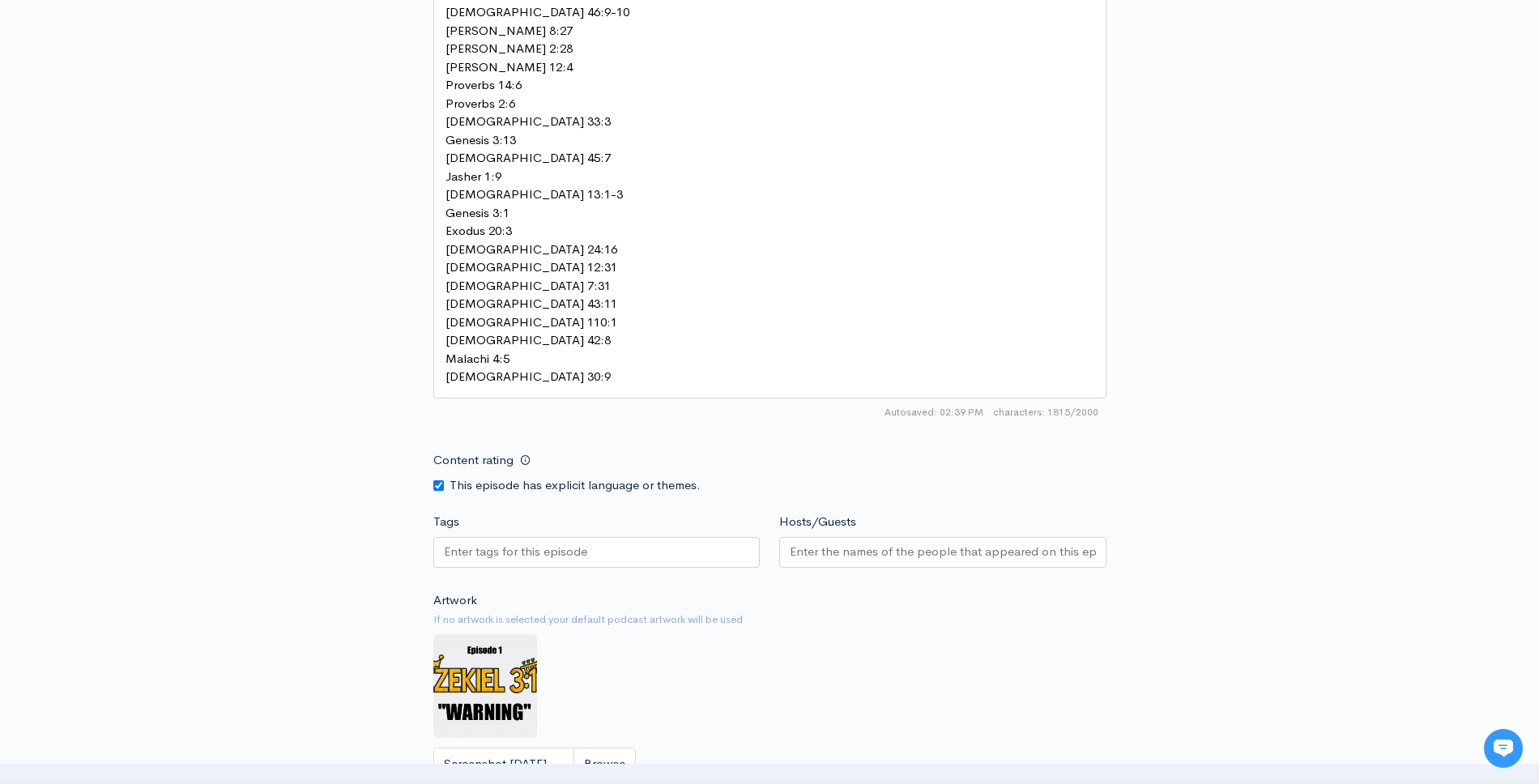
scroll to position [2286, 0]
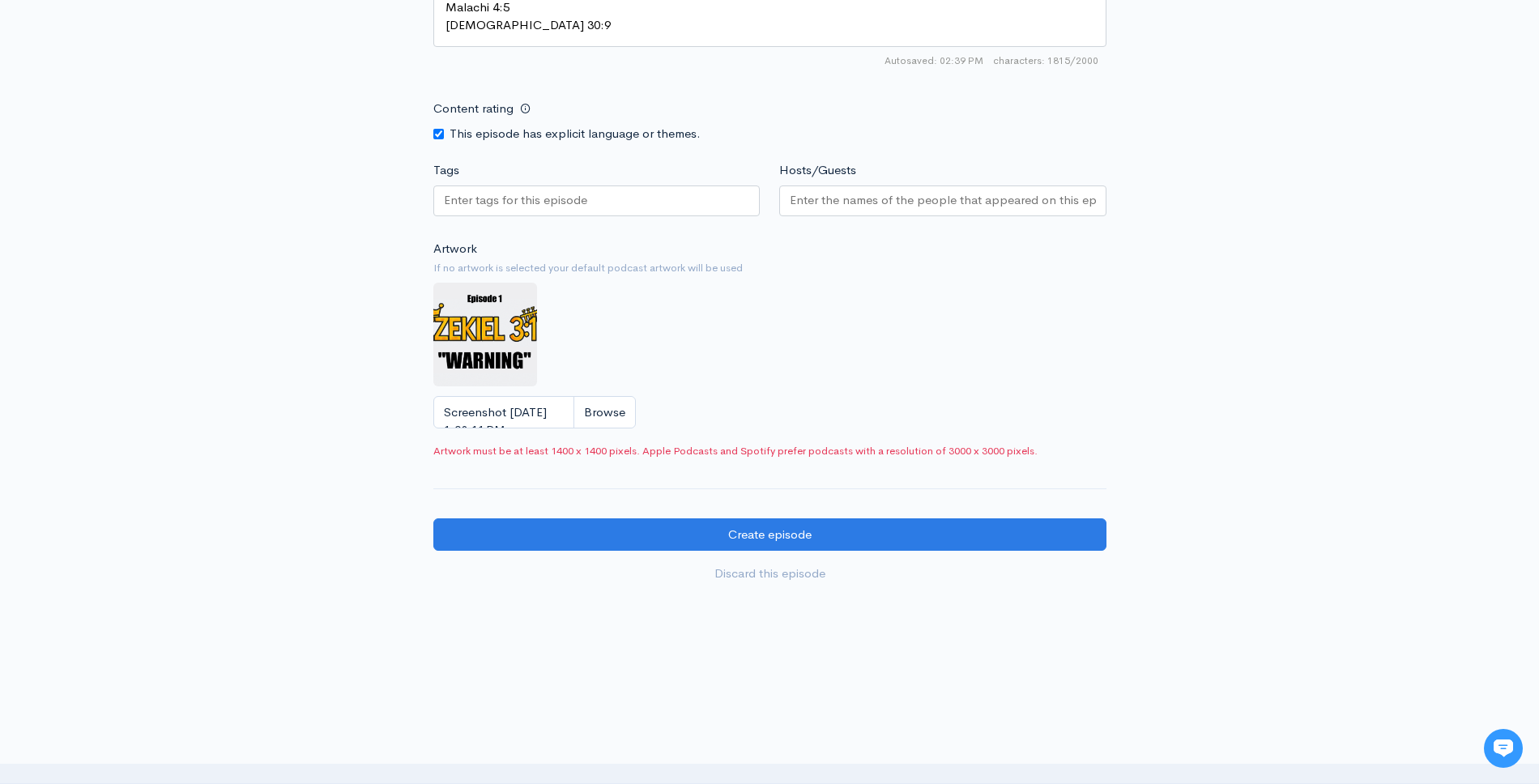
click at [498, 307] on img at bounding box center [485, 334] width 104 height 104
click at [588, 395] on input "Screenshot [DATE] 1.08.11 PM.png" at bounding box center [534, 412] width 203 height 34
type input "C:\fakepath\upscalemedia-transformed-1.jpg"
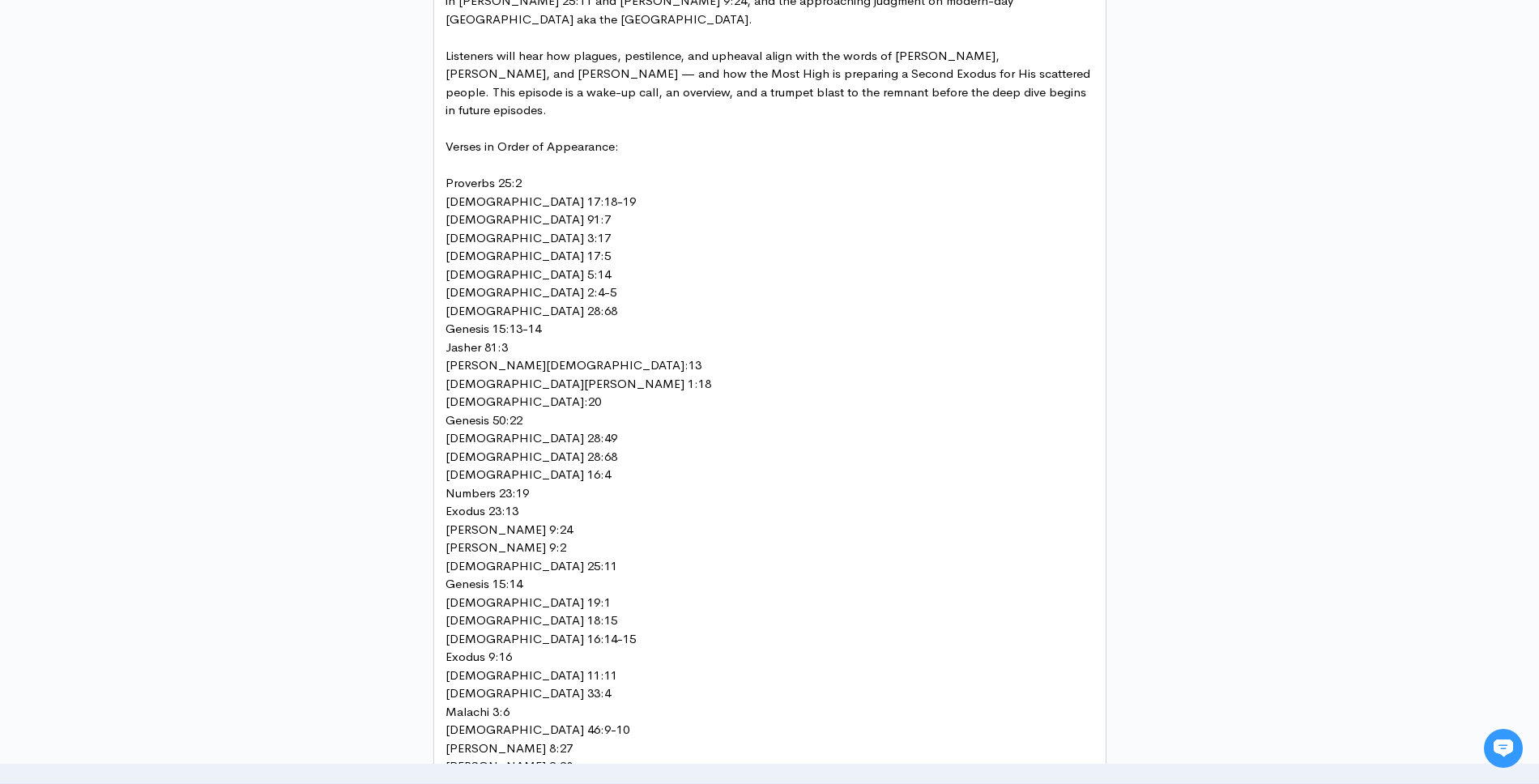
scroll to position [2323, 0]
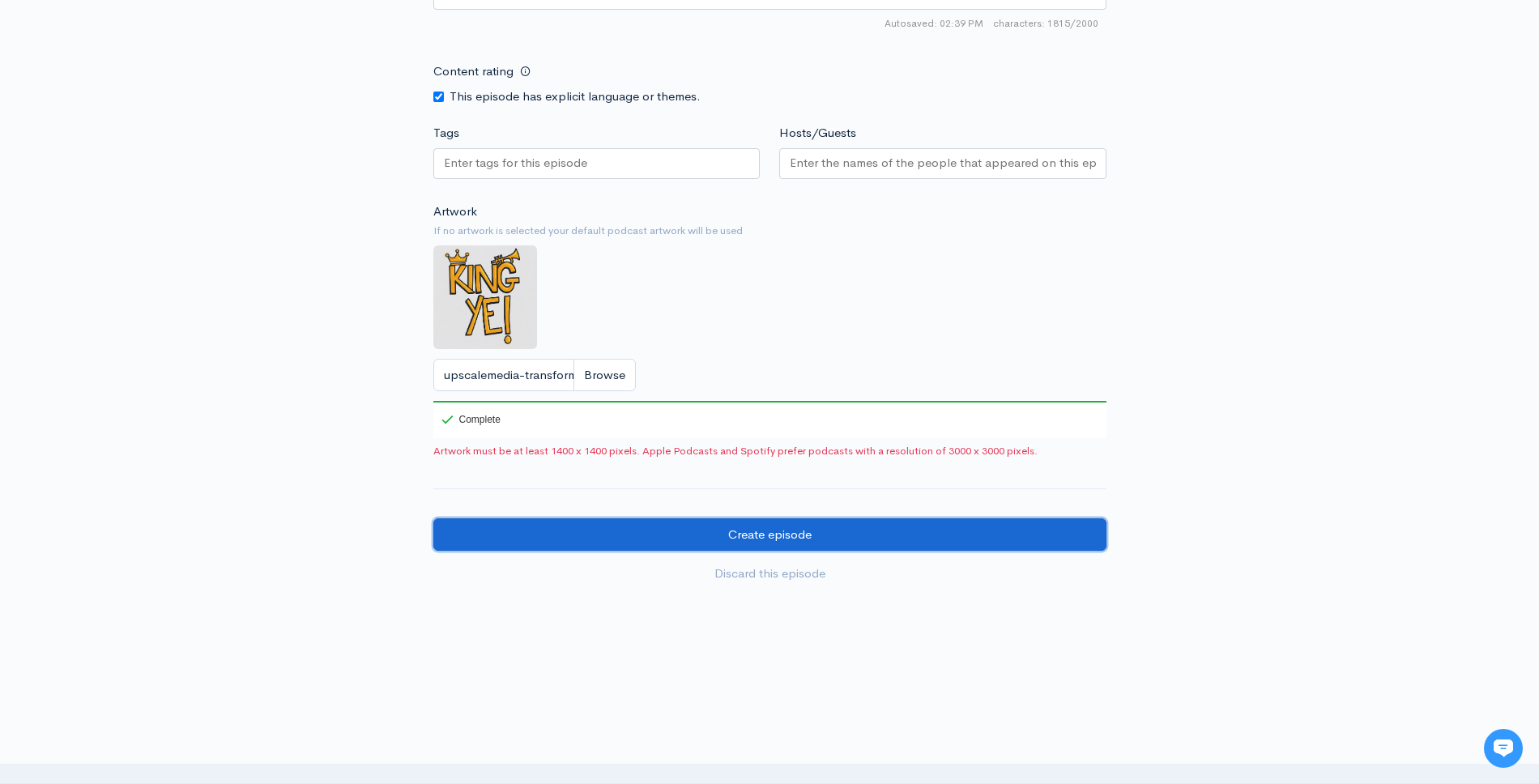
click at [892, 518] on input "Create episode" at bounding box center [770, 535] width 673 height 34
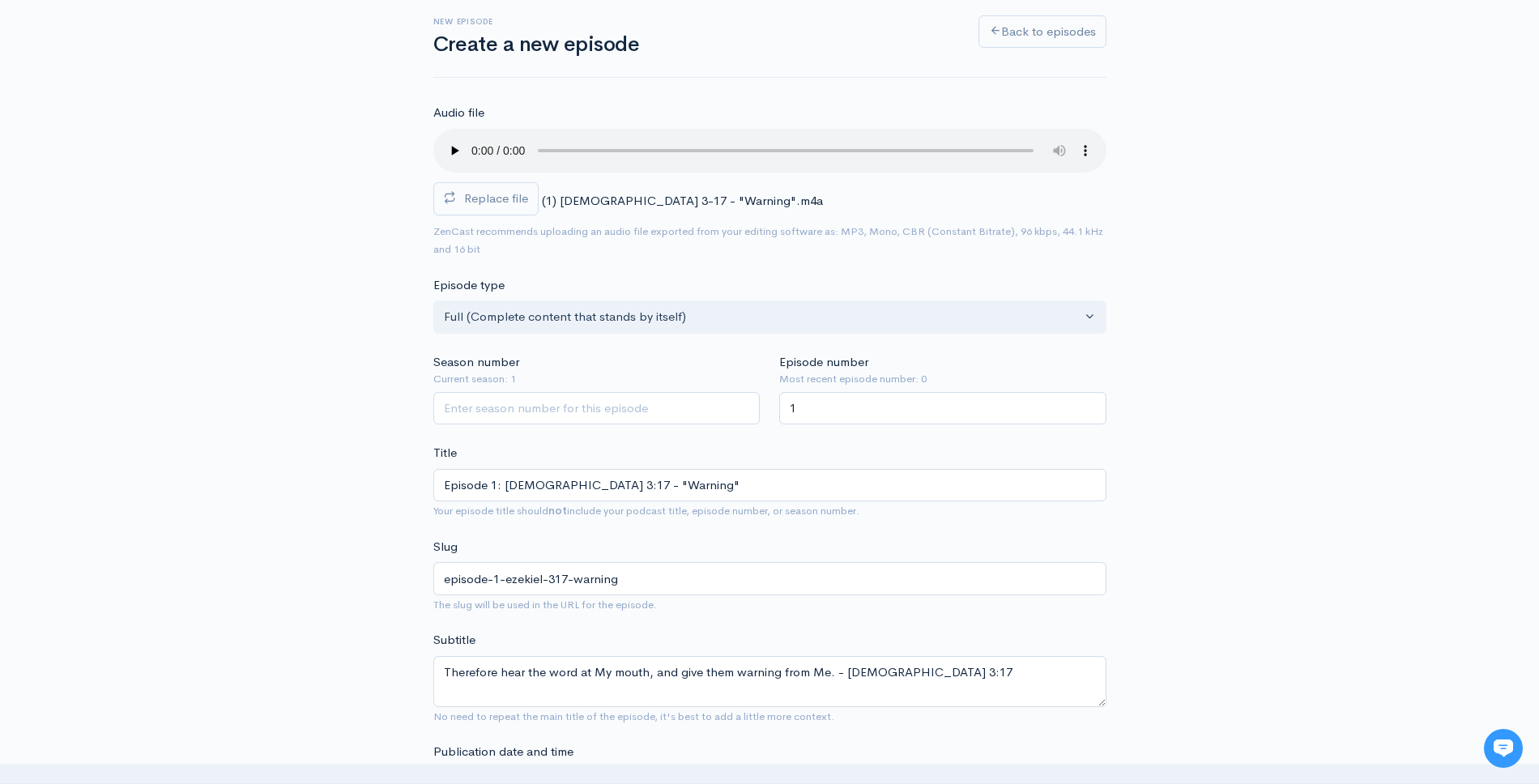
scroll to position [85, 0]
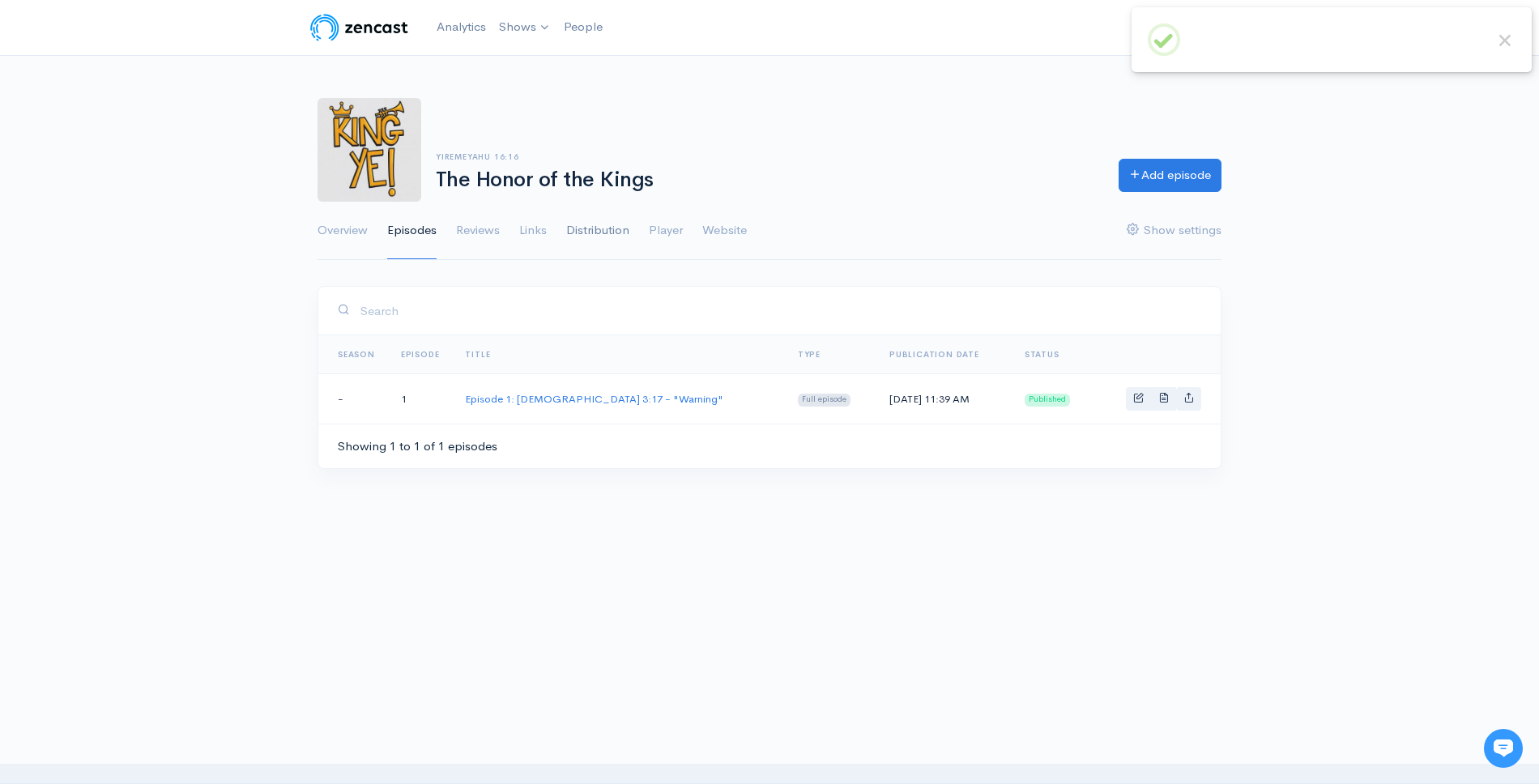
click at [625, 231] on link "Distribution" at bounding box center [597, 230] width 63 height 58
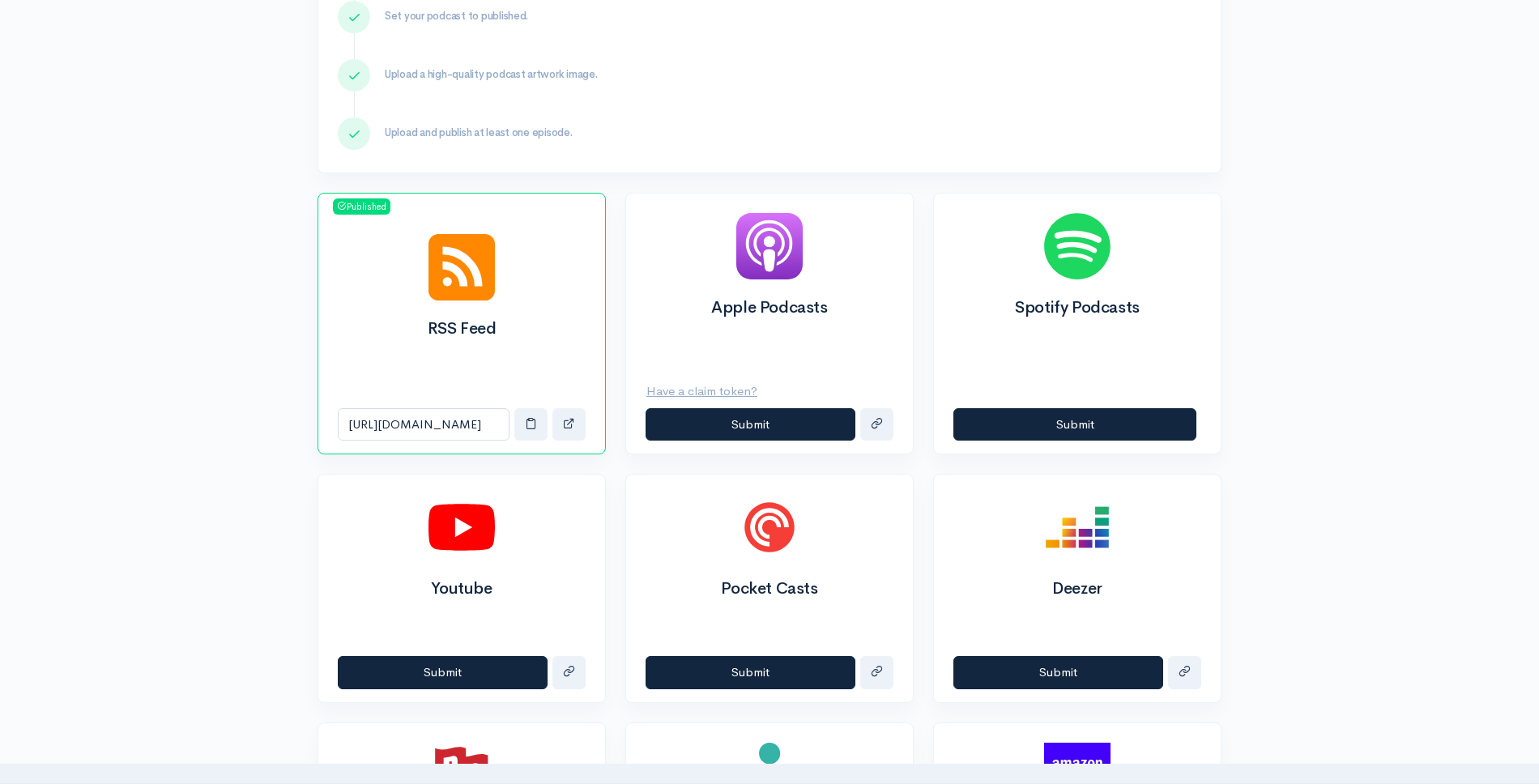
scroll to position [416, 0]
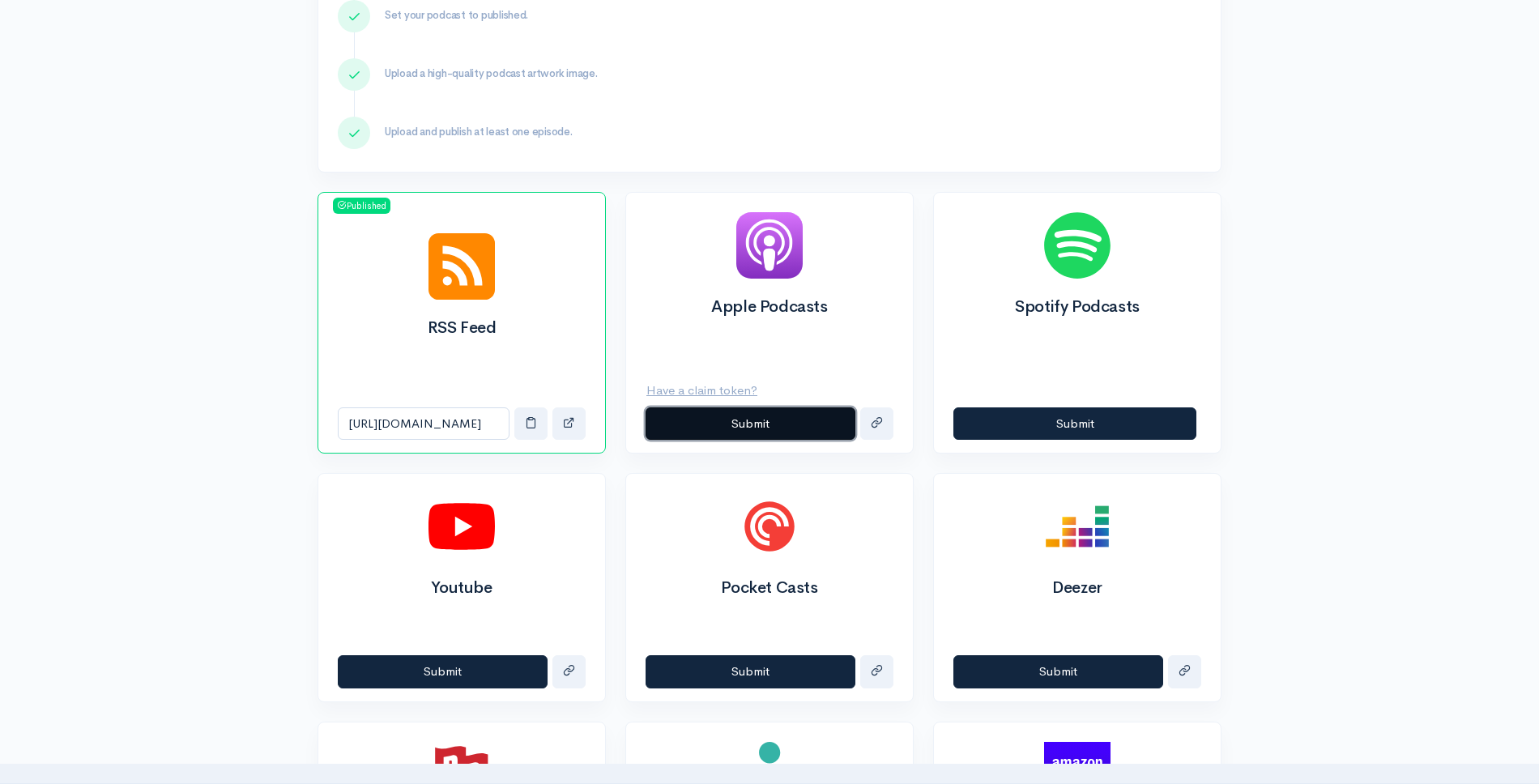
click at [734, 428] on button "Submit" at bounding box center [751, 424] width 210 height 34
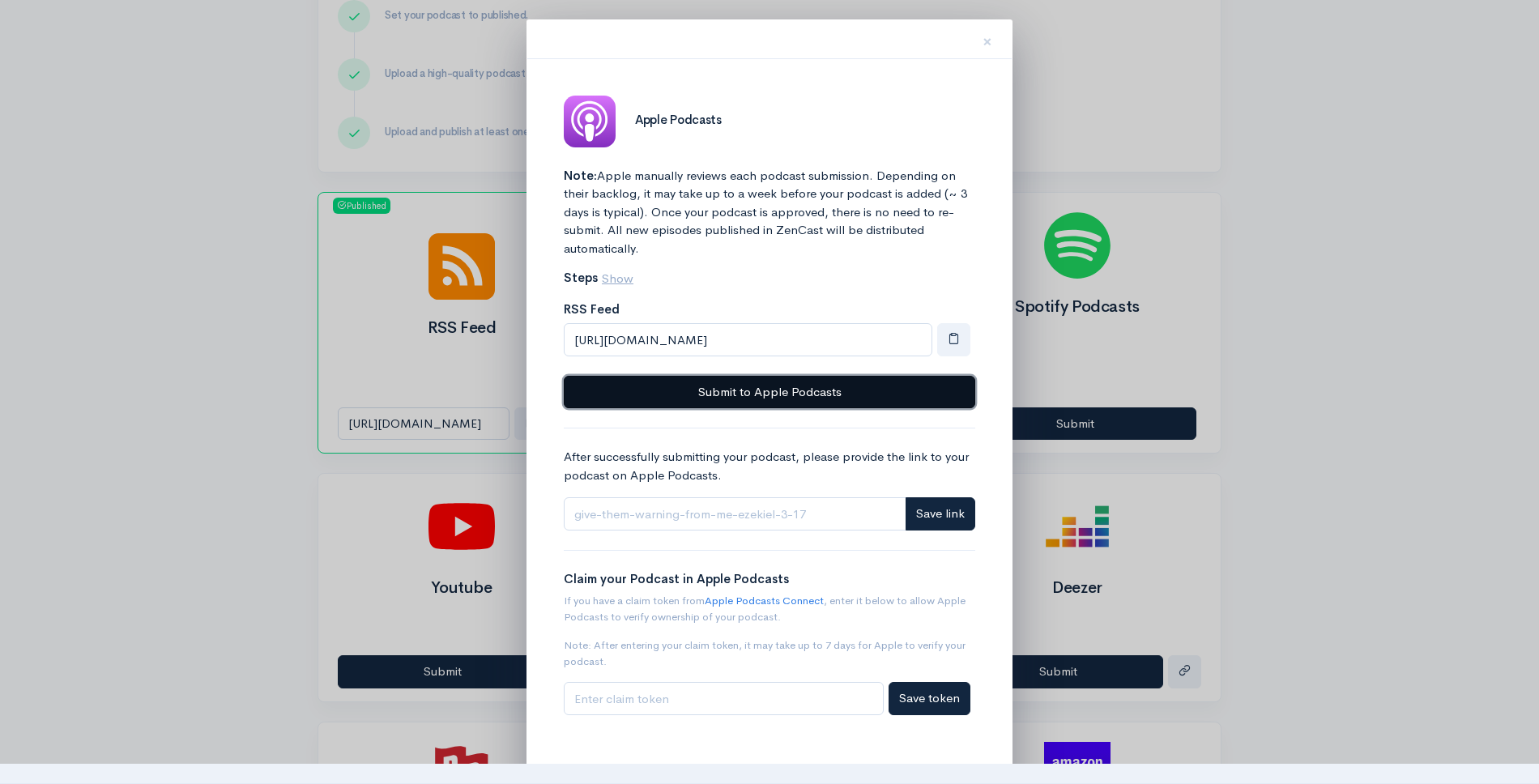
click at [770, 400] on button "Submit to Apple Podcasts" at bounding box center [770, 392] width 411 height 34
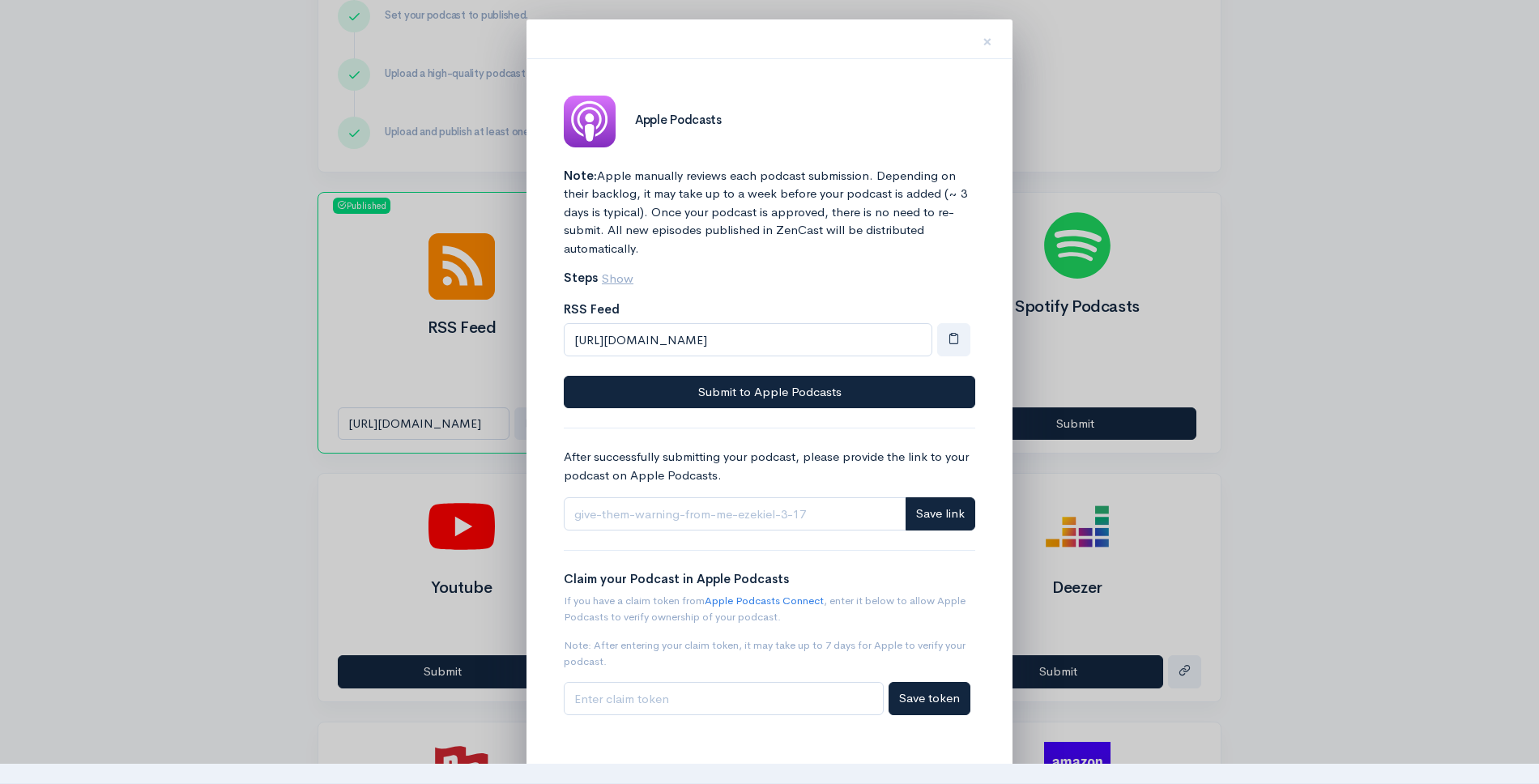
click at [1126, 266] on div at bounding box center [770, 392] width 1539 height 784
click at [978, 42] on button "×" at bounding box center [987, 40] width 48 height 51
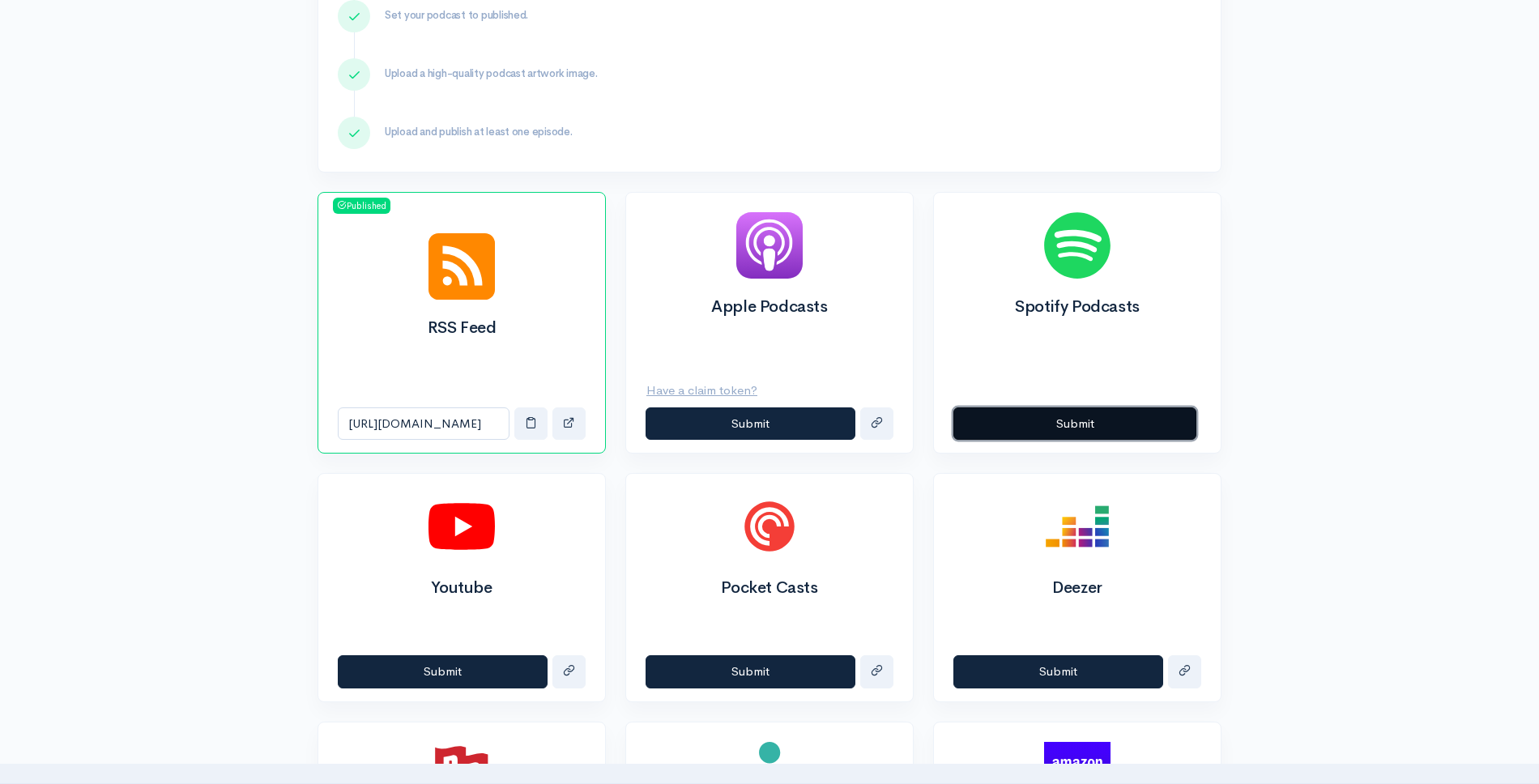
click at [1028, 429] on button "Submit" at bounding box center [1075, 424] width 243 height 34
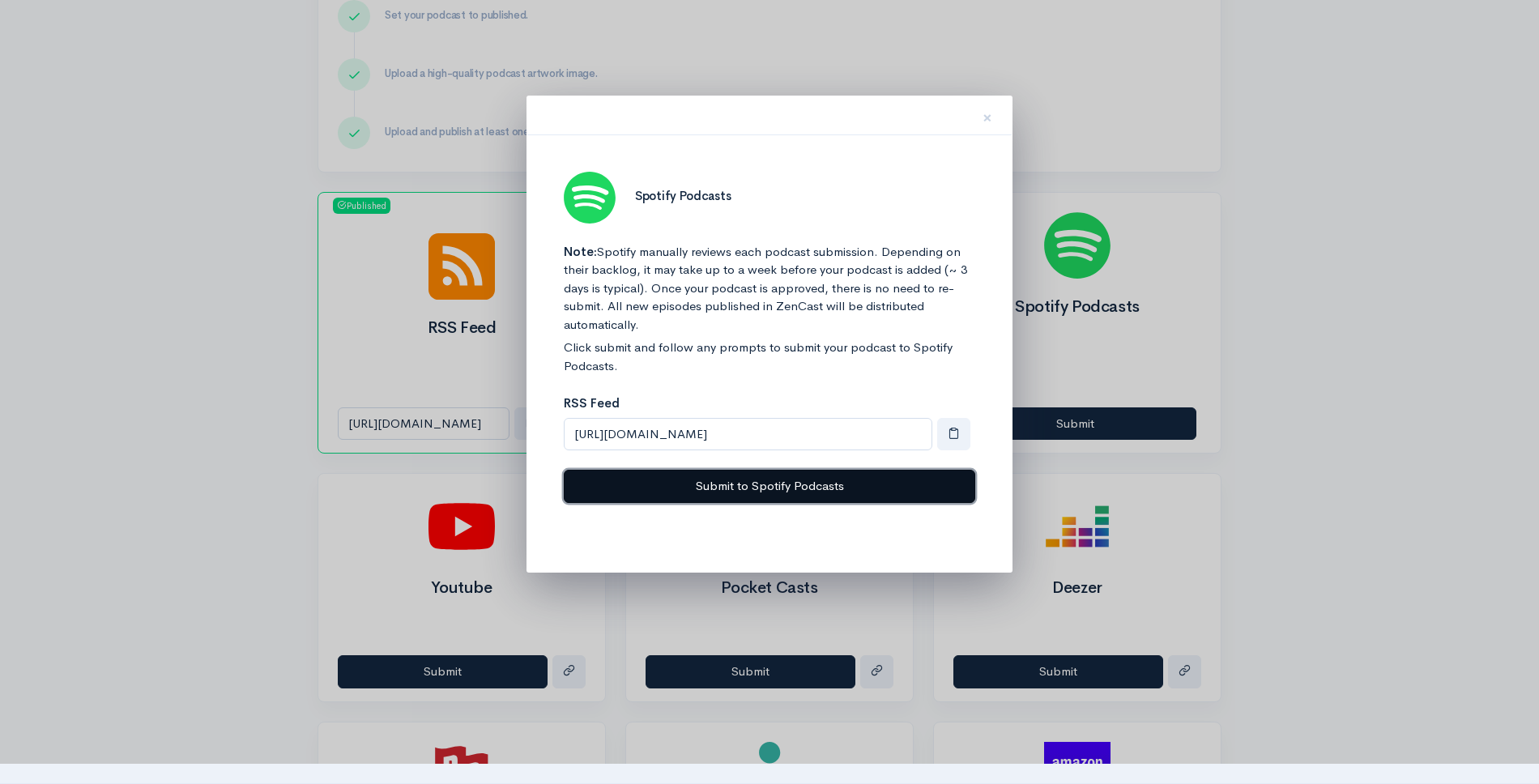
click at [842, 487] on button "Submit to Spotify Podcasts" at bounding box center [770, 486] width 411 height 34
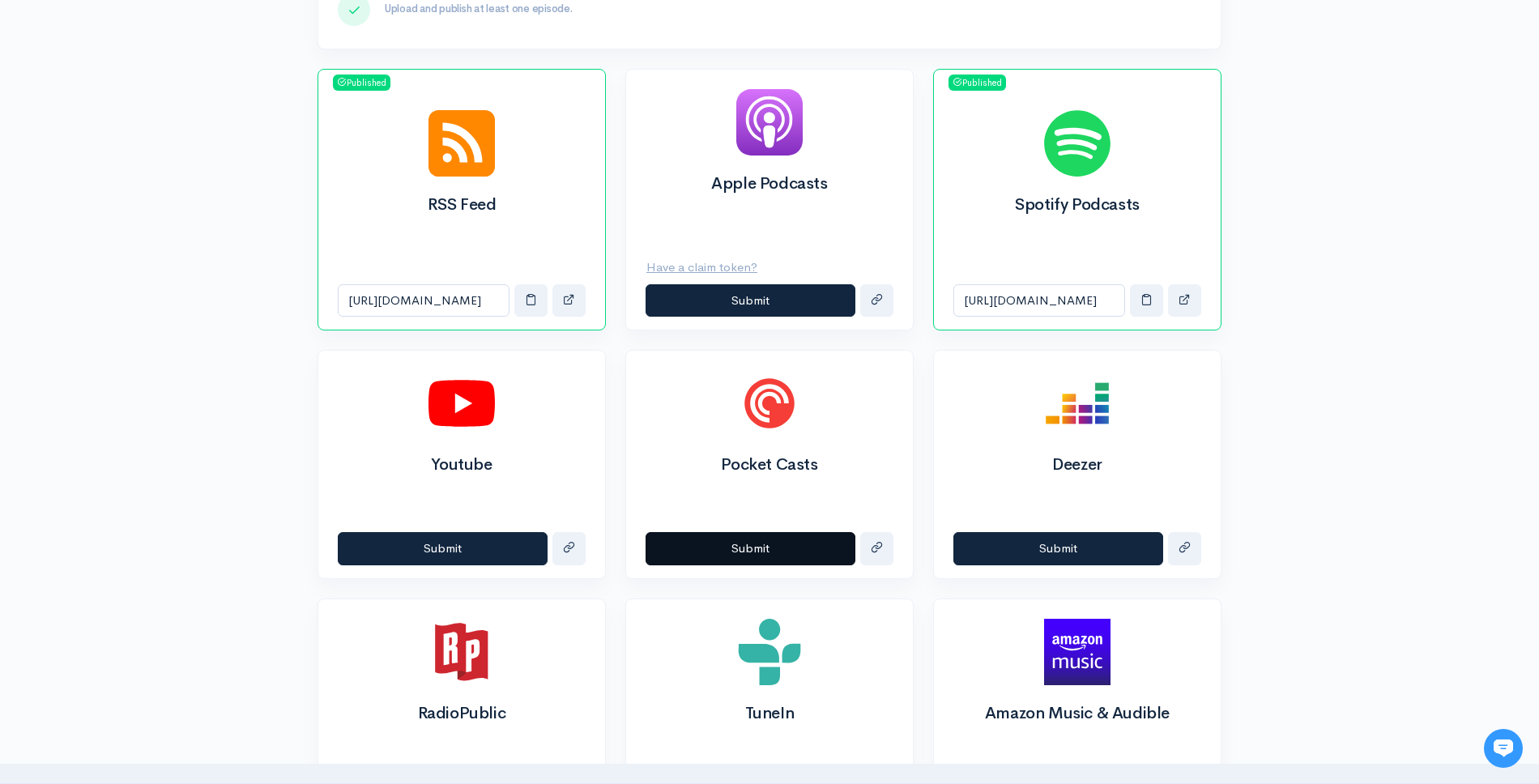
scroll to position [546, 0]
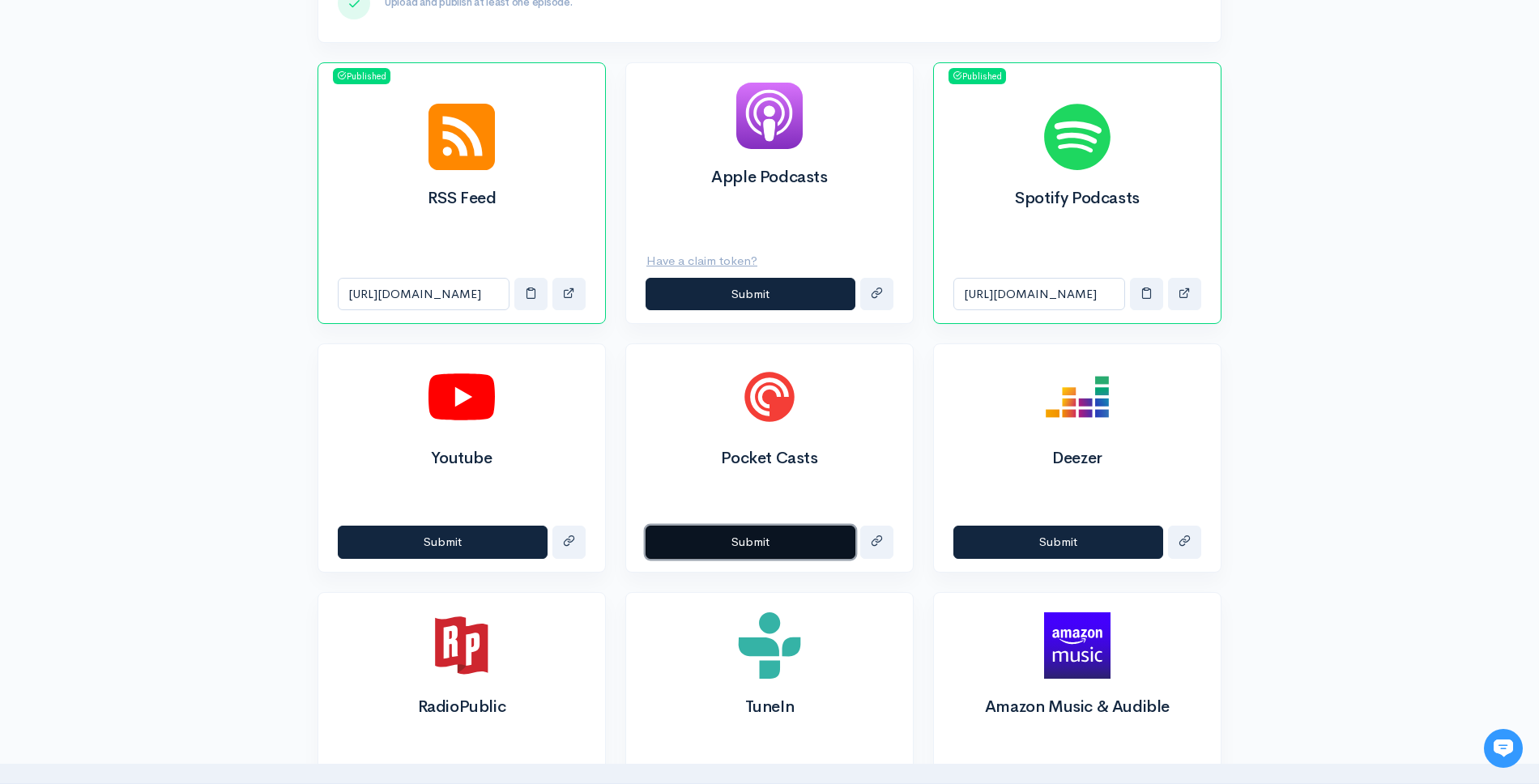
click at [758, 540] on button "Submit" at bounding box center [751, 542] width 210 height 34
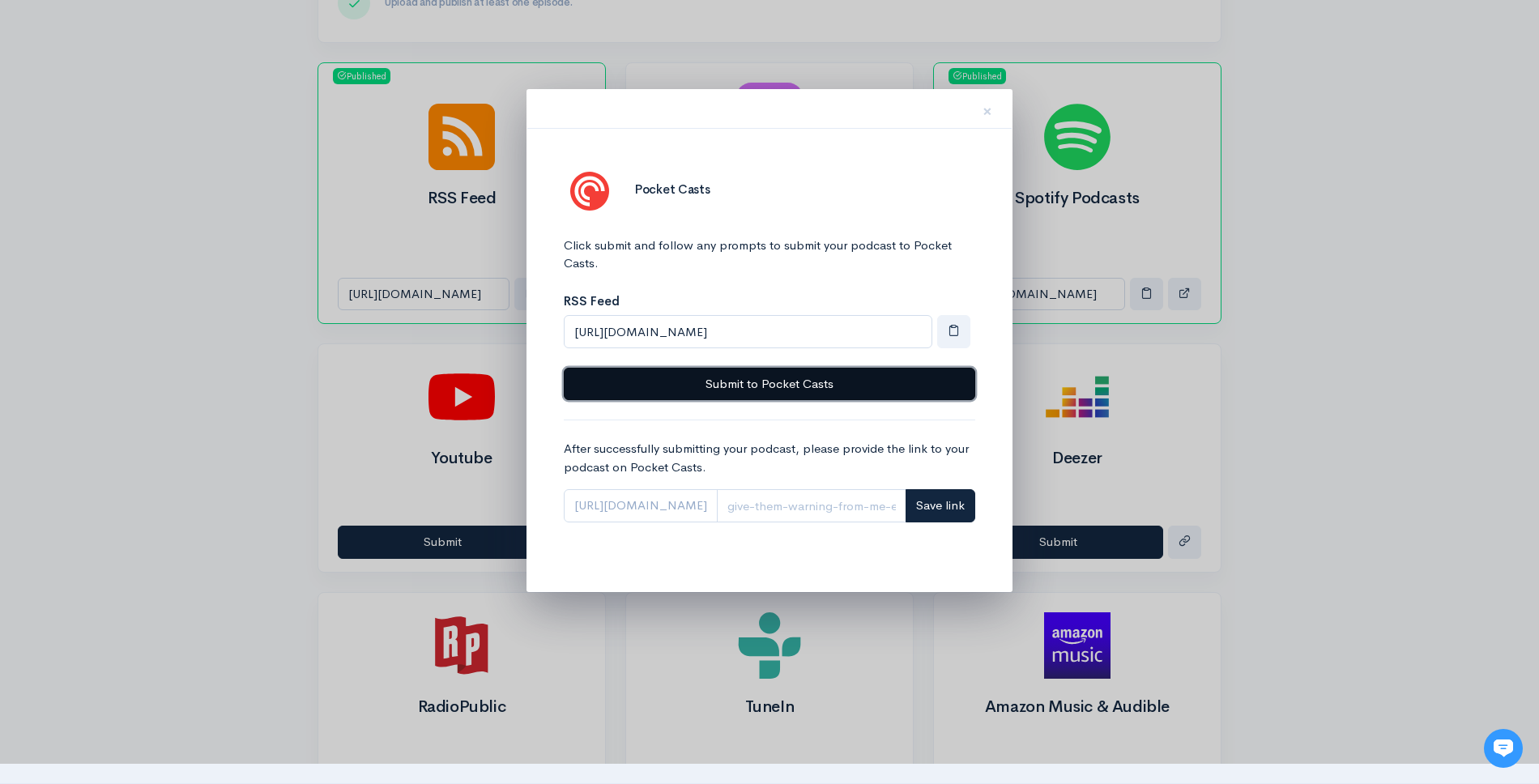
click at [874, 394] on button "Submit to Pocket Casts" at bounding box center [770, 385] width 411 height 34
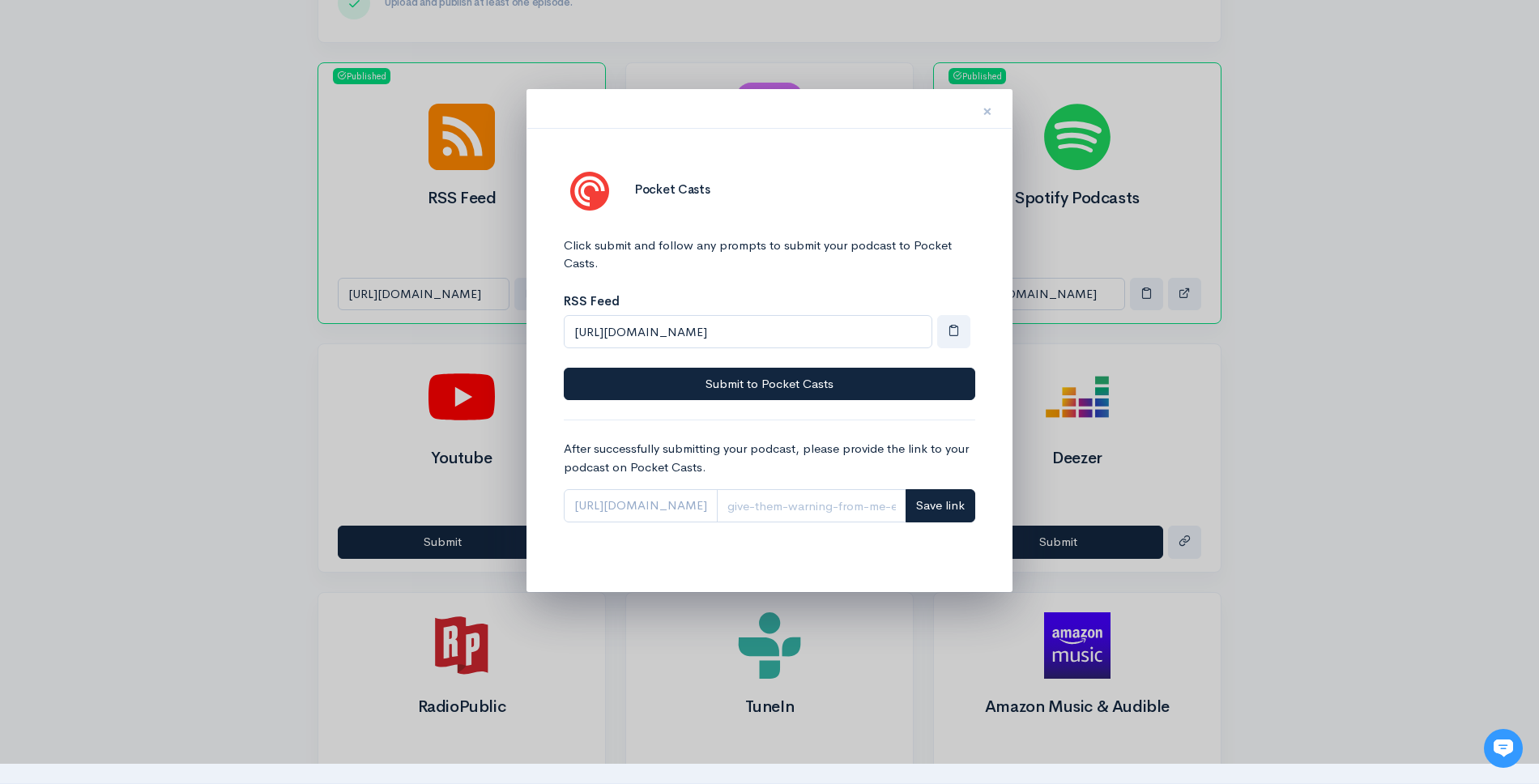
click at [984, 110] on span "×" at bounding box center [987, 112] width 10 height 24
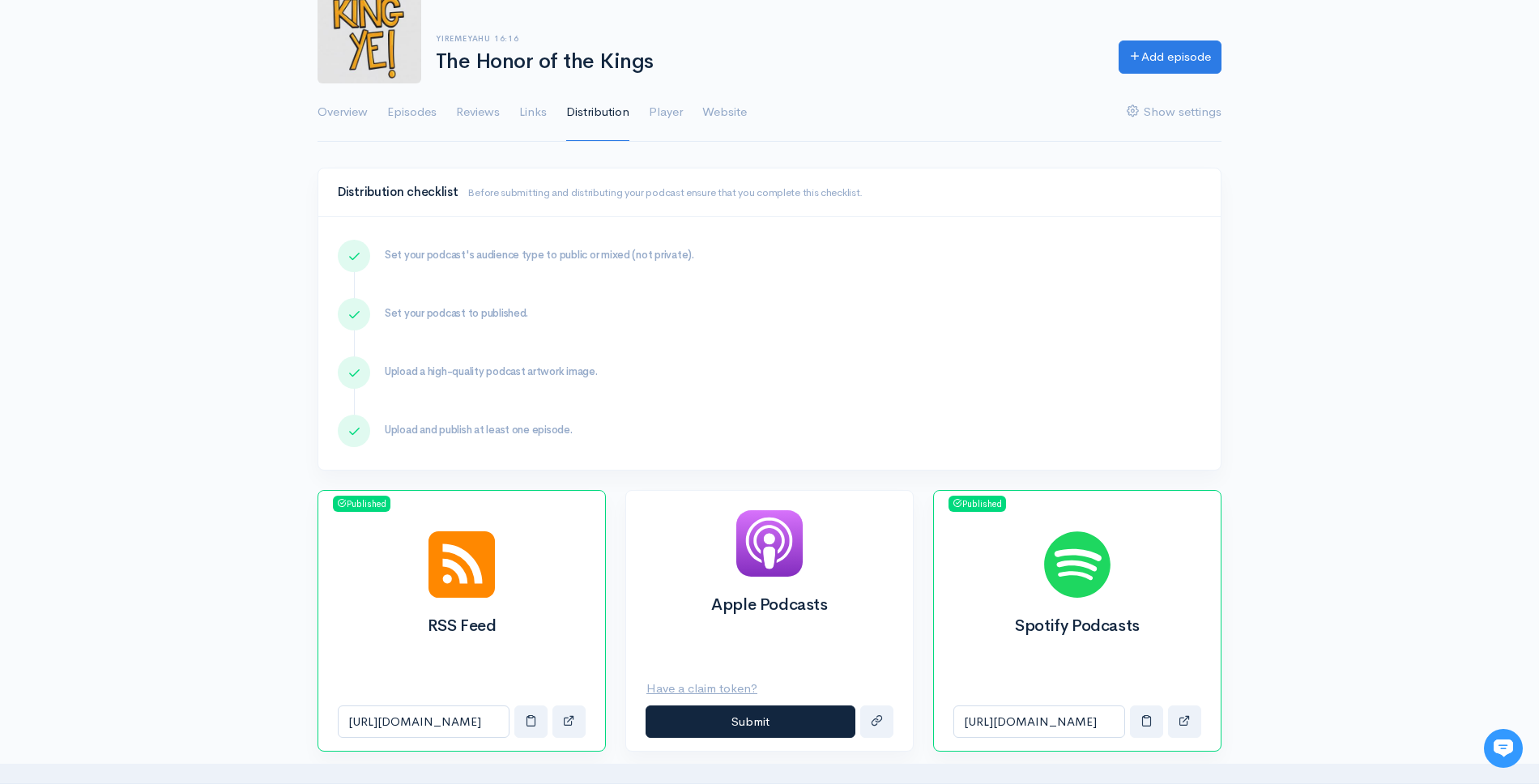
scroll to position [0, 0]
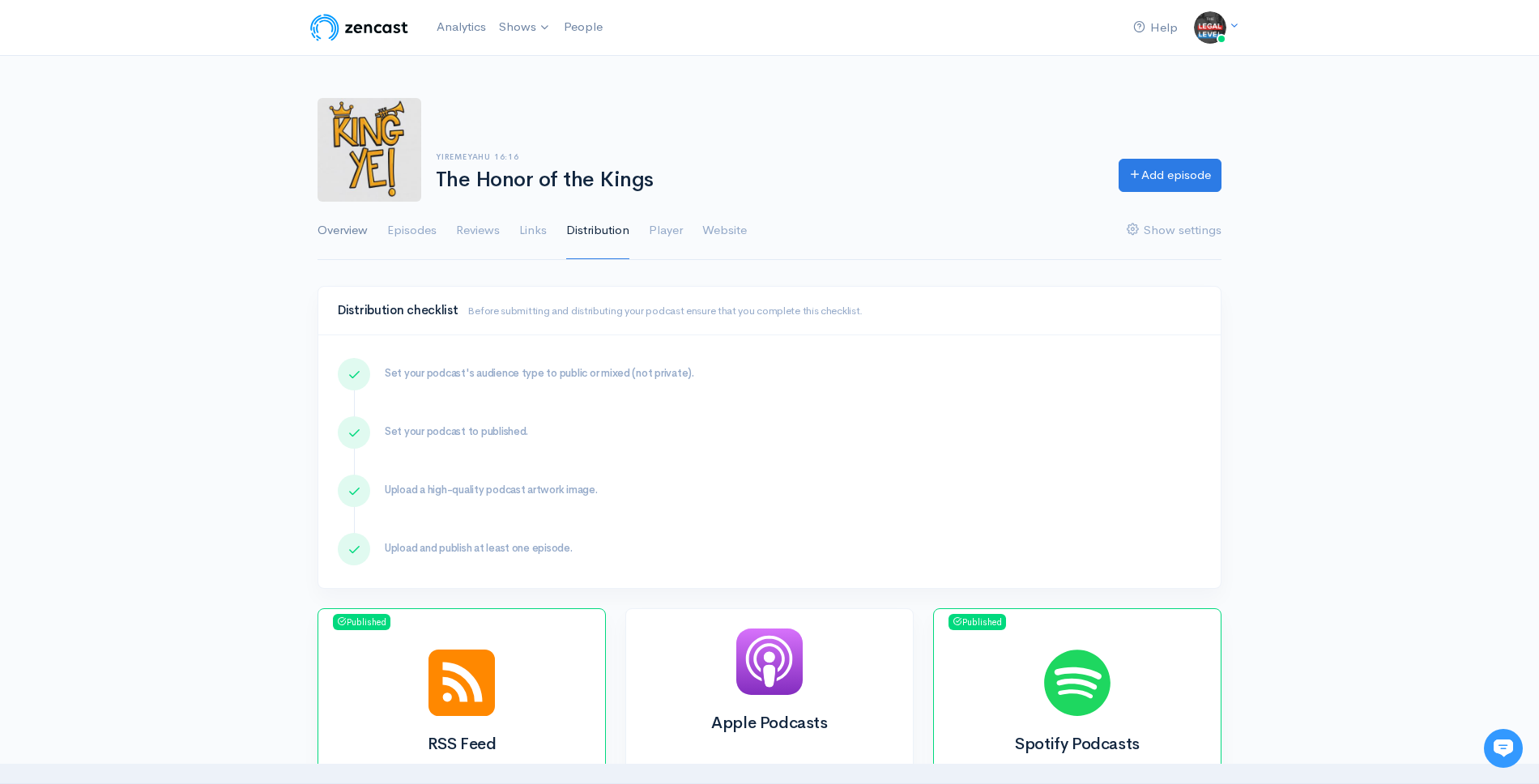
click at [346, 239] on link "Overview" at bounding box center [342, 230] width 50 height 58
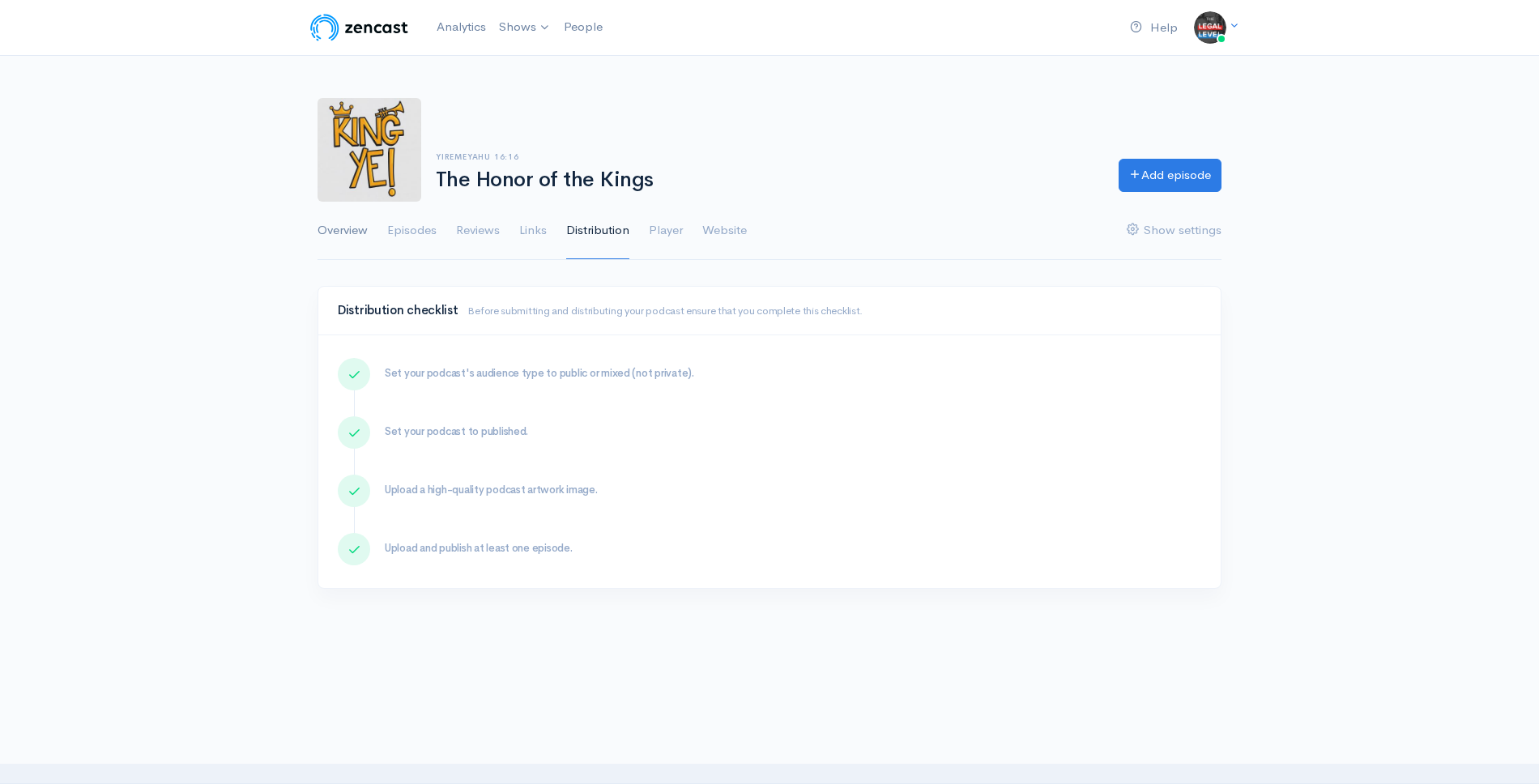
click at [344, 228] on link "Overview" at bounding box center [342, 230] width 50 height 58
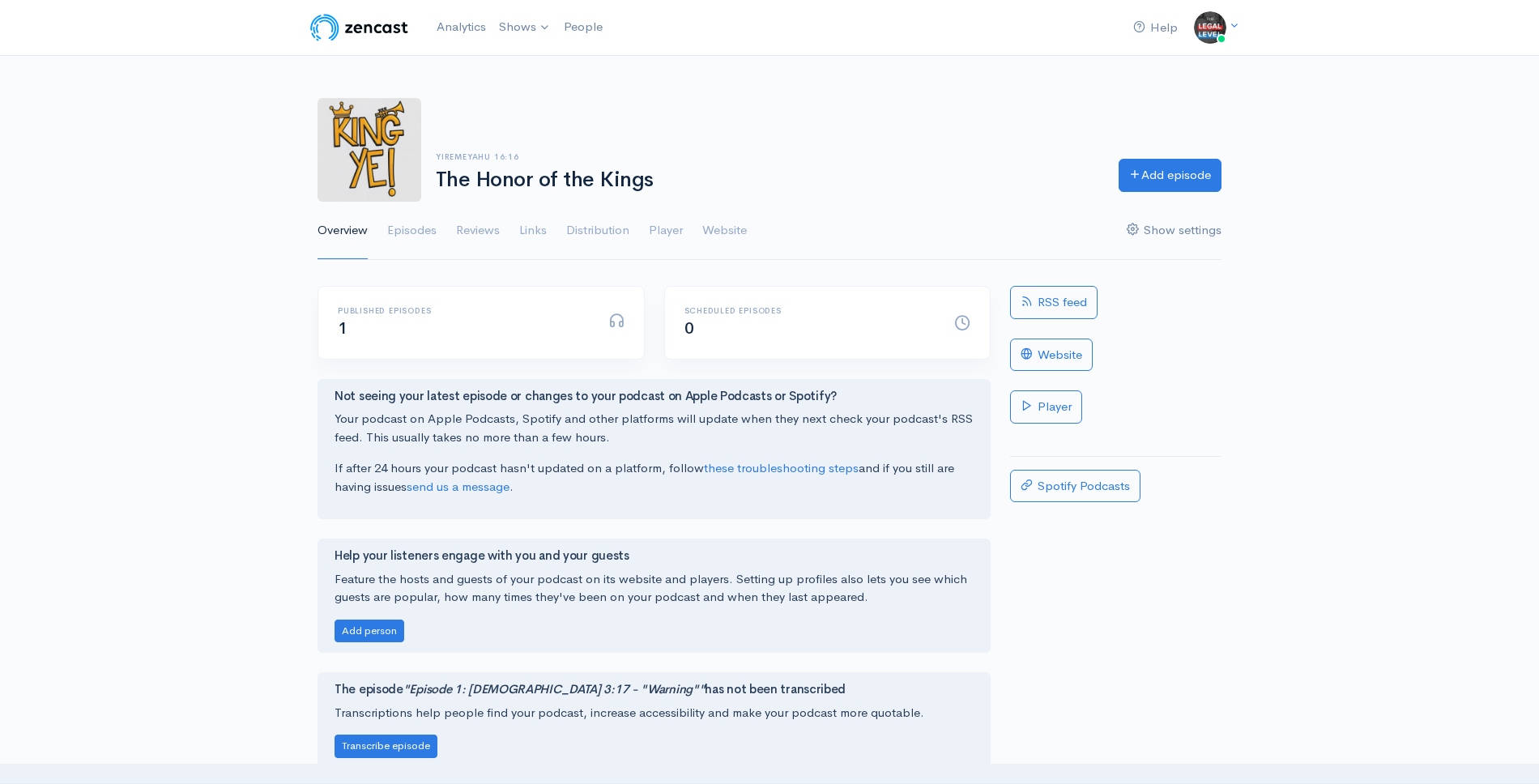
click at [1136, 230] on icon at bounding box center [1132, 228] width 12 height 12
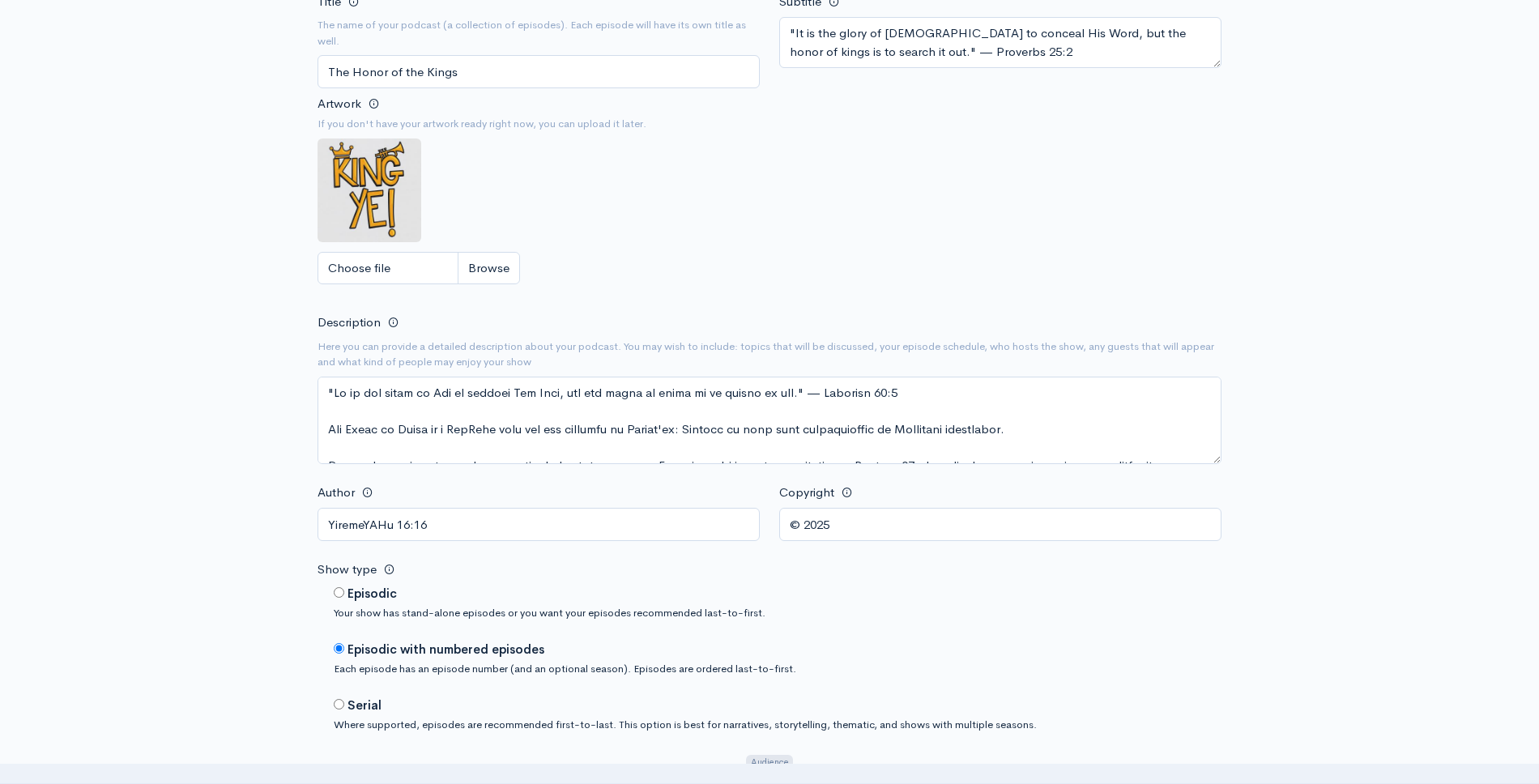
scroll to position [359, 0]
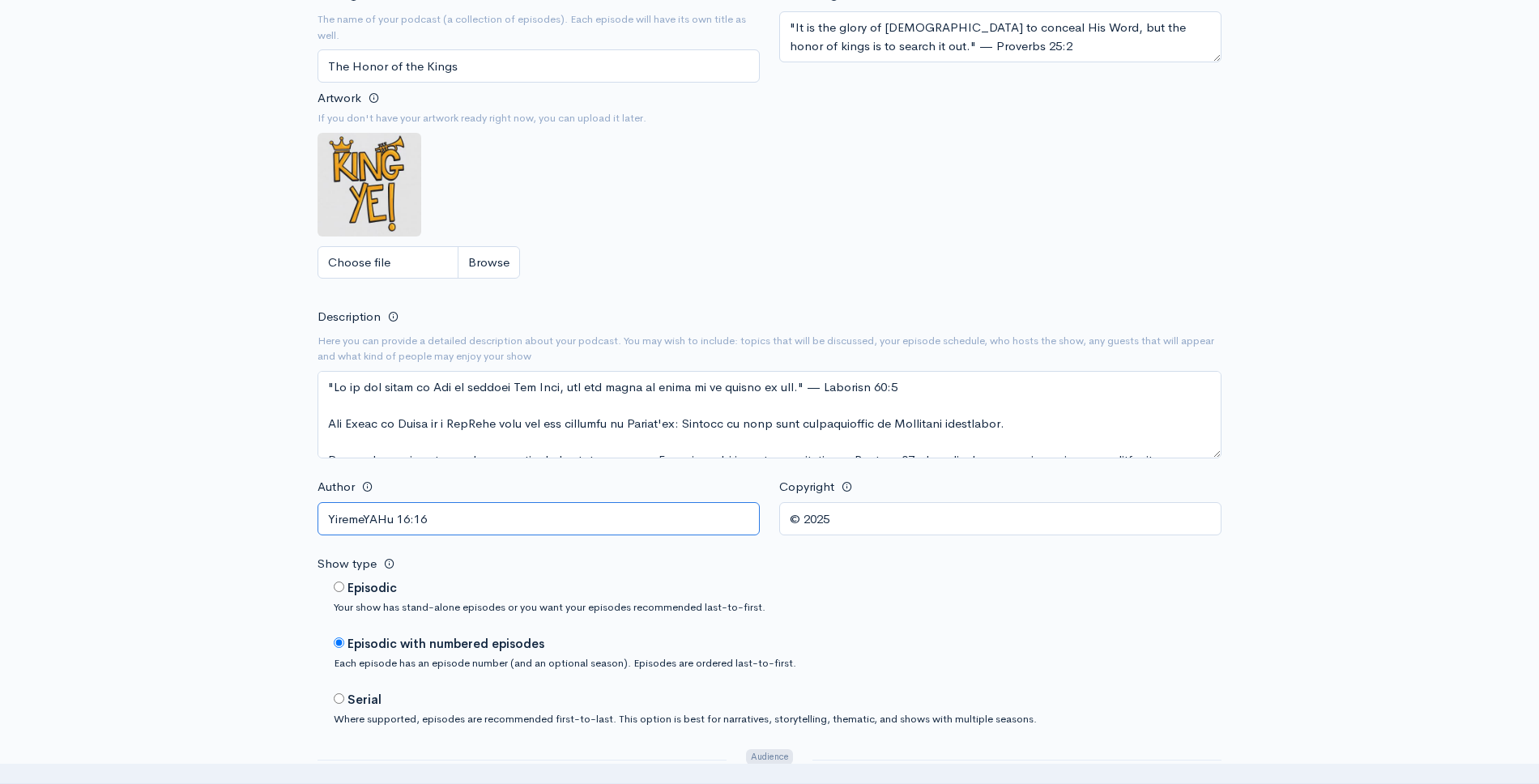
click at [337, 518] on input "YiremeYAHu 16:16" at bounding box center [538, 519] width 442 height 34
click at [348, 516] on input "YiremeYAHu 16:16" at bounding box center [538, 519] width 442 height 34
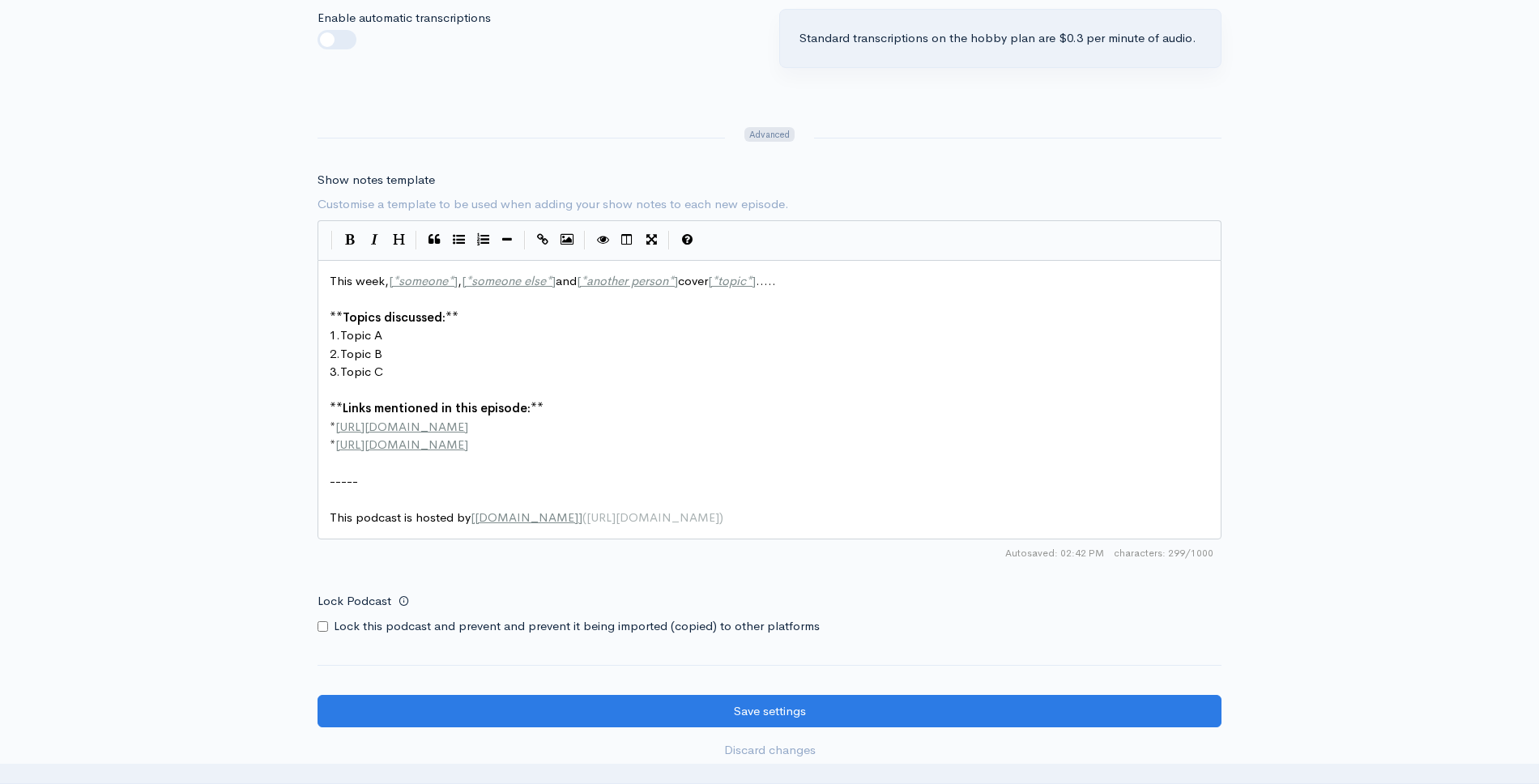
scroll to position [1857, 0]
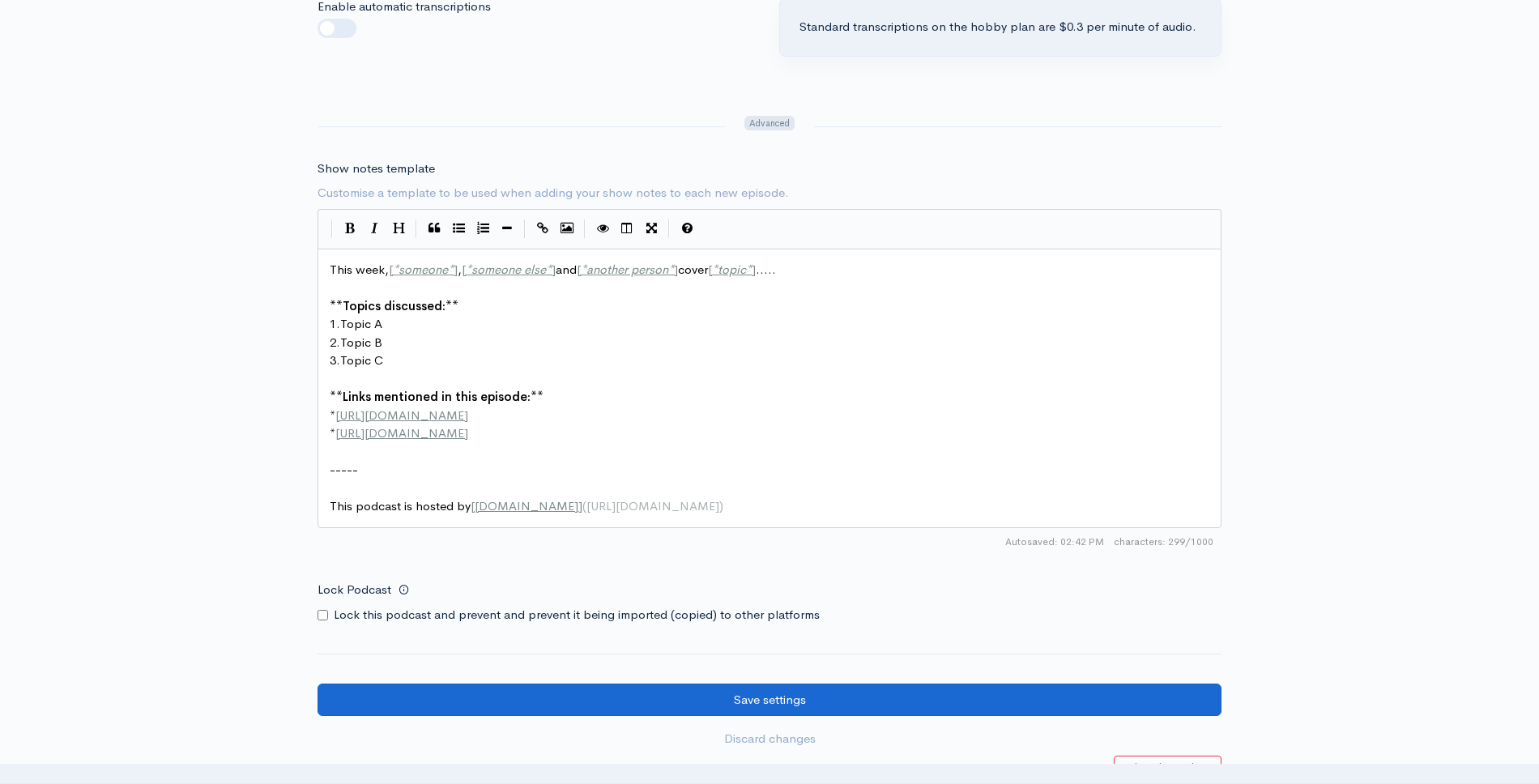
type input "YirmeYAHu 16:16"
click at [762, 683] on input "Save settings" at bounding box center [770, 700] width 904 height 34
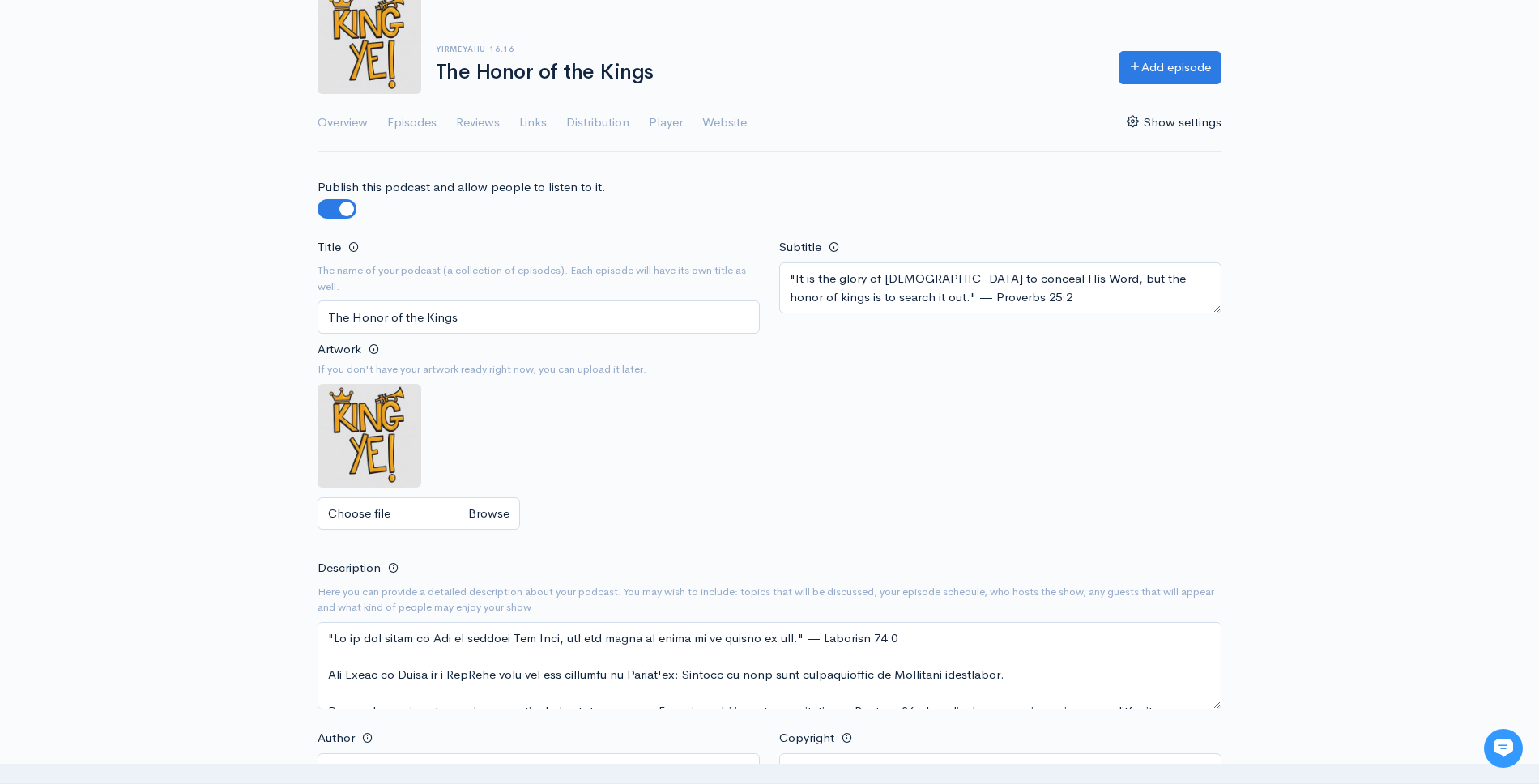
scroll to position [104, 0]
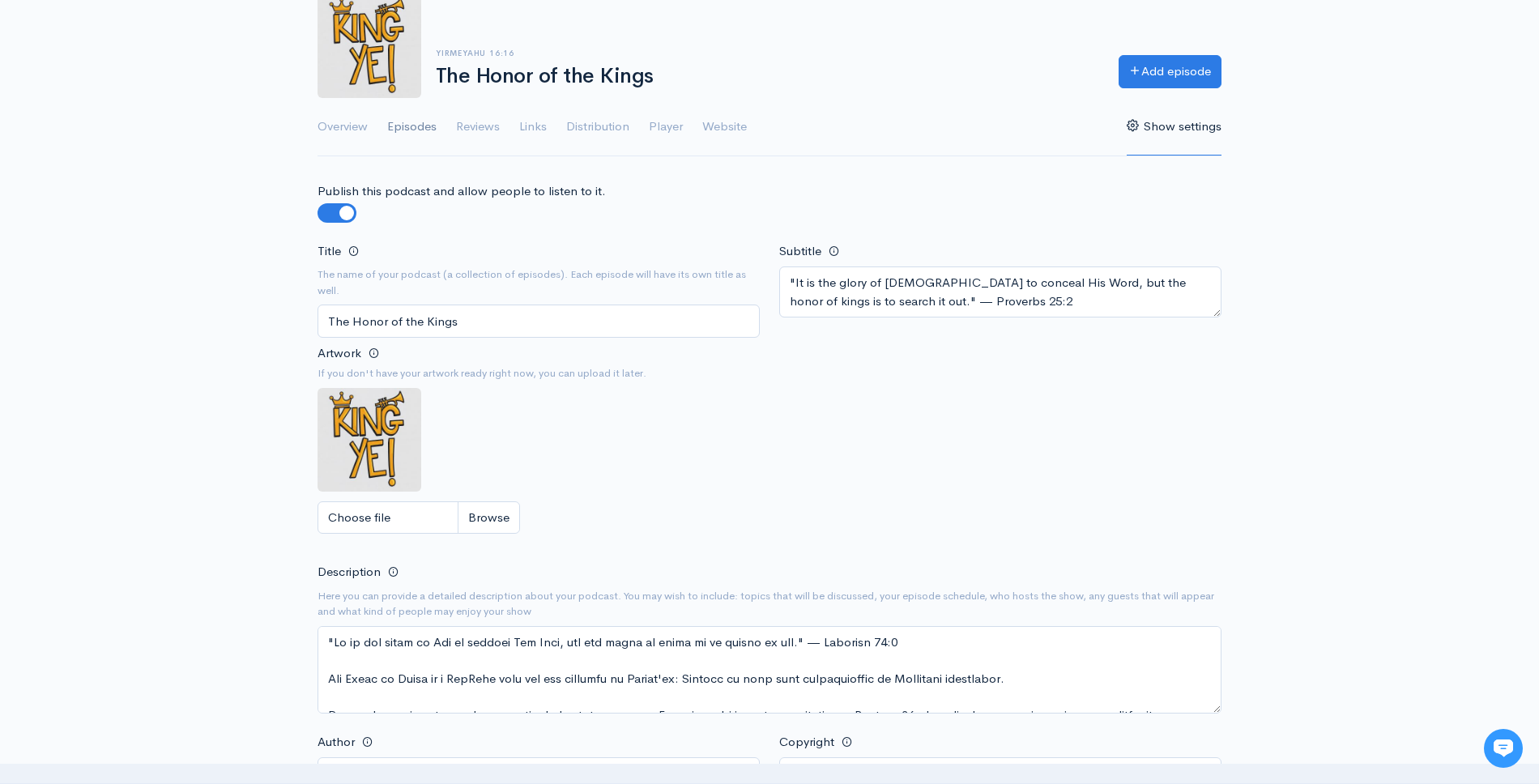
click at [430, 123] on link "Episodes" at bounding box center [411, 127] width 49 height 58
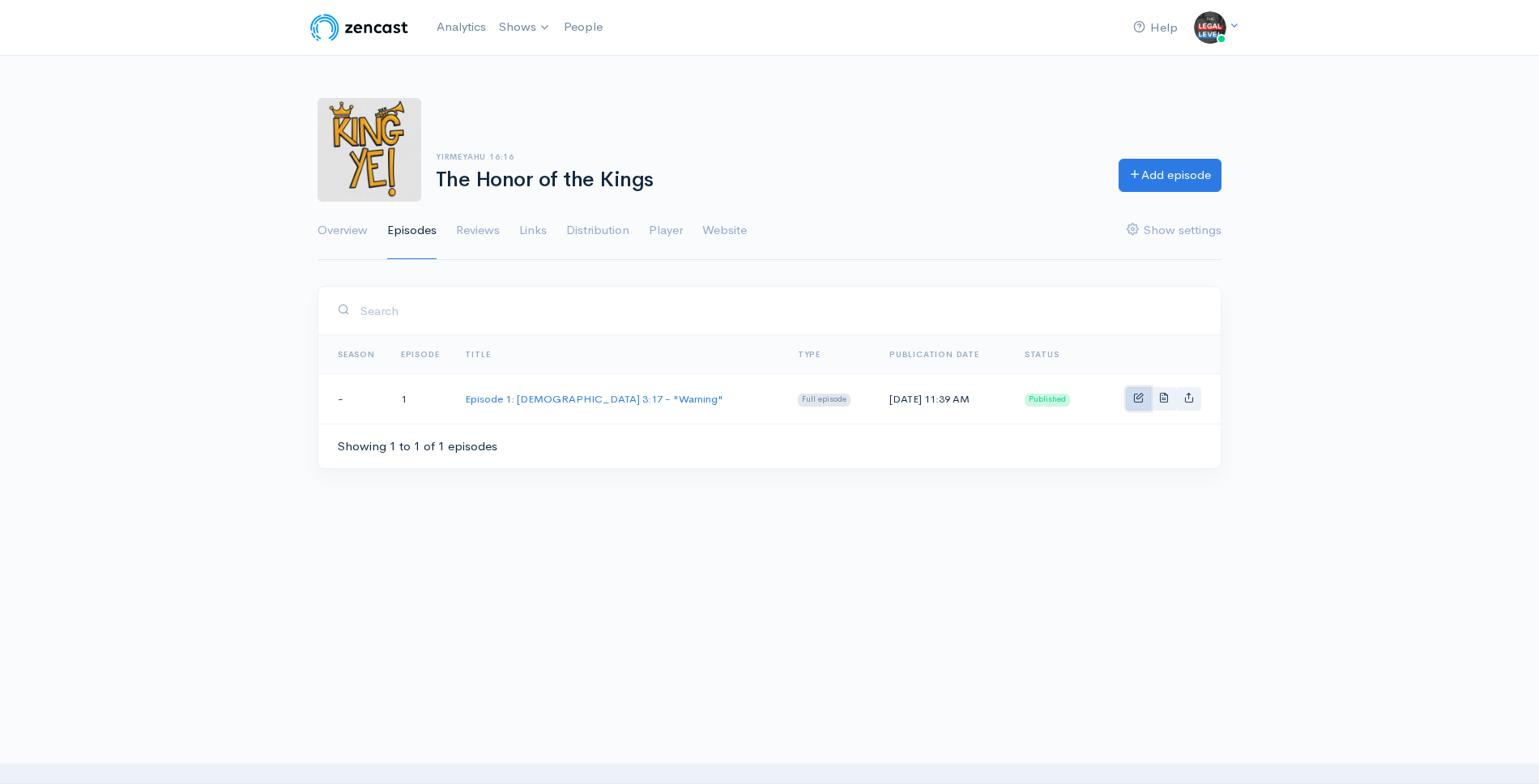
click at [1131, 398] on link "Basic example" at bounding box center [1137, 398] width 25 height 24
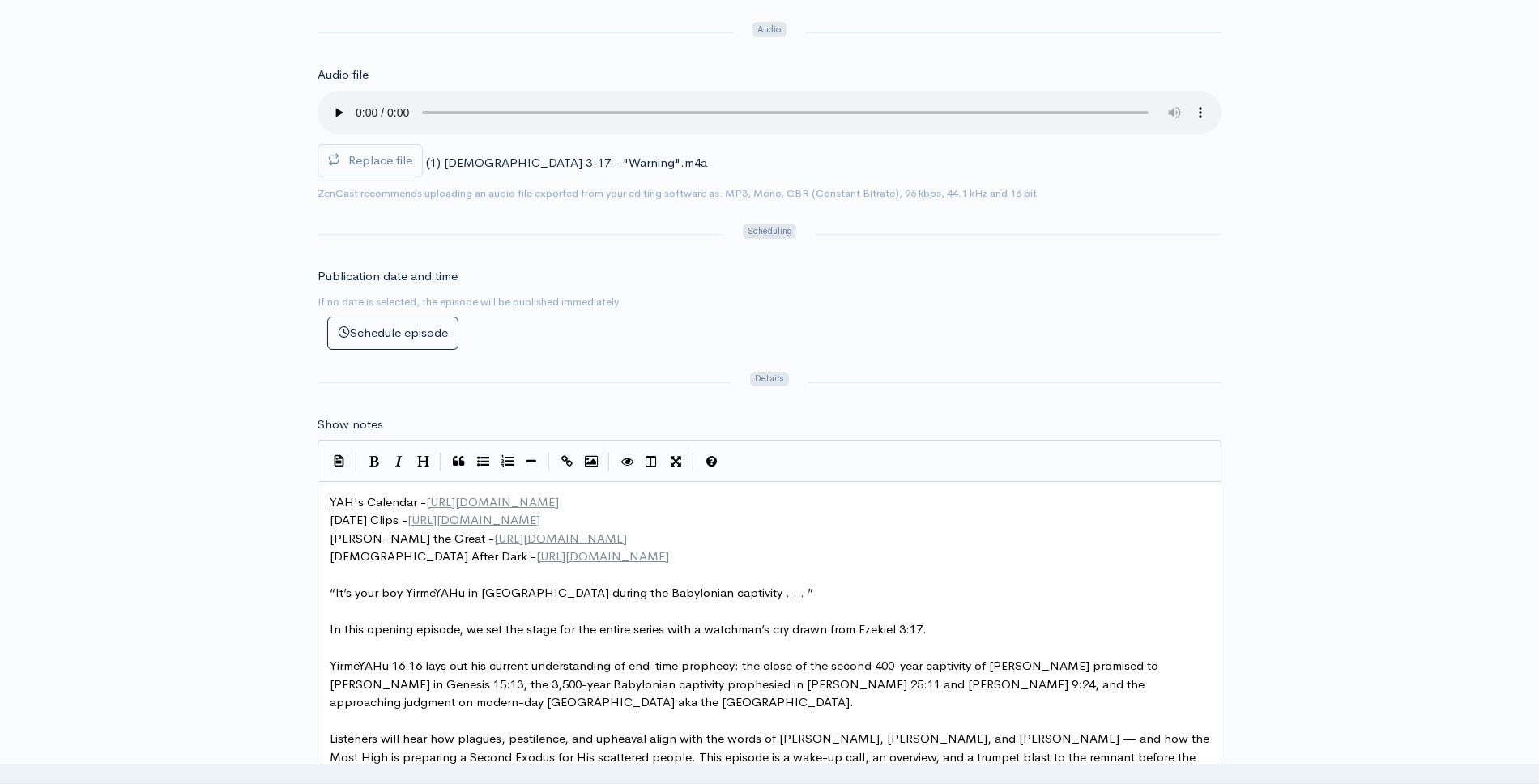
scroll to position [7, 0]
click at [329, 494] on span "YAH's Calendar - http://bit.ly/YAHsCalendar" at bounding box center [444, 501] width 229 height 16
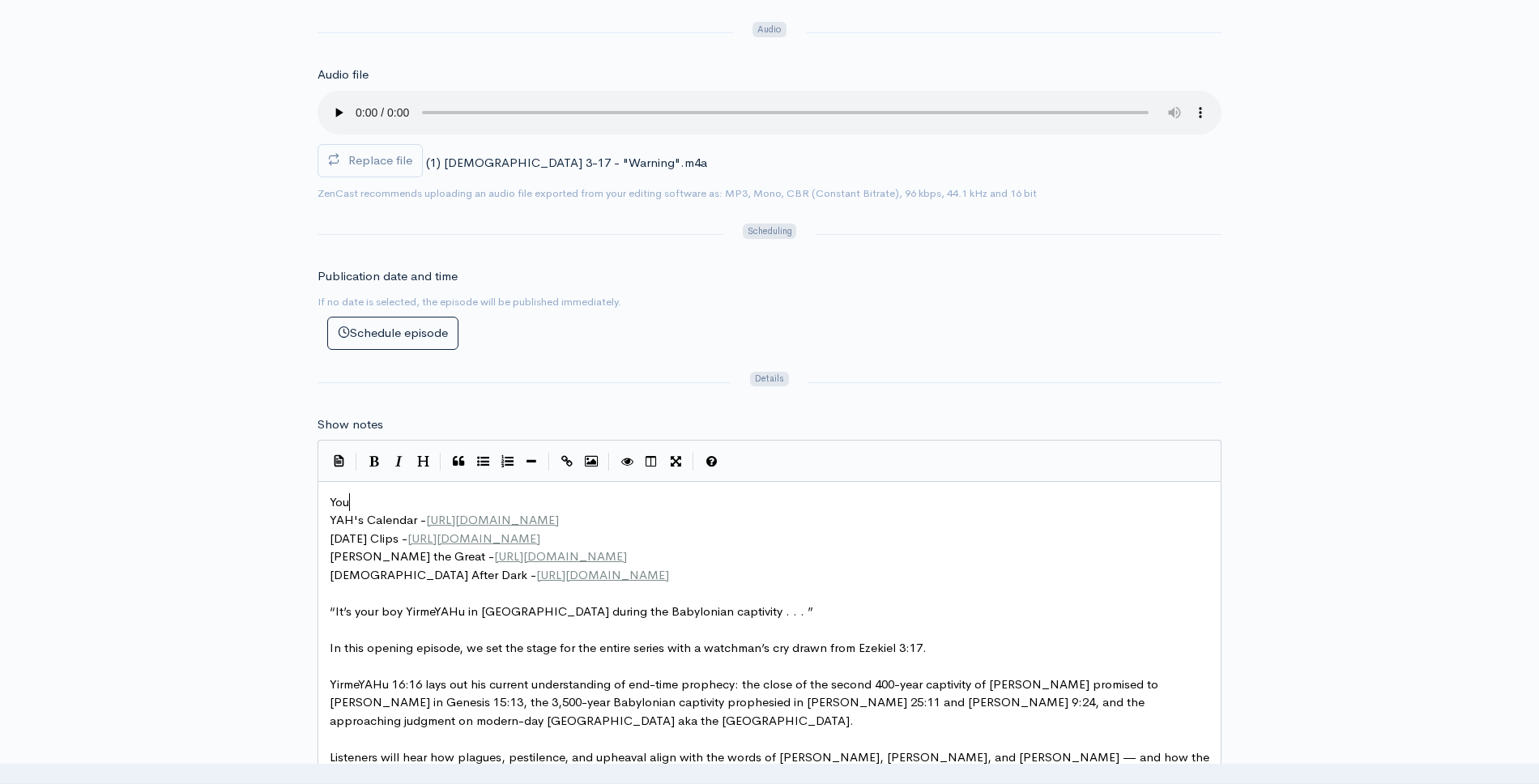
type textarea "Yout"
type textarea "Tib"
type textarea "ube Lik"
type textarea "nk:"
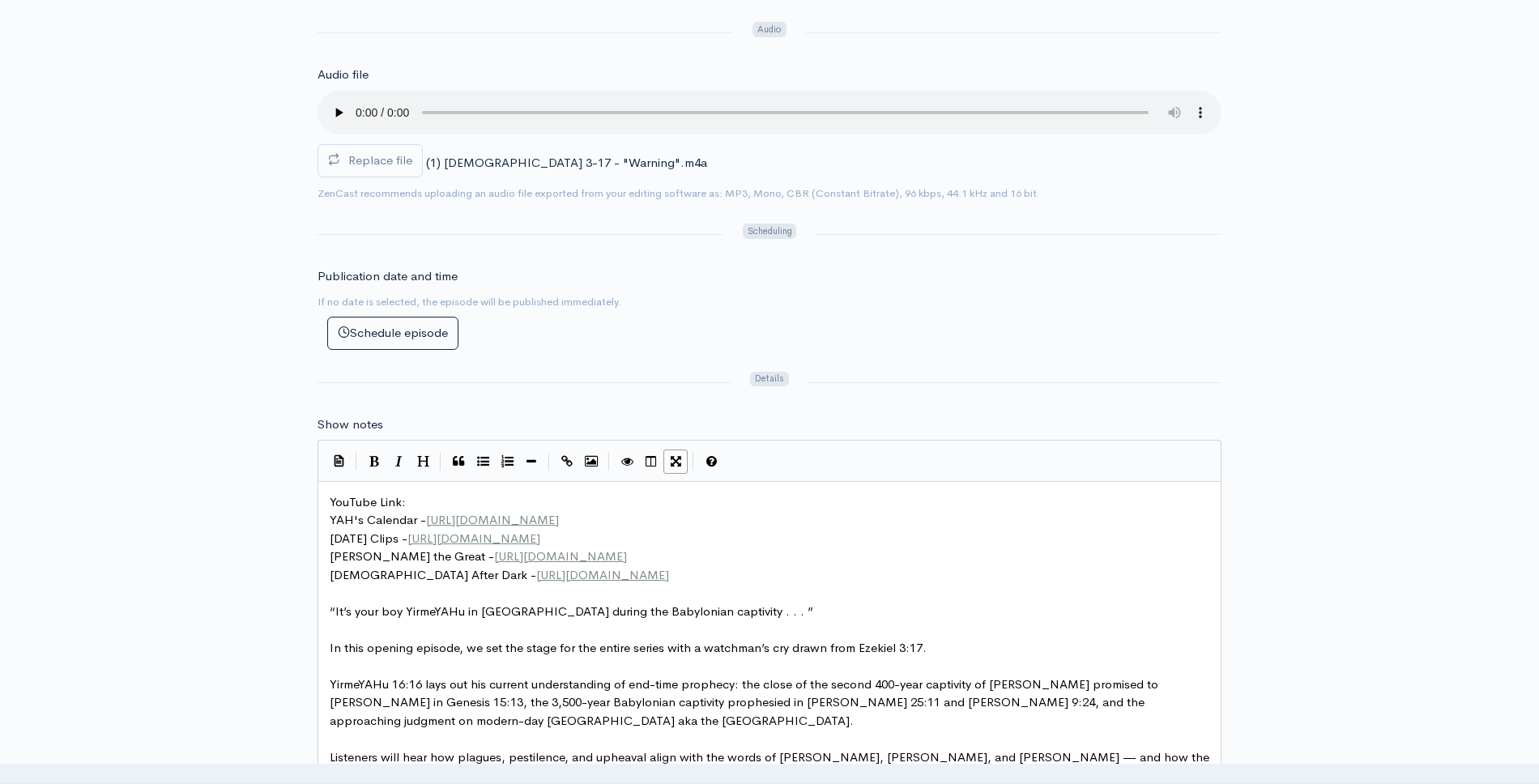
click at [677, 464] on icon "Toggle Fullscreen" at bounding box center [676, 461] width 11 height 12
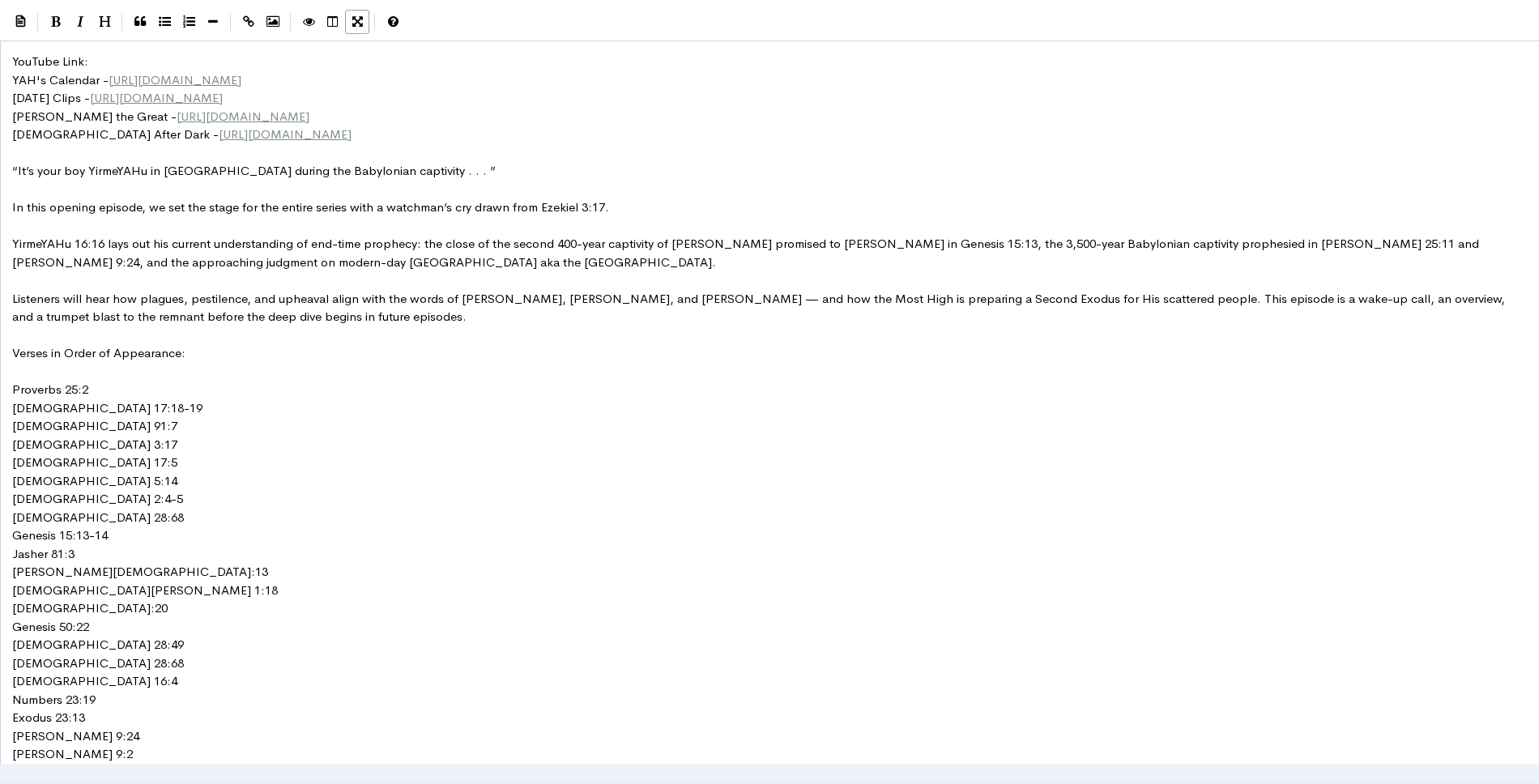
click at [487, 61] on pre "YouTube Link:" at bounding box center [770, 61] width 1522 height 19
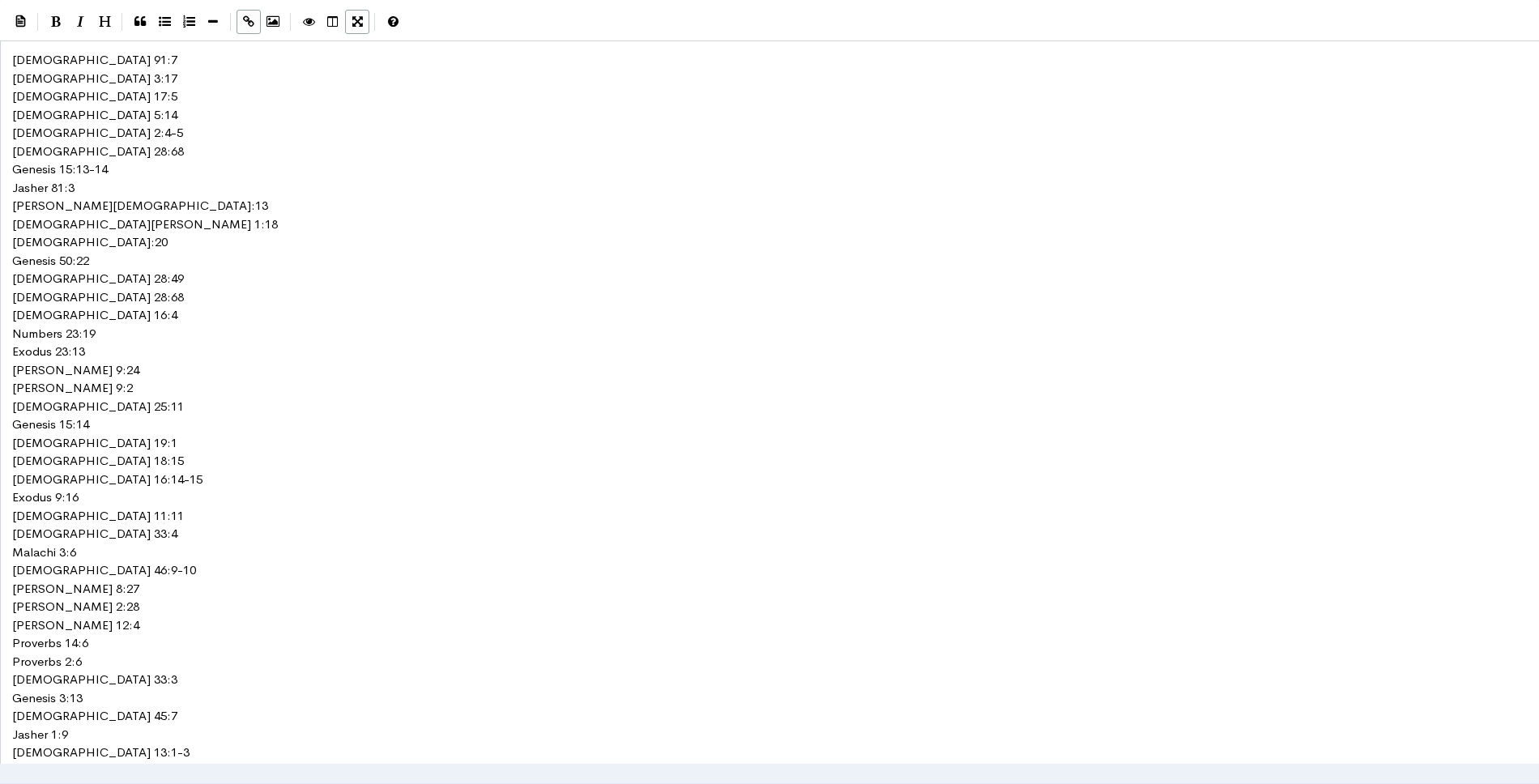
scroll to position [0, 0]
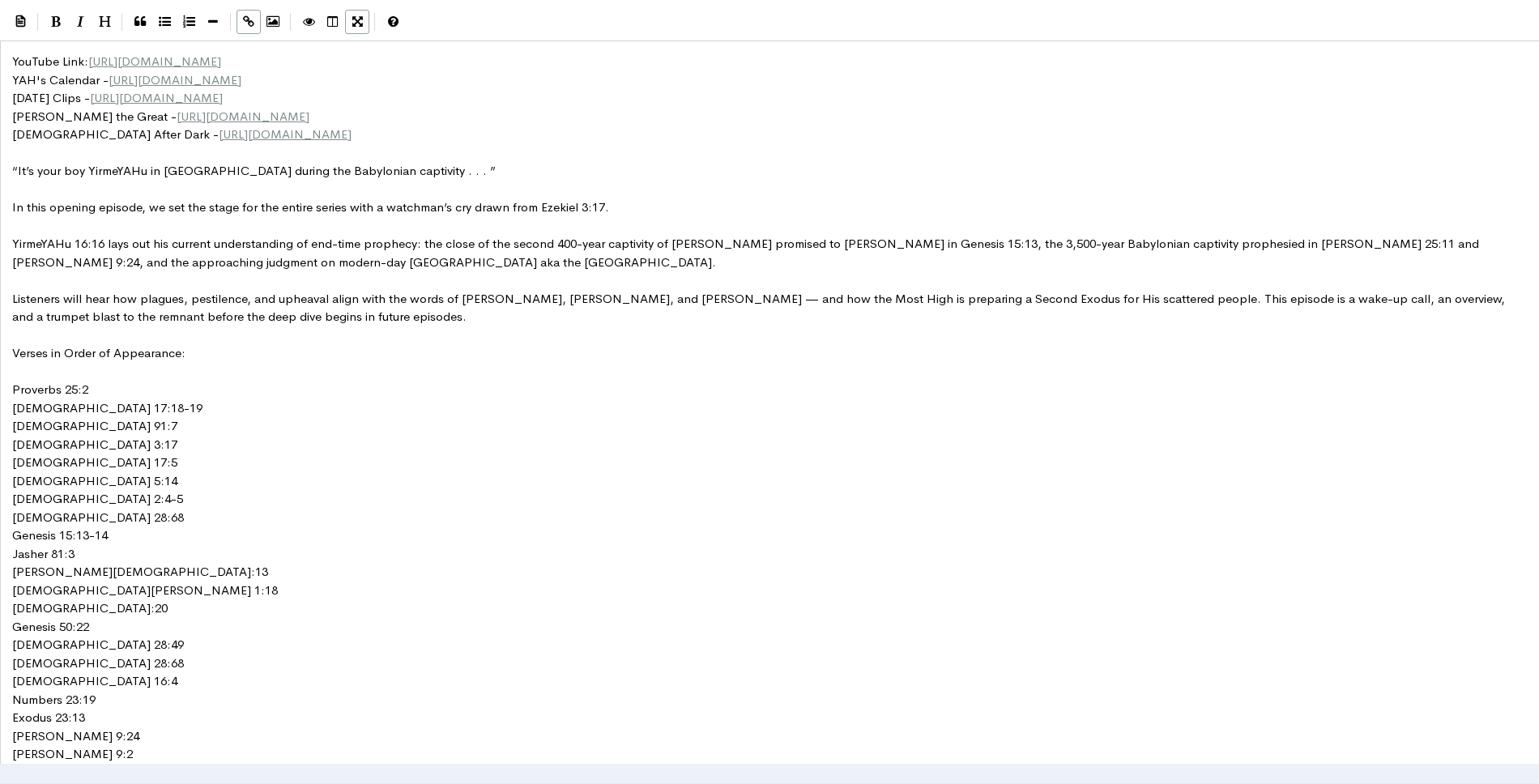
click at [358, 5] on div "| | | | |" at bounding box center [770, 20] width 1539 height 41
click at [345, 21] on button "Toggle Fullscreen" at bounding box center [357, 22] width 25 height 25
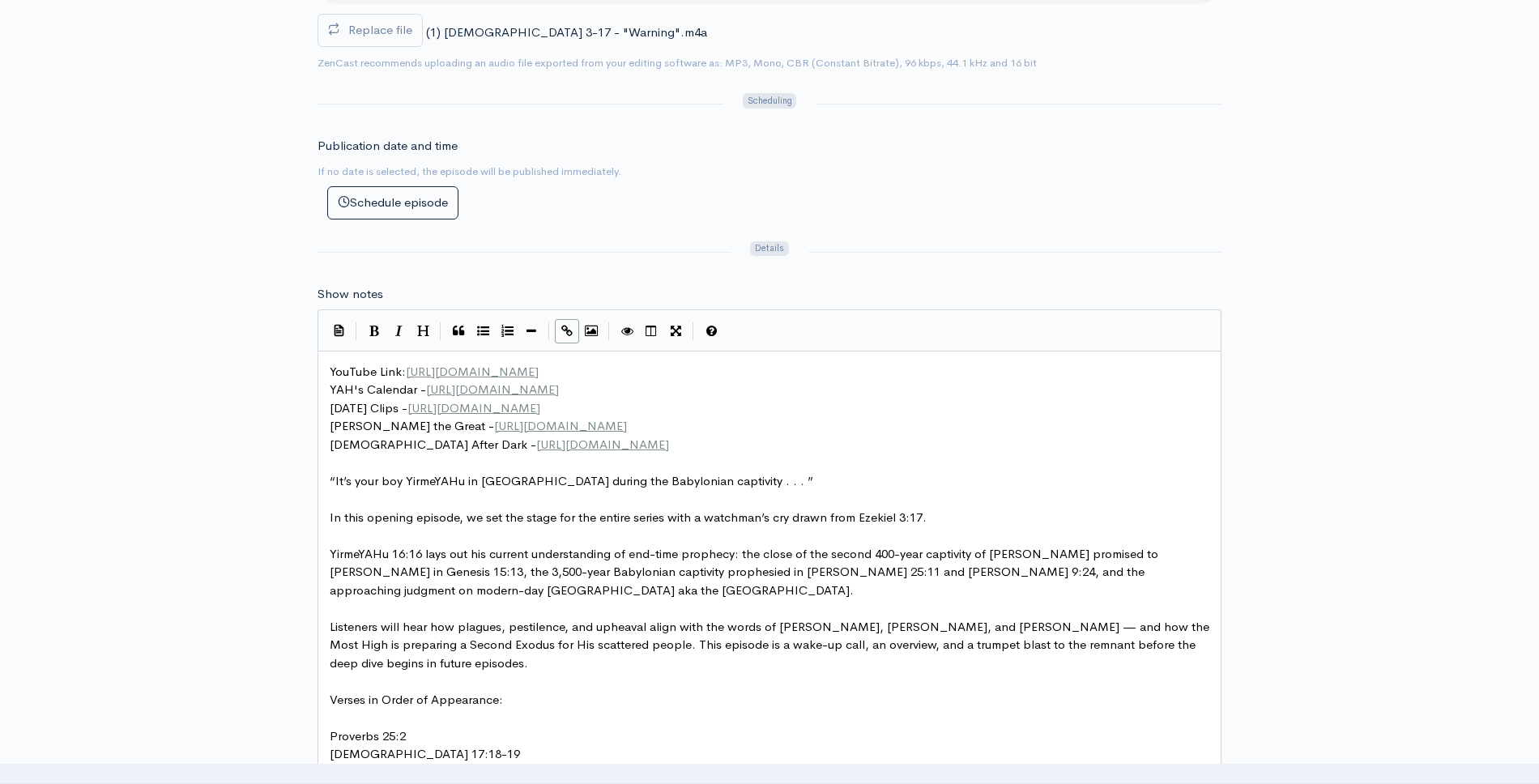
scroll to position [7, 0]
click at [375, 367] on span "YouTube Link: https://youtu.be/5I8ULxWhNc8" at bounding box center [433, 372] width 209 height 16
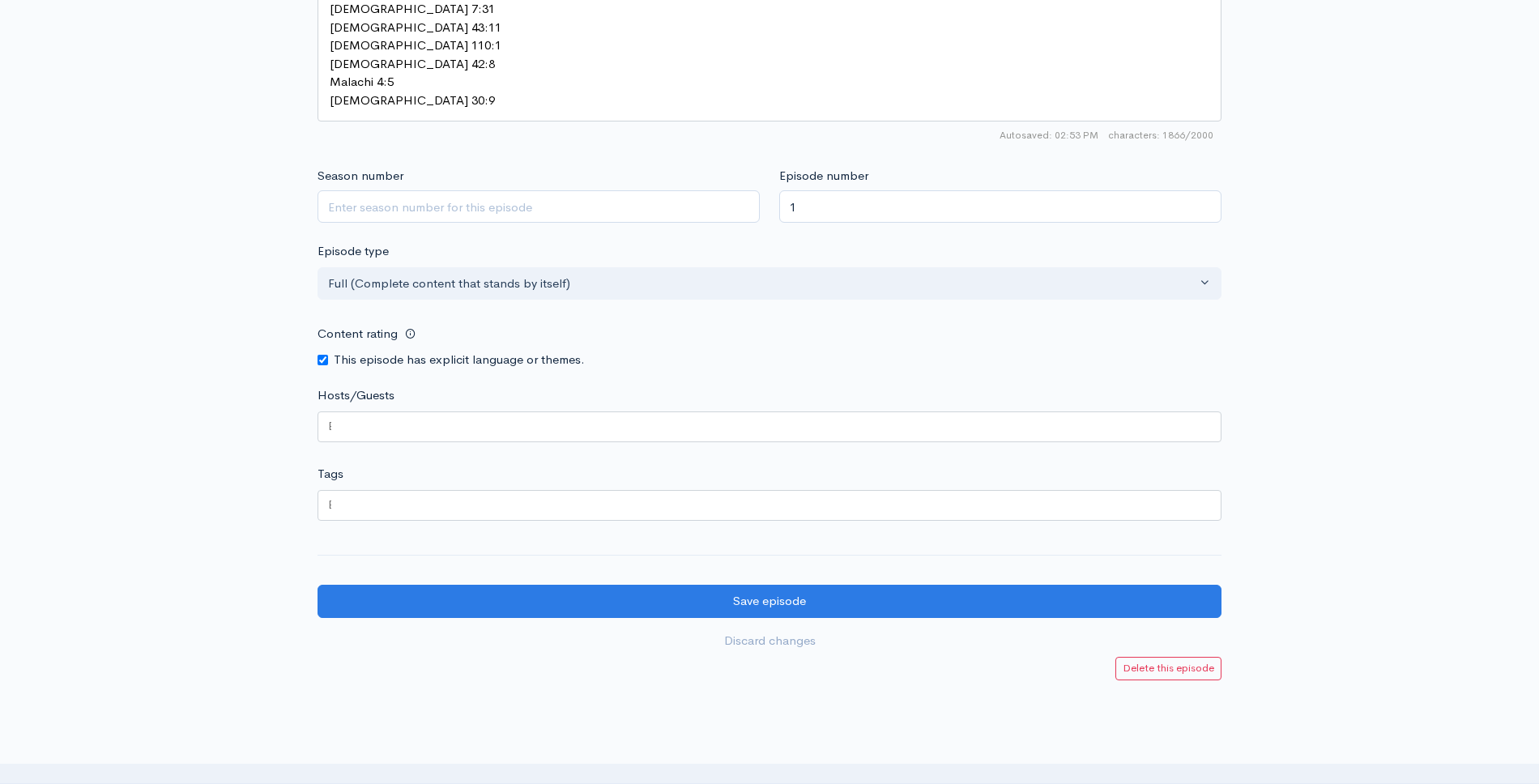
scroll to position [2315, 0]
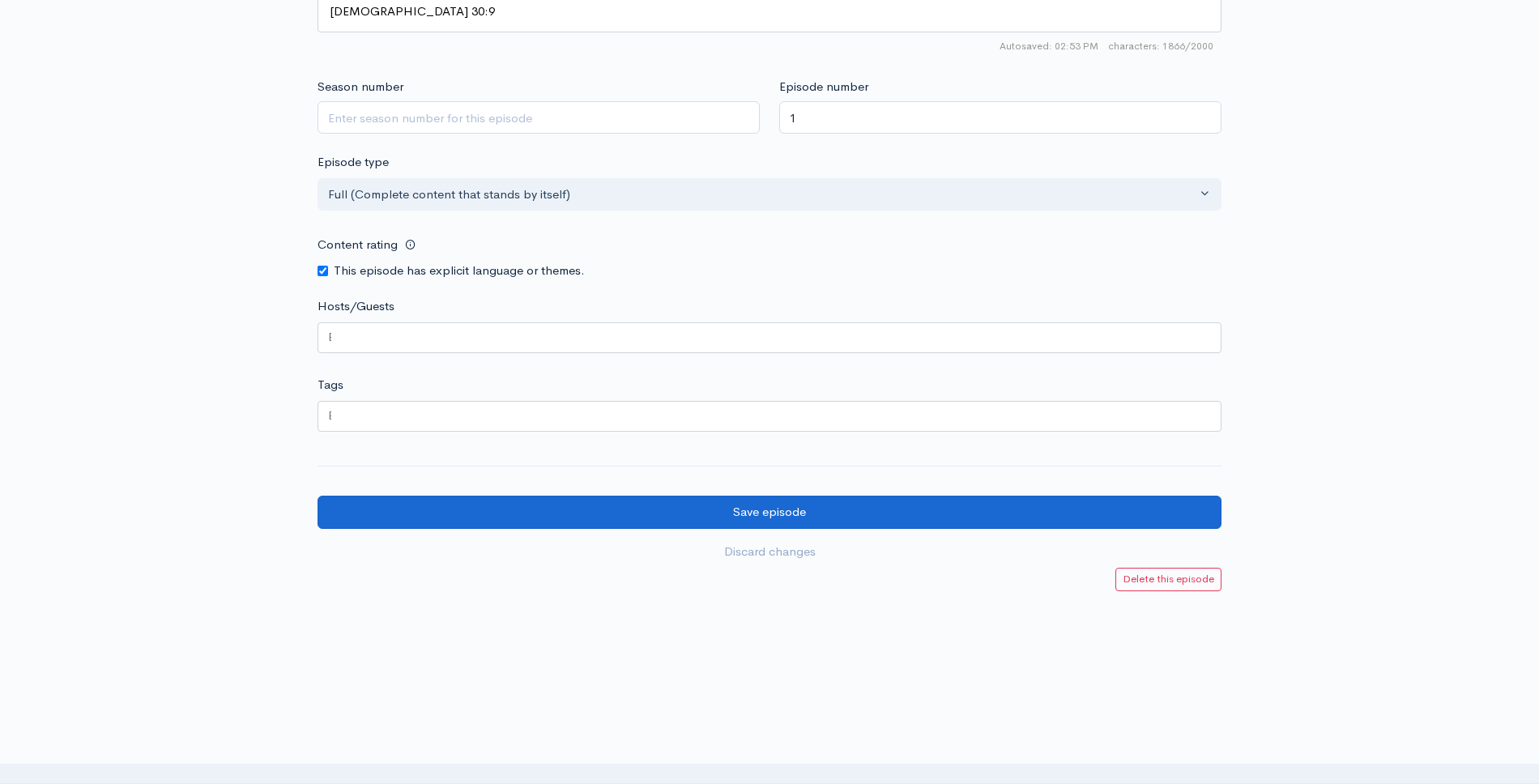
type textarea "Episode"
click at [816, 495] on input "Save episode" at bounding box center [770, 512] width 904 height 34
